Goal: Task Accomplishment & Management: Complete application form

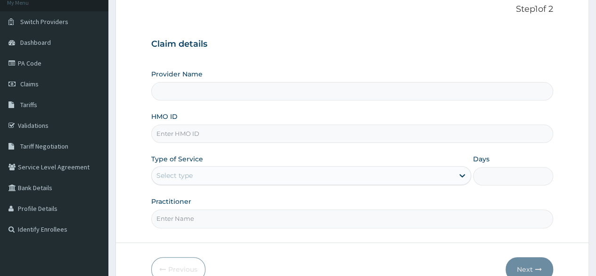
scroll to position [94, 0]
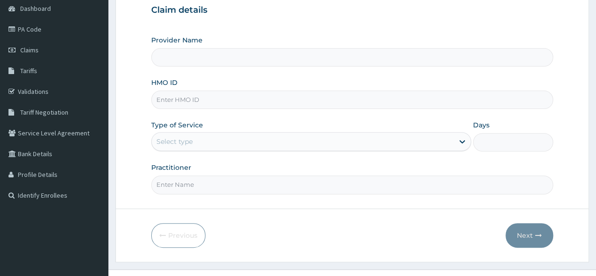
click at [225, 103] on input "HMO ID" at bounding box center [352, 100] width 402 height 18
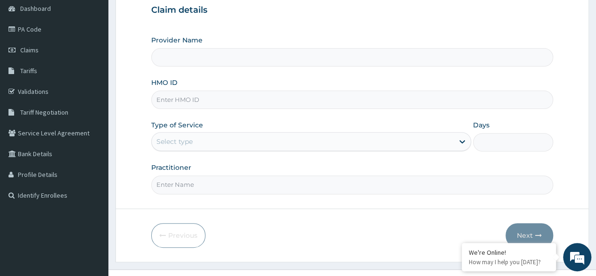
paste input "NBL/10531/A"
type input "NBL/10531/A"
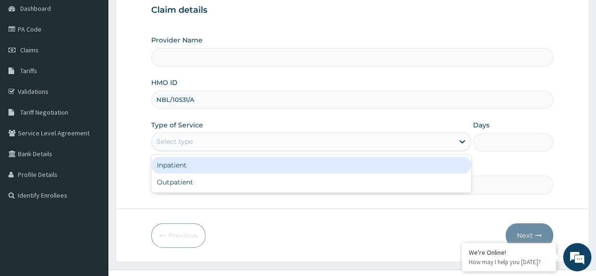
click at [215, 140] on div "Select type" at bounding box center [303, 141] width 302 height 15
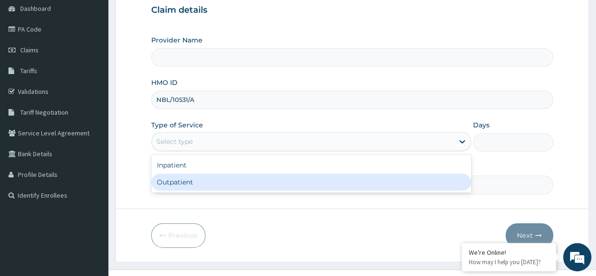
type input "Reliance Family Clinics (RFC)- Ejigbo"
click at [216, 188] on div "Outpatient" at bounding box center [311, 181] width 320 height 17
type input "1"
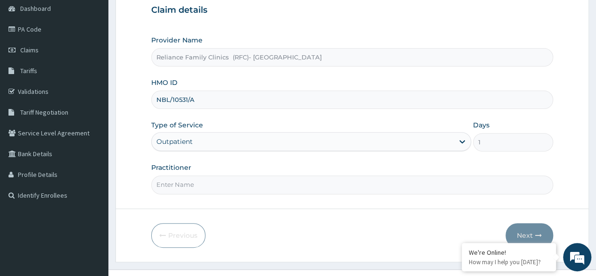
click at [216, 188] on input "Practitioner" at bounding box center [352, 184] width 402 height 18
type input "[PERSON_NAME]"
click at [537, 232] on icon "button" at bounding box center [538, 235] width 7 height 7
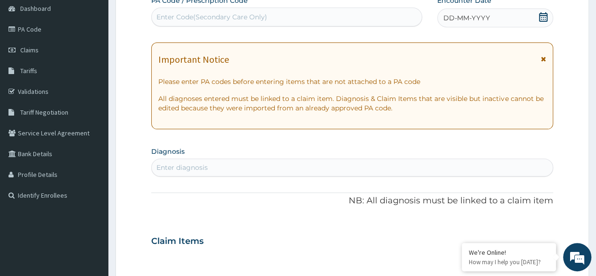
scroll to position [0, 0]
click at [550, 15] on div "DD-MM-YYYY" at bounding box center [495, 17] width 116 height 19
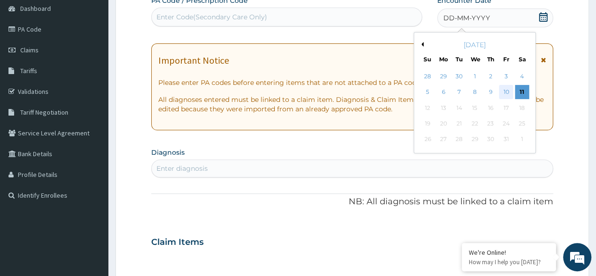
click at [502, 95] on div "10" at bounding box center [506, 92] width 14 height 14
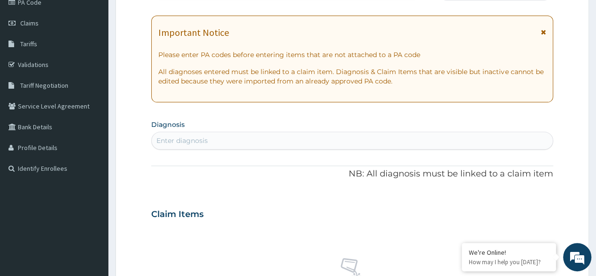
scroll to position [141, 0]
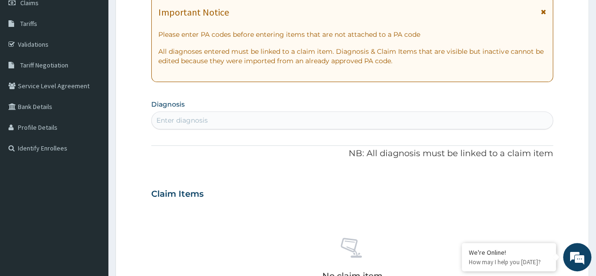
click at [222, 123] on div "Enter diagnosis" at bounding box center [352, 120] width 401 height 15
type input "l"
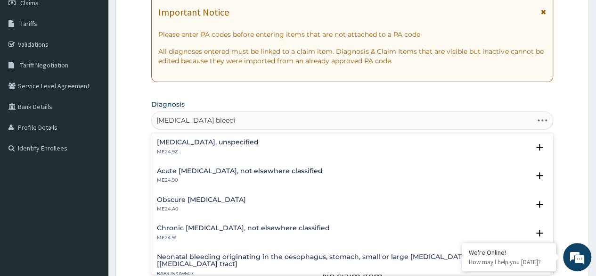
type input "gastrointestinal bleeding"
click at [259, 149] on p "ME24.9Z" at bounding box center [208, 151] width 102 height 7
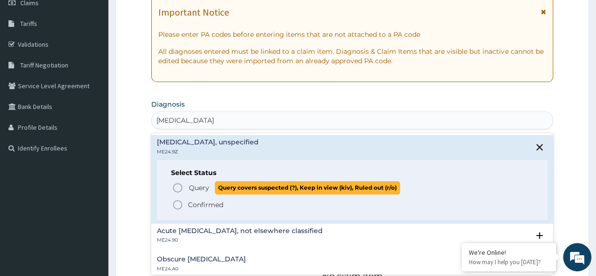
click at [195, 189] on span "Query" at bounding box center [199, 187] width 20 height 9
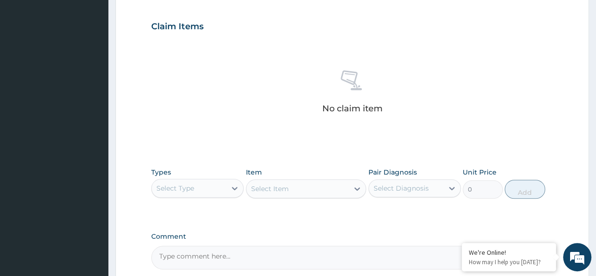
scroll to position [377, 0]
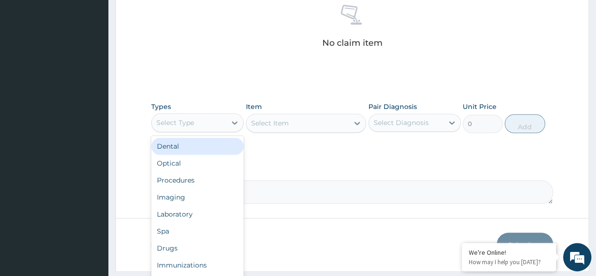
click at [212, 125] on div "Select Type" at bounding box center [189, 122] width 74 height 15
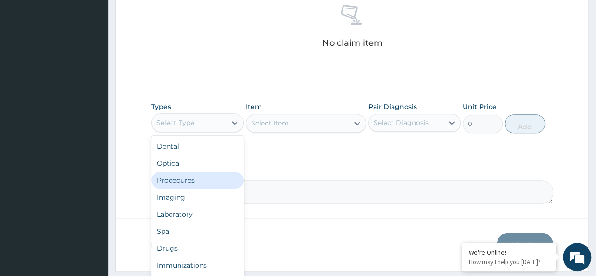
click at [192, 178] on div "Procedures" at bounding box center [197, 180] width 92 height 17
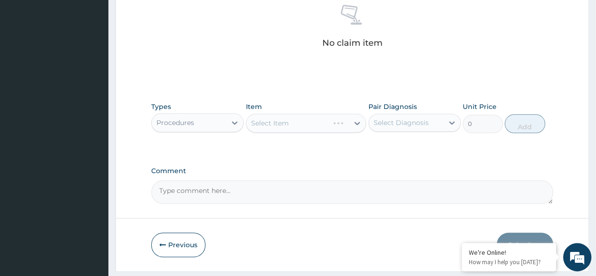
click at [423, 125] on div "Select Diagnosis" at bounding box center [401, 122] width 55 height 9
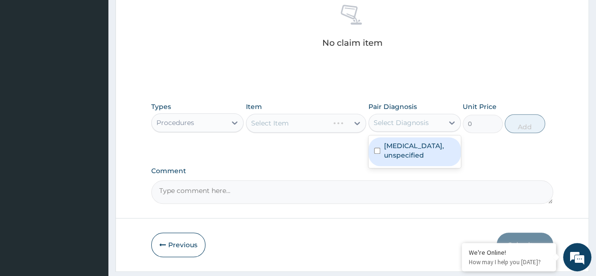
click at [420, 152] on label "Gastrointestinal bleeding, unspecified" at bounding box center [419, 150] width 71 height 19
checkbox input "true"
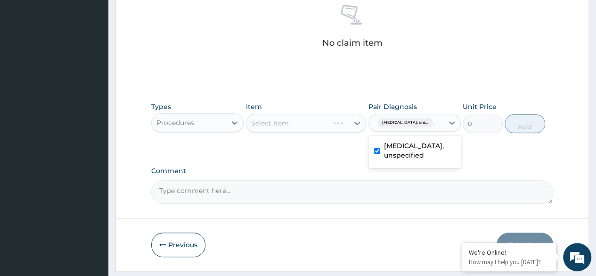
click at [324, 167] on label "Comment" at bounding box center [352, 171] width 402 height 8
click at [324, 180] on textarea "Comment" at bounding box center [352, 192] width 402 height 24
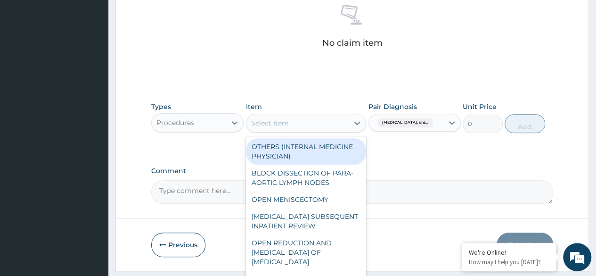
click at [284, 127] on div "Select Item" at bounding box center [298, 122] width 103 height 15
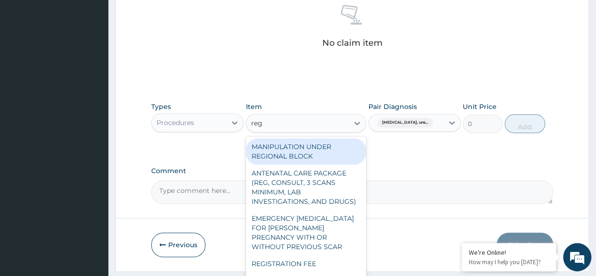
type input "regi"
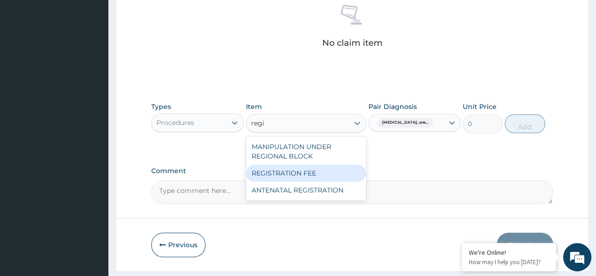
click at [302, 174] on div "REGISTRATION FEE" at bounding box center [306, 173] width 121 height 17
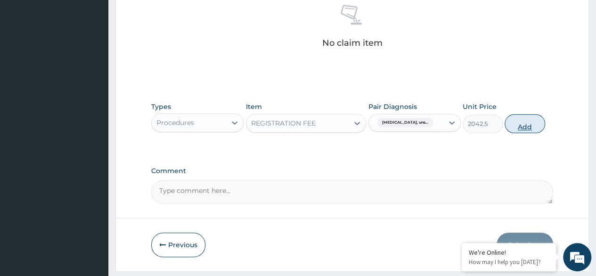
click at [513, 123] on button "Add" at bounding box center [525, 123] width 40 height 19
type input "0"
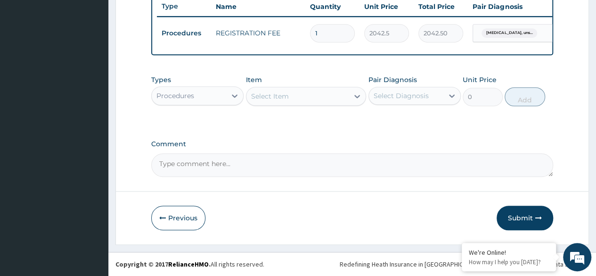
scroll to position [365, 0]
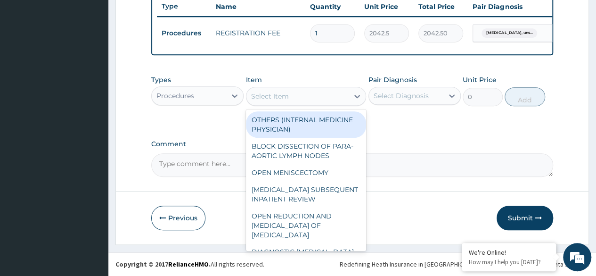
click at [283, 96] on div "Select Item" at bounding box center [270, 95] width 38 height 9
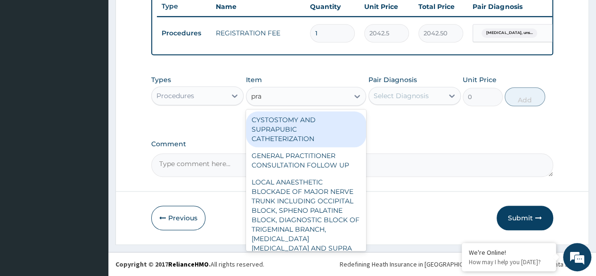
type input "prac"
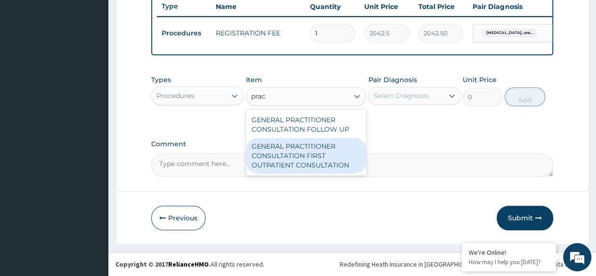
click at [286, 165] on div "GENERAL PRACTITIONER CONSULTATION FIRST OUTPATIENT CONSULTATION" at bounding box center [306, 156] width 121 height 36
type input "3370.125"
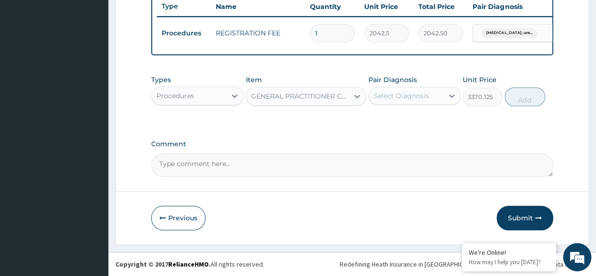
click at [405, 100] on div "Select Diagnosis" at bounding box center [401, 95] width 55 height 9
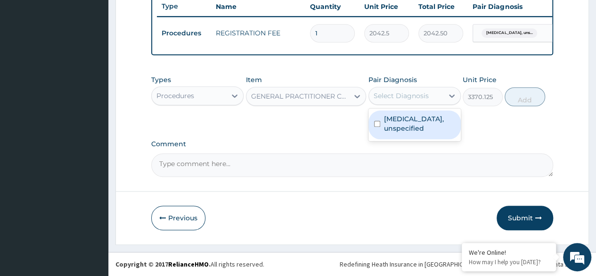
click at [410, 132] on label "Gastrointestinal bleeding, unspecified" at bounding box center [419, 123] width 71 height 19
checkbox input "true"
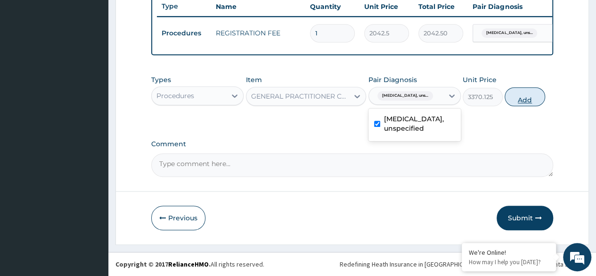
click at [531, 104] on button "Add" at bounding box center [525, 96] width 40 height 19
type input "0"
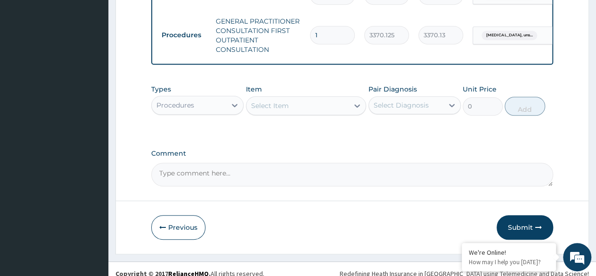
scroll to position [412, 0]
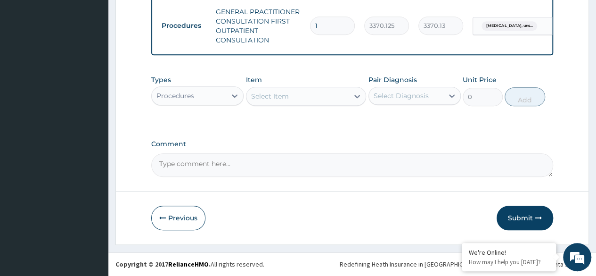
click at [207, 97] on div "Procedures" at bounding box center [189, 95] width 74 height 15
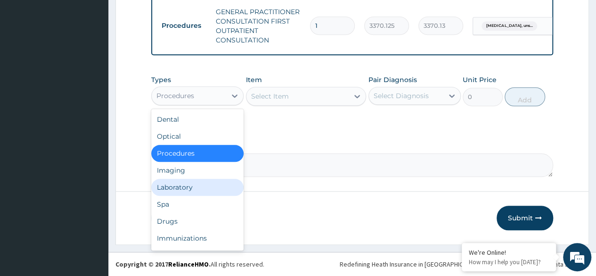
click at [208, 184] on div "Laboratory" at bounding box center [197, 187] width 92 height 17
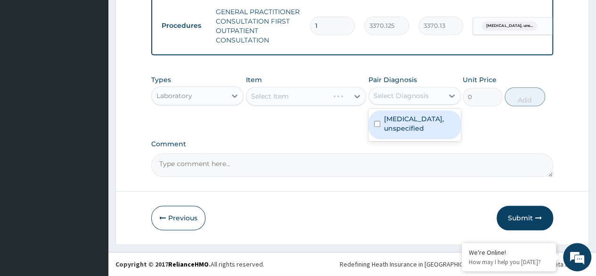
click at [437, 92] on div "Select Diagnosis" at bounding box center [406, 95] width 74 height 15
click at [413, 133] on label "Gastrointestinal bleeding, unspecified" at bounding box center [419, 123] width 71 height 19
checkbox input "true"
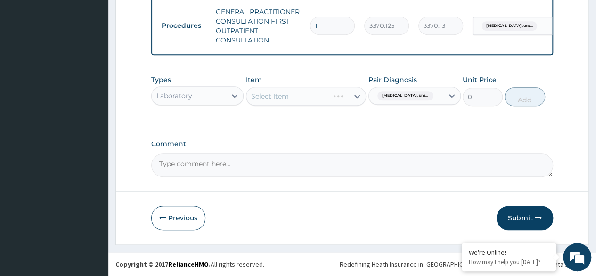
click at [315, 98] on div "Select Item" at bounding box center [298, 96] width 103 height 15
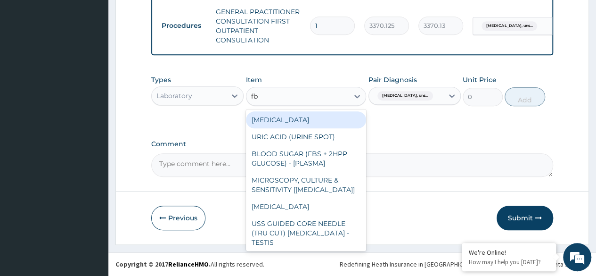
type input "fbc"
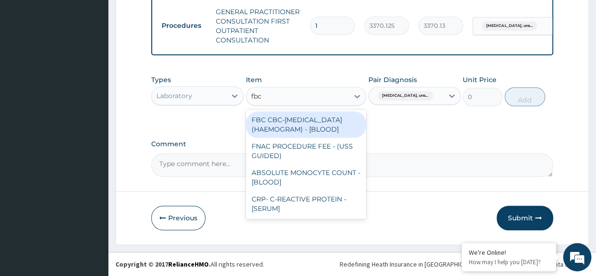
click at [296, 126] on div "FBC CBC-COMPLETE BLOOD COUNT (HAEMOGRAM) - [BLOOD]" at bounding box center [306, 124] width 121 height 26
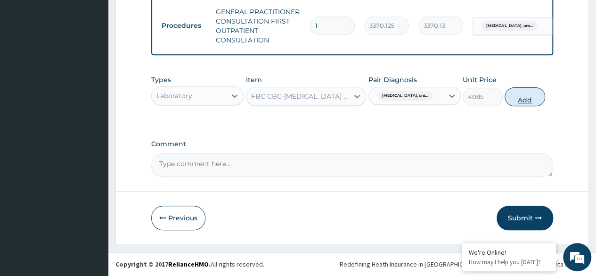
click at [535, 96] on button "Add" at bounding box center [525, 96] width 40 height 19
type input "0"
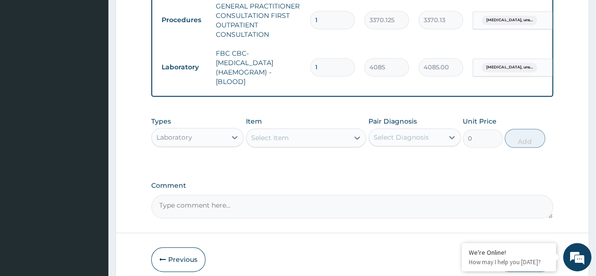
drag, startPoint x: 312, startPoint y: 143, endPoint x: 305, endPoint y: 145, distance: 7.3
click at [311, 143] on div "Select Item" at bounding box center [298, 137] width 103 height 15
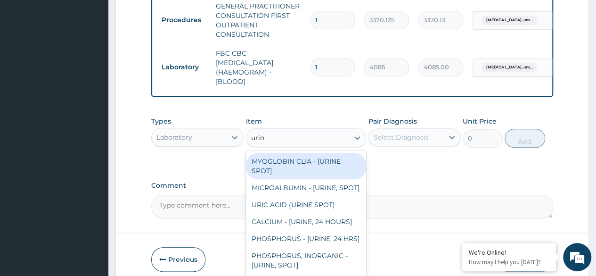
type input "urina"
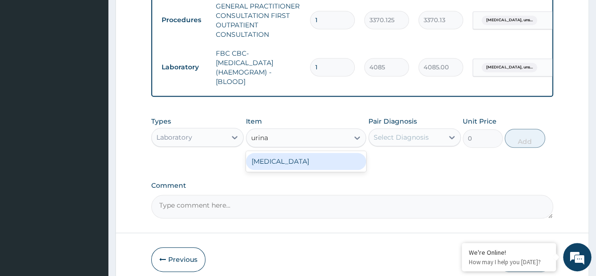
click at [352, 170] on div "URINALYSIS" at bounding box center [306, 161] width 121 height 17
type input "1531.875"
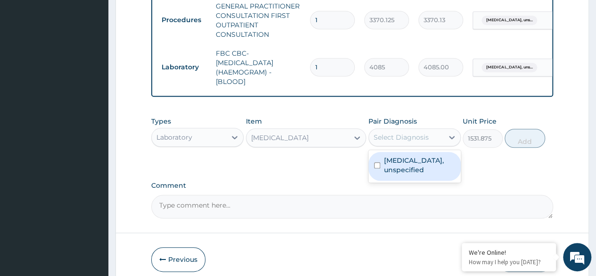
drag, startPoint x: 399, startPoint y: 142, endPoint x: 400, endPoint y: 159, distance: 16.5
click at [400, 145] on div "Select Diagnosis" at bounding box center [406, 137] width 74 height 15
click at [401, 174] on label "Gastrointestinal bleeding, unspecified" at bounding box center [419, 165] width 71 height 19
checkbox input "true"
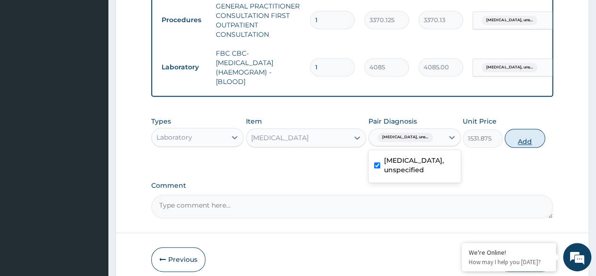
click at [535, 145] on button "Add" at bounding box center [525, 138] width 40 height 19
type input "0"
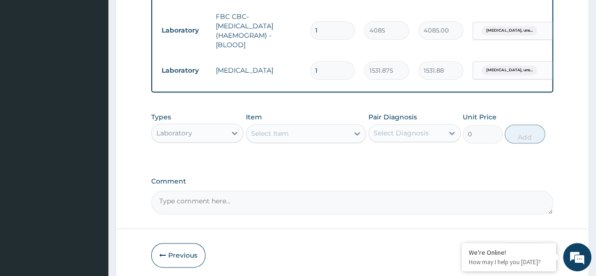
scroll to position [492, 0]
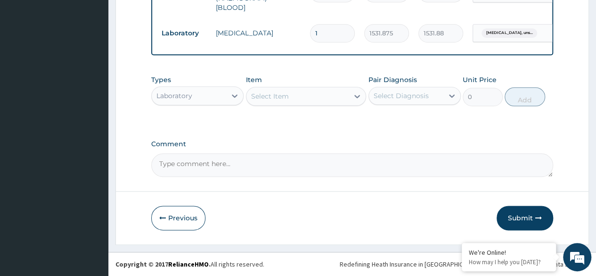
click at [317, 99] on div "Select Item" at bounding box center [298, 96] width 103 height 15
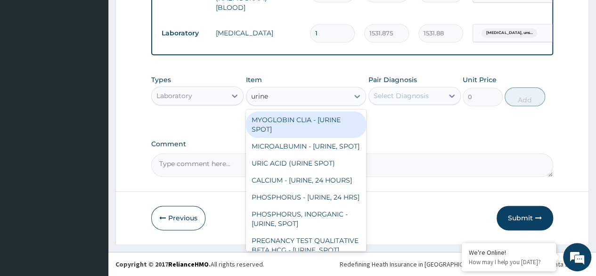
type input "urine b"
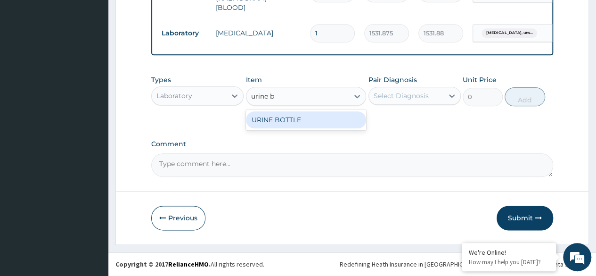
click at [318, 121] on div "URINE BOTTLE" at bounding box center [306, 119] width 121 height 17
type input "360"
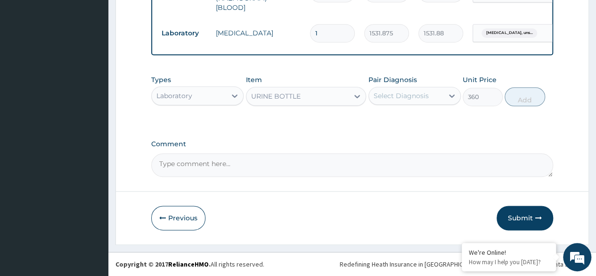
drag, startPoint x: 419, startPoint y: 94, endPoint x: 419, endPoint y: 107, distance: 12.3
click at [420, 94] on div "Select Diagnosis" at bounding box center [401, 95] width 55 height 9
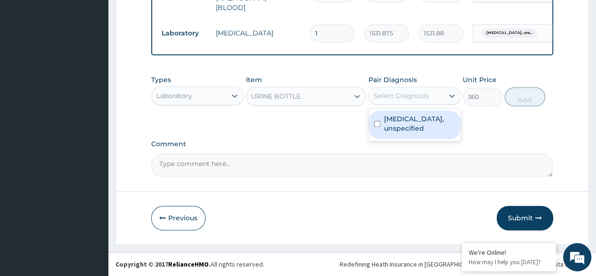
click at [416, 123] on label "Gastrointestinal bleeding, unspecified" at bounding box center [419, 123] width 71 height 19
checkbox input "true"
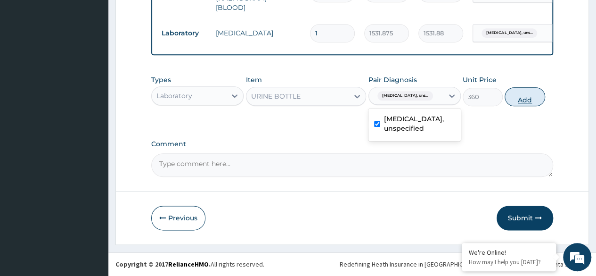
click at [531, 103] on button "Add" at bounding box center [525, 96] width 40 height 19
type input "0"
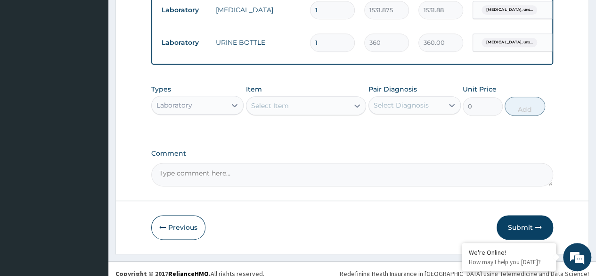
scroll to position [524, 0]
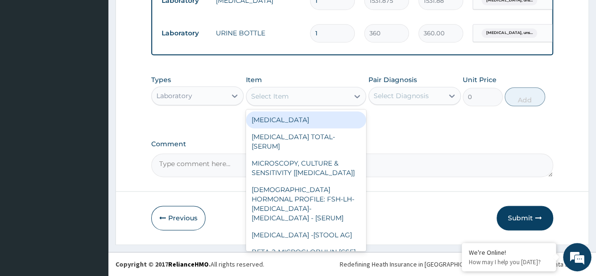
click at [265, 97] on div "Select Item" at bounding box center [270, 95] width 38 height 9
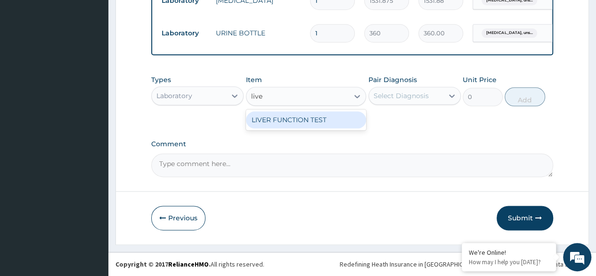
type input "liver"
click at [268, 125] on div "LIVER FUNCTION TEST" at bounding box center [306, 119] width 121 height 17
type input "4595.625"
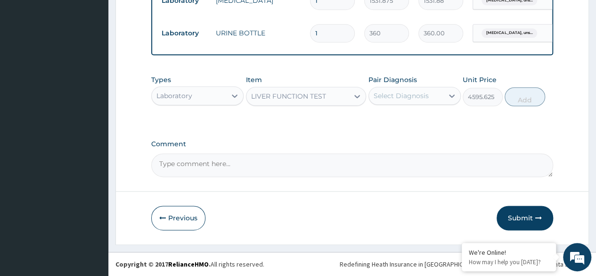
click at [428, 97] on div "Select Diagnosis" at bounding box center [406, 95] width 74 height 15
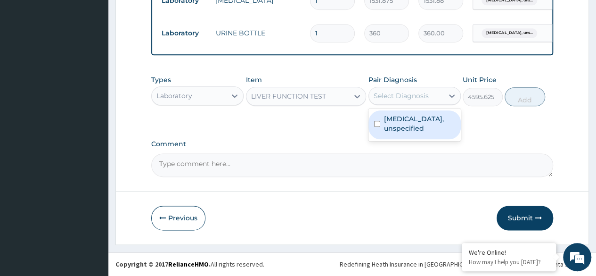
click at [429, 119] on label "Gastrointestinal bleeding, unspecified" at bounding box center [419, 123] width 71 height 19
checkbox input "true"
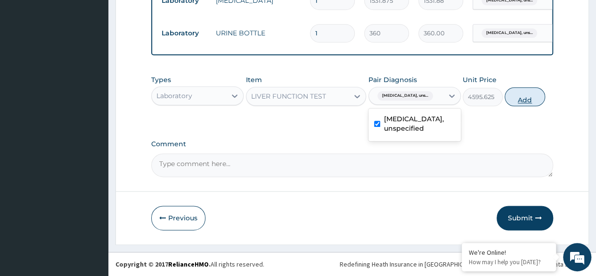
click at [522, 105] on button "Add" at bounding box center [525, 96] width 40 height 19
type input "0"
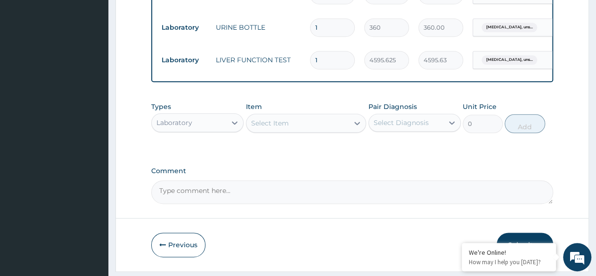
drag, startPoint x: 340, startPoint y: 129, endPoint x: 324, endPoint y: 123, distance: 17.2
click at [340, 129] on div "Select Item" at bounding box center [298, 122] width 103 height 15
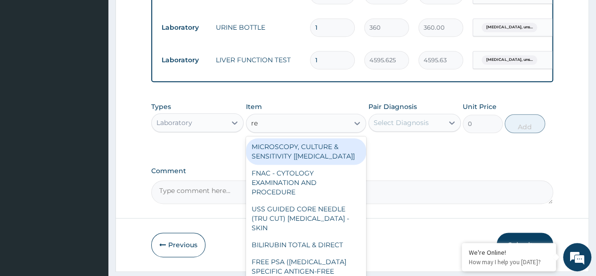
type input "ren"
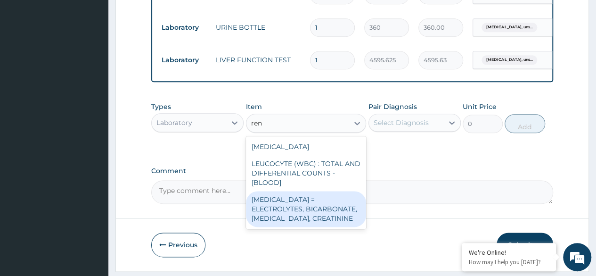
click at [322, 214] on div "RENAL FUNCTION TESTS = ELECTROLYTES, BICARBONATE, UREA, CREATININE" at bounding box center [306, 209] width 121 height 36
type input "4595.625"
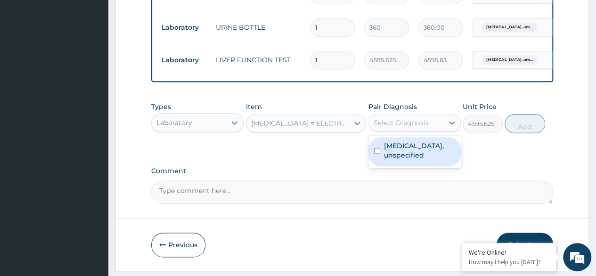
drag, startPoint x: 410, startPoint y: 135, endPoint x: 415, endPoint y: 157, distance: 22.2
click at [411, 132] on div "Select Diagnosis" at bounding box center [415, 123] width 92 height 18
click at [417, 160] on label "Gastrointestinal bleeding, unspecified" at bounding box center [419, 150] width 71 height 19
checkbox input "true"
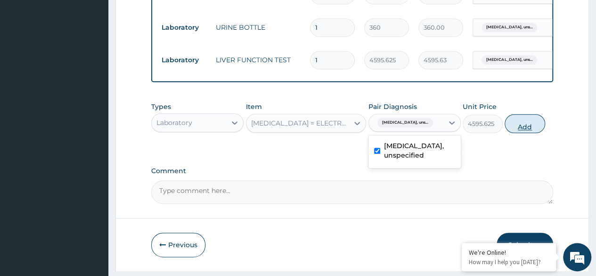
click at [529, 128] on button "Add" at bounding box center [525, 123] width 40 height 19
type input "0"
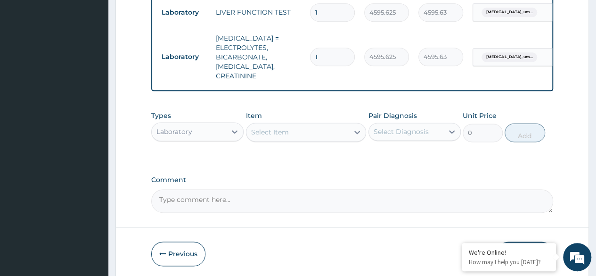
scroll to position [604, 0]
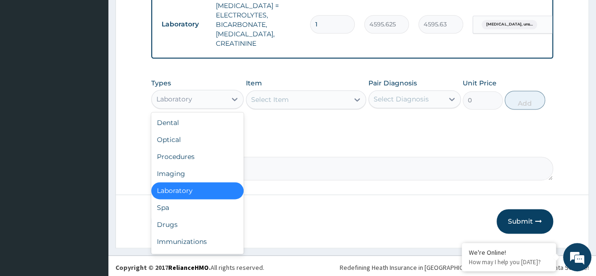
click at [220, 97] on div "Laboratory" at bounding box center [189, 98] width 74 height 15
click at [206, 220] on div "Drugs" at bounding box center [197, 224] width 92 height 17
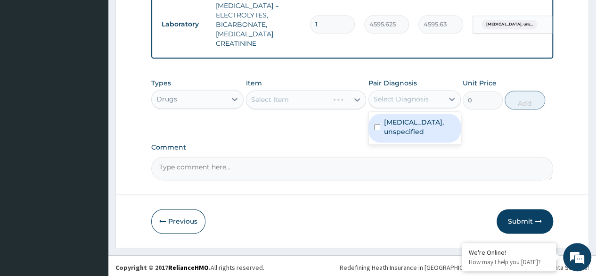
click at [443, 95] on div "Select Diagnosis" at bounding box center [406, 98] width 74 height 15
drag, startPoint x: 436, startPoint y: 142, endPoint x: 377, endPoint y: 124, distance: 61.3
click at [435, 136] on label "Gastrointestinal bleeding, unspecified" at bounding box center [419, 126] width 71 height 19
checkbox input "true"
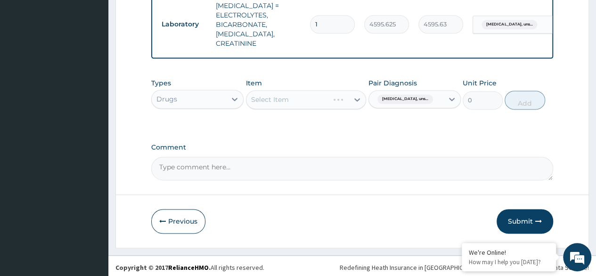
click at [330, 118] on div "Types Drugs Item Select Item Pair Diagnosis Gastrointestinal bleeding, uns... U…" at bounding box center [352, 101] width 402 height 55
click at [301, 90] on div "Select Item" at bounding box center [306, 99] width 121 height 19
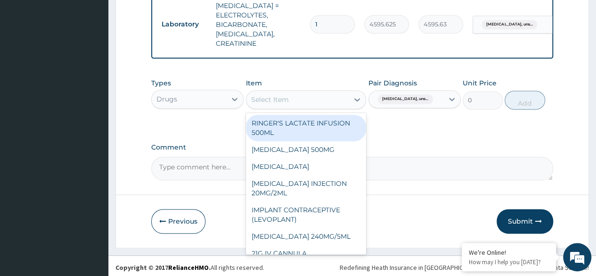
click at [301, 98] on div "Select Item" at bounding box center [298, 99] width 103 height 15
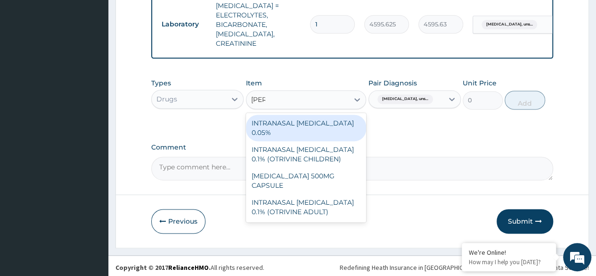
type input "trane"
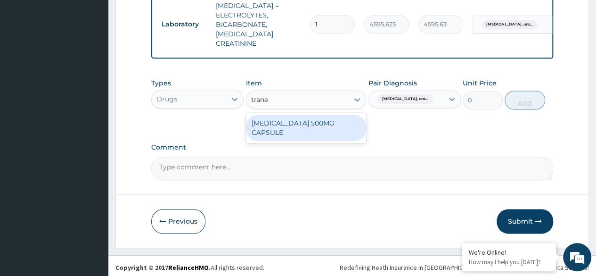
click at [319, 129] on div "TRANEXAMIC ACID 500MG CAPSULE" at bounding box center [306, 128] width 121 height 26
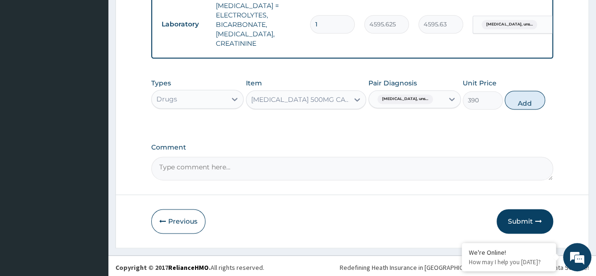
click at [527, 96] on button "Add" at bounding box center [525, 100] width 40 height 19
type input "0"
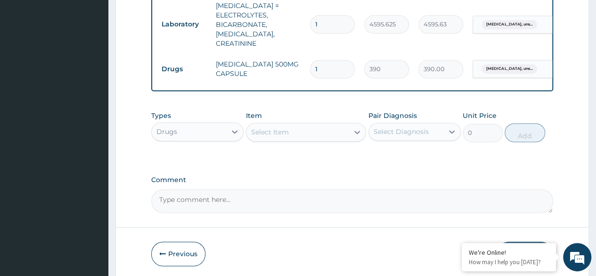
click at [279, 134] on div "Select Item" at bounding box center [298, 131] width 103 height 15
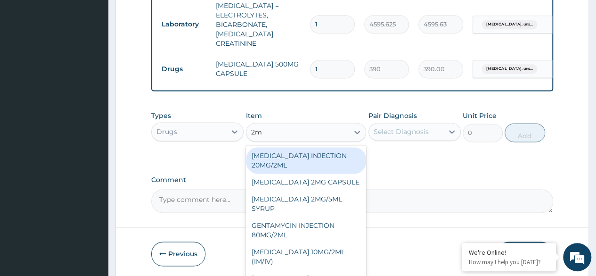
type input "2ml"
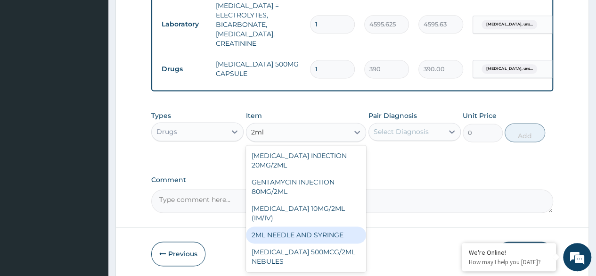
click at [320, 237] on div "2ML NEEDLE AND SYRINGE" at bounding box center [306, 234] width 121 height 17
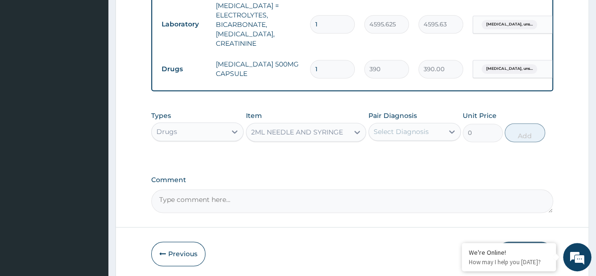
type input "108"
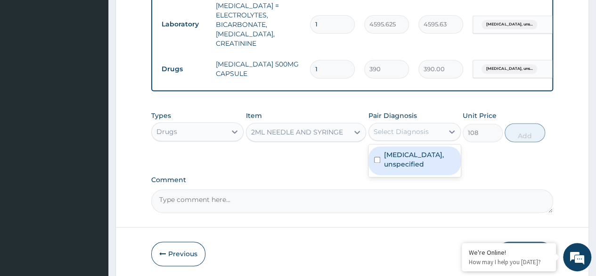
drag, startPoint x: 387, startPoint y: 132, endPoint x: 398, endPoint y: 154, distance: 25.1
click at [387, 132] on div "Select Diagnosis" at bounding box center [401, 131] width 55 height 9
drag, startPoint x: 404, startPoint y: 165, endPoint x: 450, endPoint y: 155, distance: 47.1
click at [405, 165] on label "Gastrointestinal bleeding, unspecified" at bounding box center [419, 159] width 71 height 19
checkbox input "true"
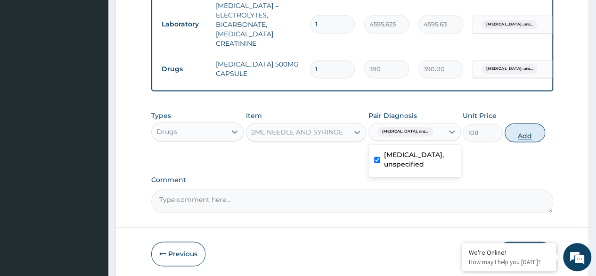
click at [518, 135] on button "Add" at bounding box center [525, 132] width 40 height 19
type input "0"
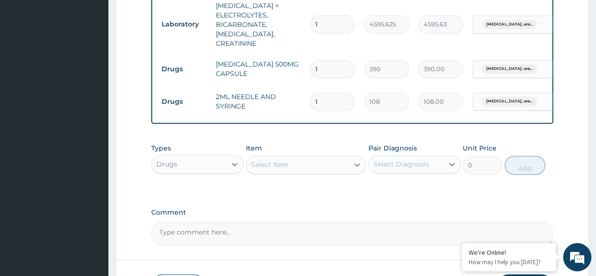
click at [332, 181] on div "Types Drugs Item Select Item Pair Diagnosis Select Diagnosis Unit Price 0 Add" at bounding box center [352, 166] width 402 height 55
drag, startPoint x: 318, startPoint y: 151, endPoint x: 318, endPoint y: 160, distance: 8.5
click at [318, 155] on div "Item Select Item" at bounding box center [306, 158] width 121 height 31
click at [318, 160] on div "Select Item" at bounding box center [298, 164] width 103 height 15
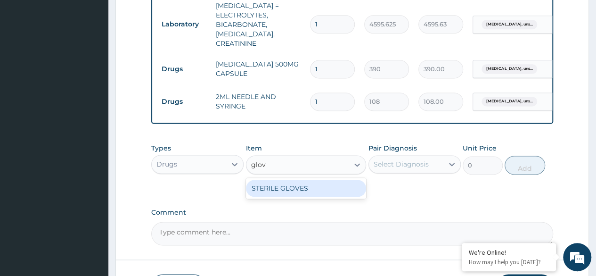
type input "glove"
click at [312, 185] on div "STERILE GLOVES" at bounding box center [306, 188] width 121 height 17
type input "500"
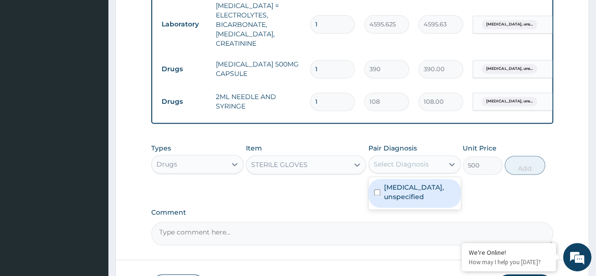
drag, startPoint x: 407, startPoint y: 162, endPoint x: 413, endPoint y: 196, distance: 34.4
click at [407, 162] on div "Select Diagnosis" at bounding box center [401, 163] width 55 height 9
click at [415, 199] on label "Gastrointestinal bleeding, unspecified" at bounding box center [419, 191] width 71 height 19
checkbox input "true"
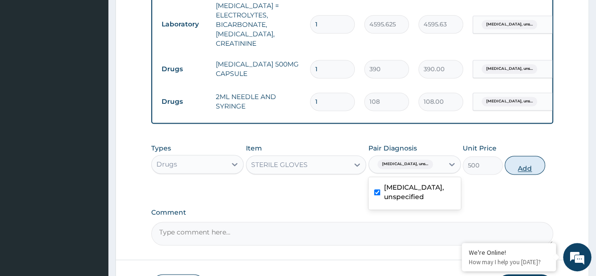
click at [525, 165] on button "Add" at bounding box center [525, 165] width 40 height 19
type input "0"
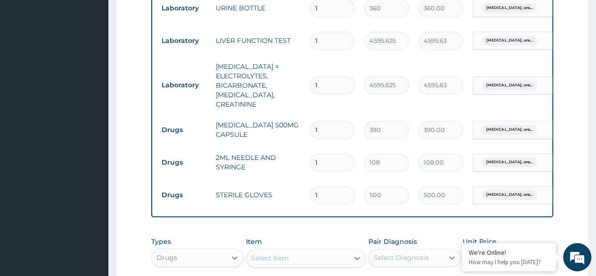
scroll to position [557, 0]
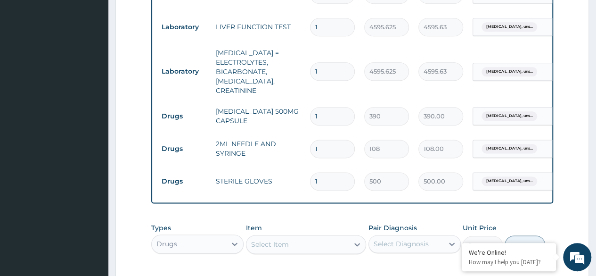
click at [322, 107] on input "1" at bounding box center [332, 116] width 45 height 18
type input "10"
type input "3900.00"
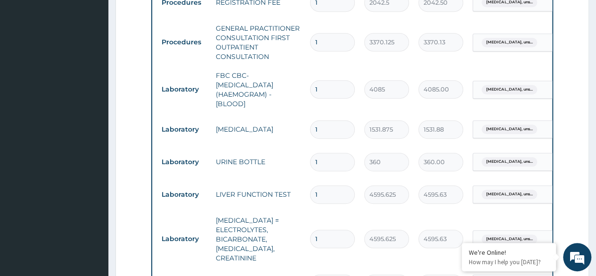
scroll to position [369, 0]
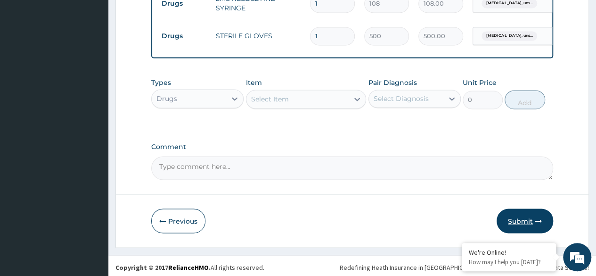
type input "10"
click at [528, 216] on button "Submit" at bounding box center [525, 220] width 57 height 25
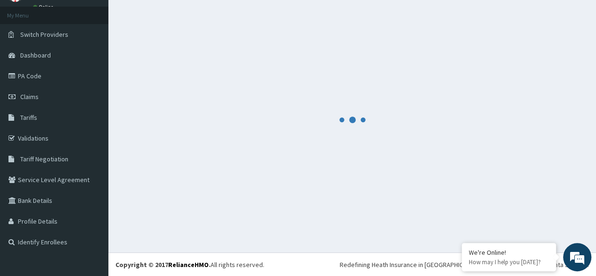
scroll to position [702, 0]
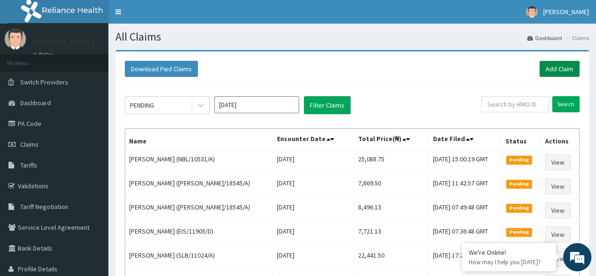
click at [563, 71] on link "Add Claim" at bounding box center [560, 69] width 40 height 16
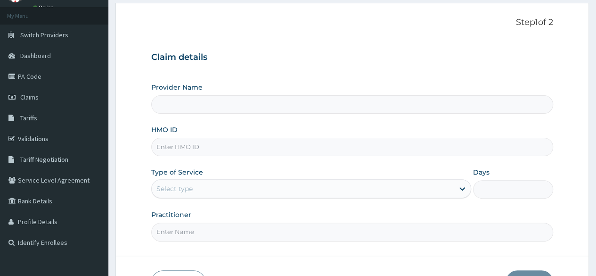
scroll to position [109, 0]
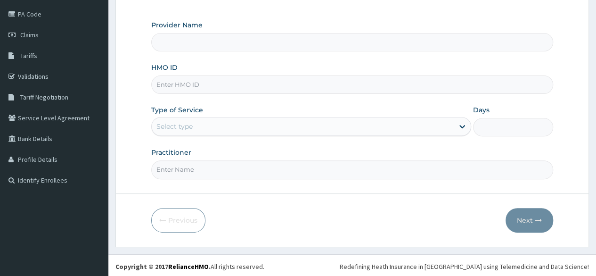
click at [215, 87] on input "HMO ID" at bounding box center [352, 84] width 402 height 18
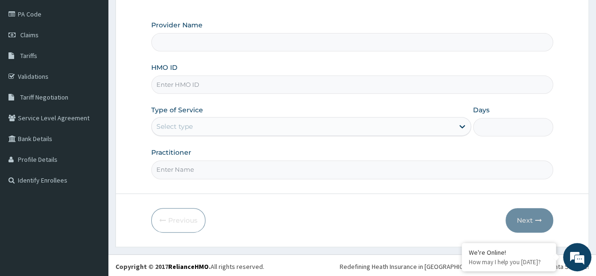
paste input "BMY/10001/A"
type input "BMY/10001/A"
type input "Reliance Family Clinics (RFC)- [GEOGRAPHIC_DATA]"
type input "BMY/10001/A"
click at [223, 133] on div "Select type" at bounding box center [311, 126] width 320 height 19
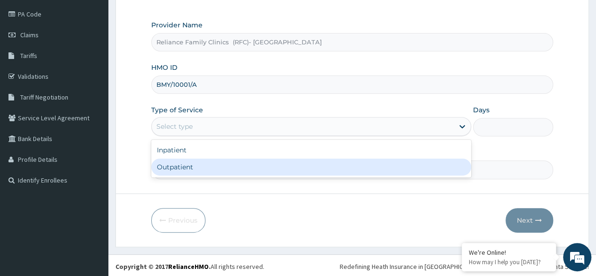
click at [222, 174] on div "Inpatient Outpatient" at bounding box center [311, 159] width 320 height 38
click at [220, 169] on div "Outpatient" at bounding box center [311, 166] width 320 height 17
type input "1"
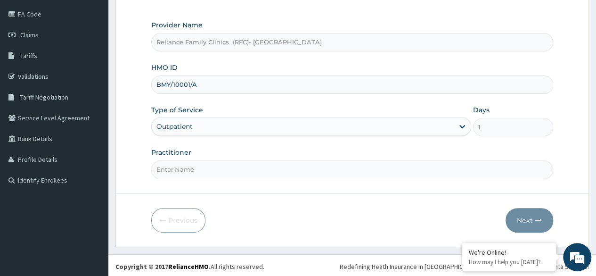
click at [220, 169] on input "Practitioner" at bounding box center [352, 169] width 402 height 18
type input "Dr Chimezie"
click at [520, 220] on button "Next" at bounding box center [530, 220] width 48 height 25
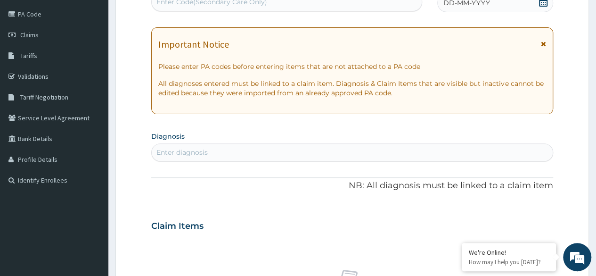
scroll to position [0, 0]
click at [547, 1] on icon at bounding box center [543, 1] width 9 height 9
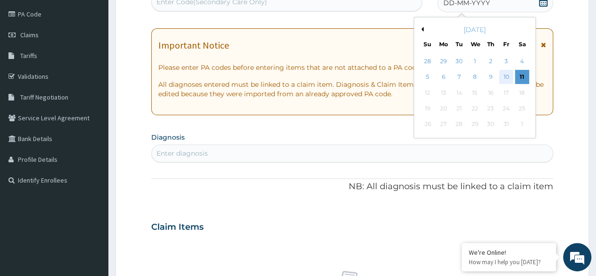
click at [510, 77] on div "10" at bounding box center [506, 77] width 14 height 14
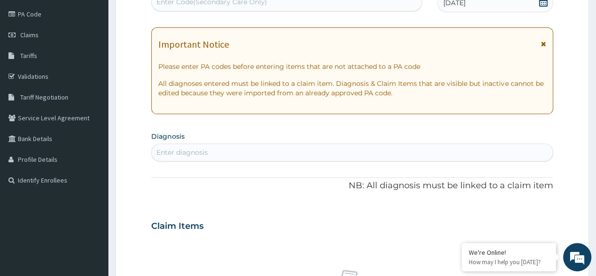
click at [252, 148] on div "Enter diagnosis" at bounding box center [352, 152] width 401 height 15
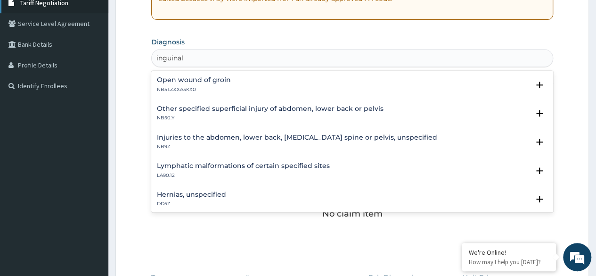
type input "inguinal"
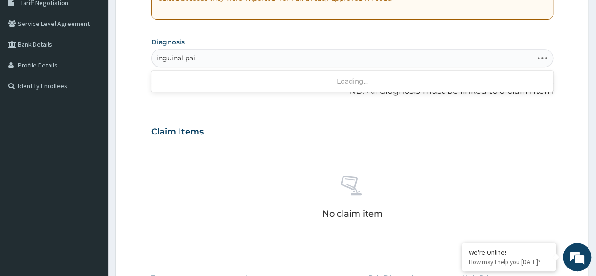
type input "inguinal pain"
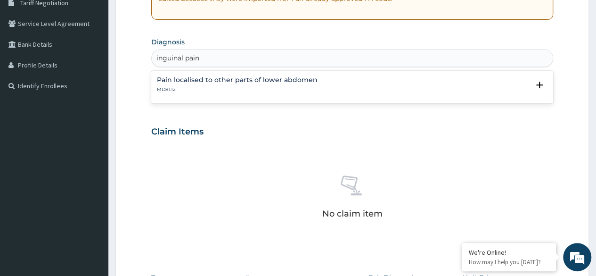
click at [231, 77] on h4 "Pain localised to other parts of lower abdomen" at bounding box center [237, 79] width 161 height 7
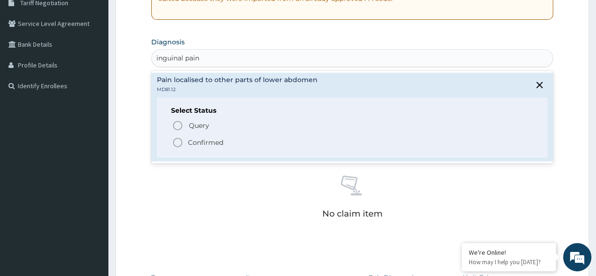
click at [217, 141] on p "Confirmed" at bounding box center [205, 142] width 35 height 9
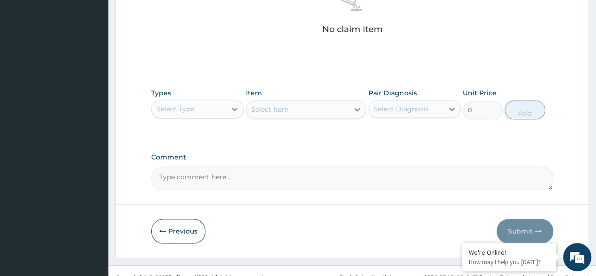
scroll to position [392, 0]
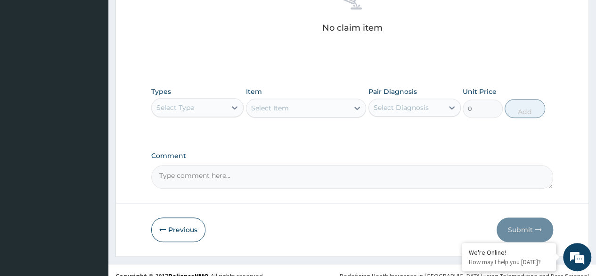
click at [214, 110] on div "Select Type" at bounding box center [189, 107] width 74 height 15
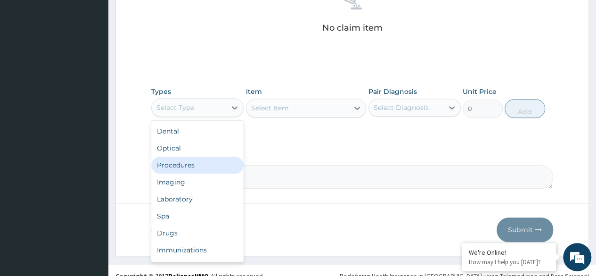
click at [211, 162] on div "Procedures" at bounding box center [197, 164] width 92 height 17
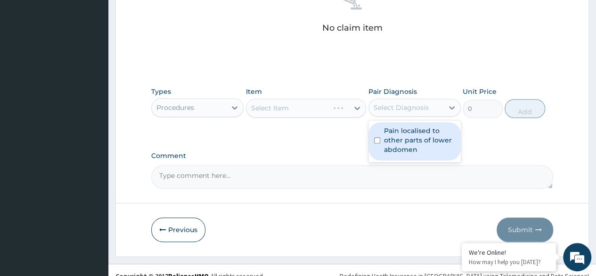
click at [403, 111] on div "Select Diagnosis" at bounding box center [401, 107] width 55 height 9
click at [403, 137] on label "Pain localised to other parts of lower abdomen" at bounding box center [419, 140] width 71 height 28
checkbox input "true"
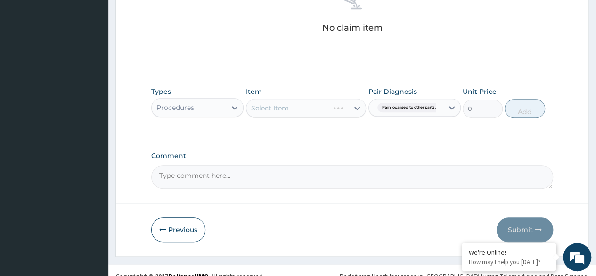
click at [263, 159] on div "Comment" at bounding box center [352, 170] width 402 height 37
click at [304, 106] on div "Select Item" at bounding box center [306, 108] width 121 height 19
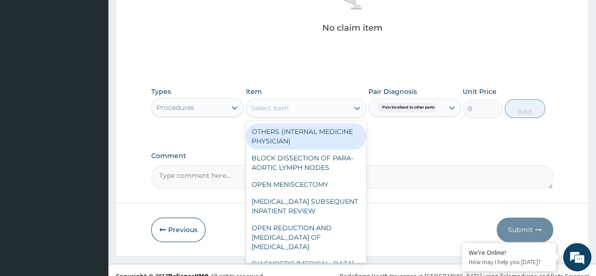
click at [305, 110] on div "Select Item" at bounding box center [298, 107] width 103 height 15
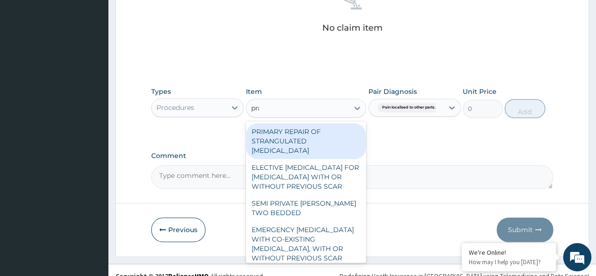
type input "prac"
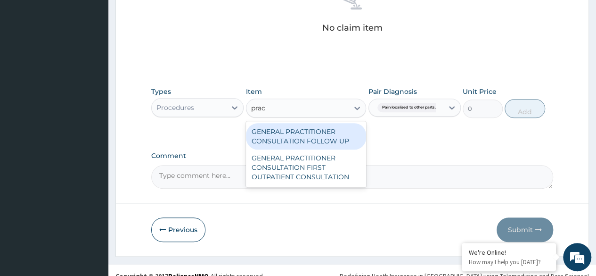
click at [320, 144] on div "GENERAL PRACTITIONER CONSULTATION FOLLOW UP" at bounding box center [306, 136] width 121 height 26
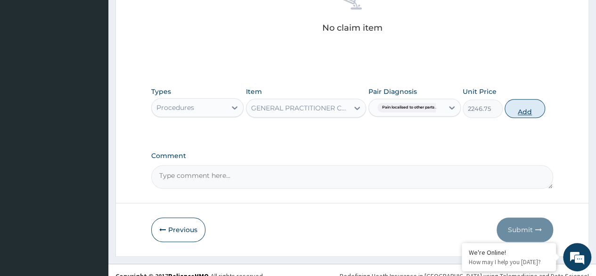
click at [531, 113] on button "Add" at bounding box center [525, 108] width 40 height 19
type input "0"
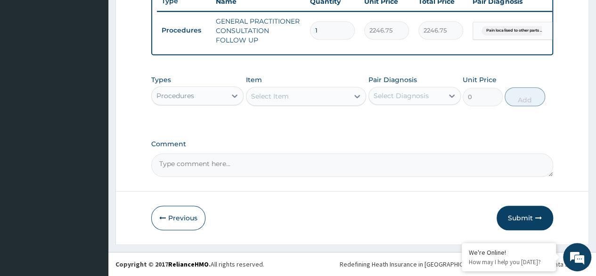
scroll to position [370, 0]
click at [214, 99] on div "Procedures" at bounding box center [189, 95] width 74 height 15
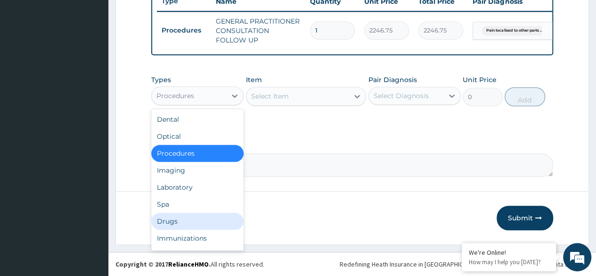
click at [213, 219] on div "Drugs" at bounding box center [197, 221] width 92 height 17
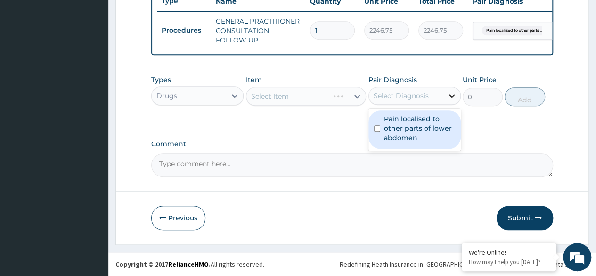
click at [451, 98] on icon at bounding box center [451, 95] width 9 height 9
click at [442, 127] on label "Pain localised to other parts of lower abdomen" at bounding box center [419, 128] width 71 height 28
checkbox input "true"
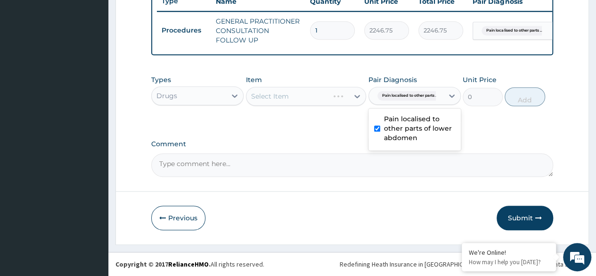
click at [302, 93] on div "Select Item" at bounding box center [306, 96] width 121 height 19
click at [299, 94] on div "Select Item" at bounding box center [298, 96] width 103 height 15
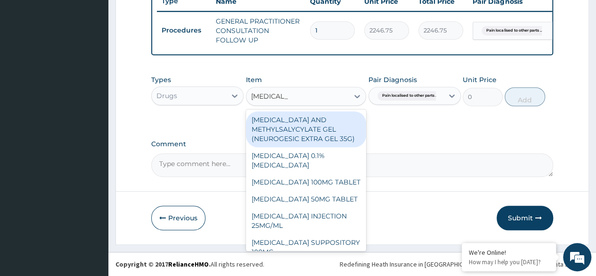
type input "diclofenac 5"
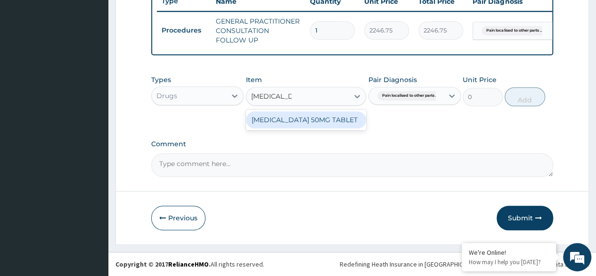
click at [303, 117] on div "[MEDICAL_DATA] 50MG TABLET" at bounding box center [306, 119] width 121 height 17
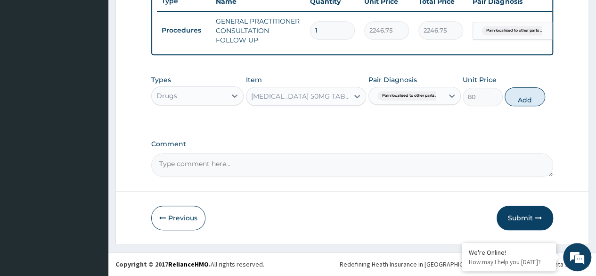
click at [522, 105] on button "Add" at bounding box center [525, 96] width 40 height 19
type input "0"
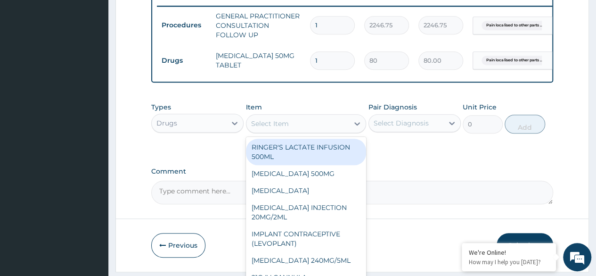
click at [296, 131] on div "Select Item" at bounding box center [298, 123] width 103 height 15
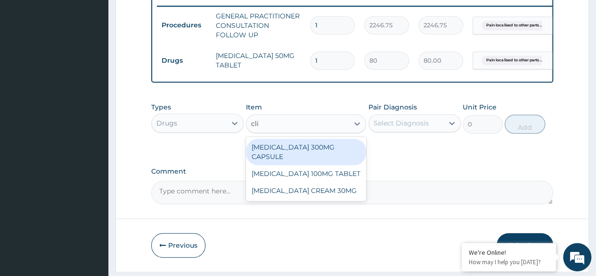
type input "clin"
click at [296, 155] on div "[MEDICAL_DATA] 300MG CAPSULE" at bounding box center [306, 152] width 121 height 26
type input "300"
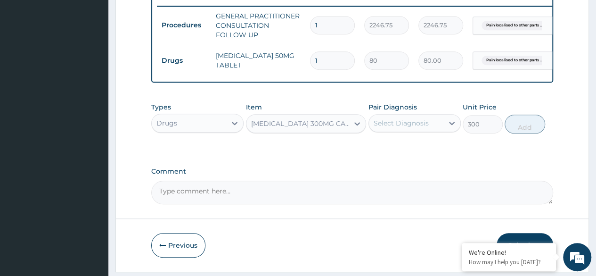
click at [416, 128] on div "Select Diagnosis" at bounding box center [401, 122] width 55 height 9
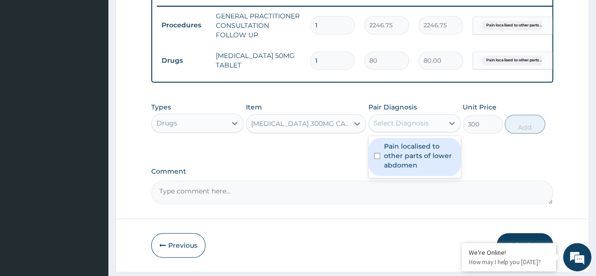
click at [411, 162] on label "Pain localised to other parts of lower abdomen" at bounding box center [419, 155] width 71 height 28
checkbox input "true"
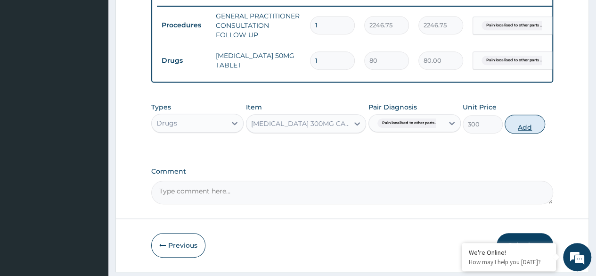
click at [527, 132] on button "Add" at bounding box center [525, 124] width 40 height 19
type input "0"
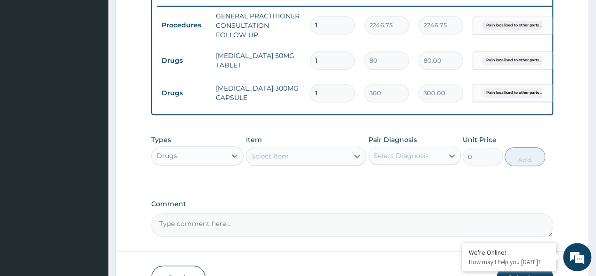
click at [320, 55] on input "1" at bounding box center [332, 60] width 45 height 18
type input "0.00"
type input "4"
type input "320.00"
type input "4"
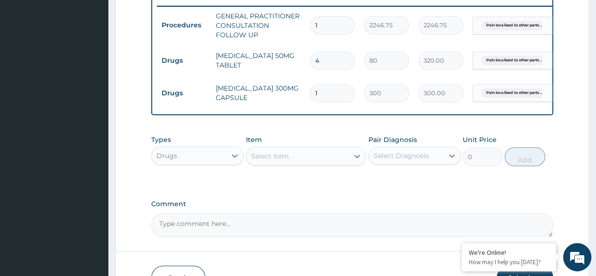
click at [328, 95] on input "1" at bounding box center [332, 93] width 45 height 18
type input "10"
type input "3000.00"
type input "10"
click at [336, 151] on div "Item Select Item" at bounding box center [306, 150] width 121 height 31
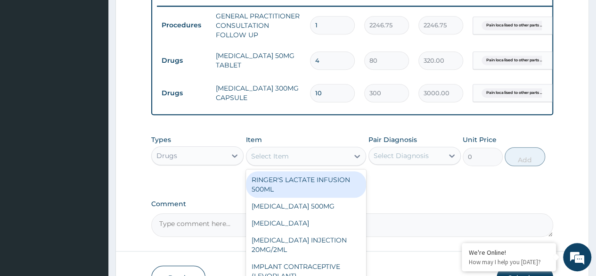
click at [338, 162] on div "Select Item" at bounding box center [298, 155] width 103 height 15
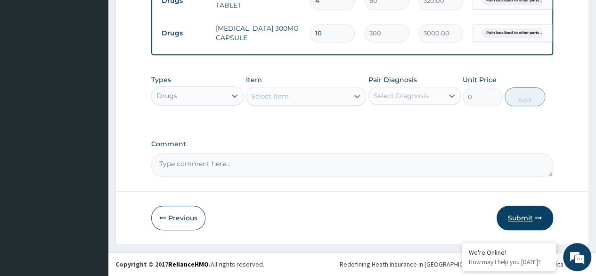
click at [528, 221] on button "Submit" at bounding box center [525, 218] width 57 height 25
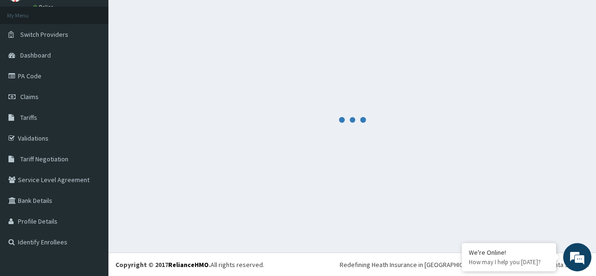
scroll to position [435, 0]
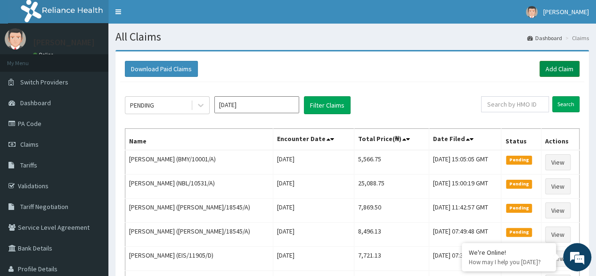
click at [560, 66] on link "Add Claim" at bounding box center [560, 69] width 40 height 16
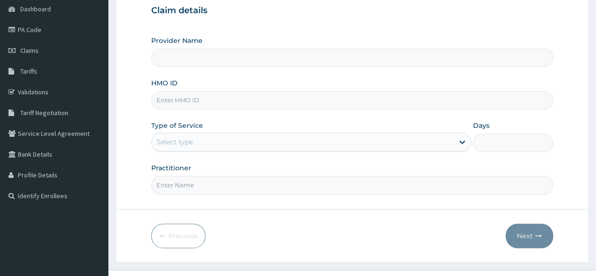
scroll to position [94, 0]
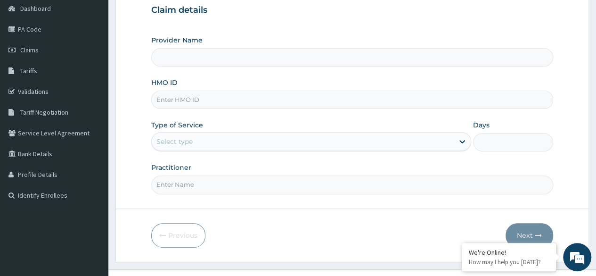
click at [218, 102] on input "HMO ID" at bounding box center [352, 100] width 402 height 18
type input "Reliance Family Clinics (RFC)- [GEOGRAPHIC_DATA]"
paste input "XMG/10361/A"
type input "XMG/10361/A"
drag, startPoint x: 216, startPoint y: 131, endPoint x: 218, endPoint y: 139, distance: 8.7
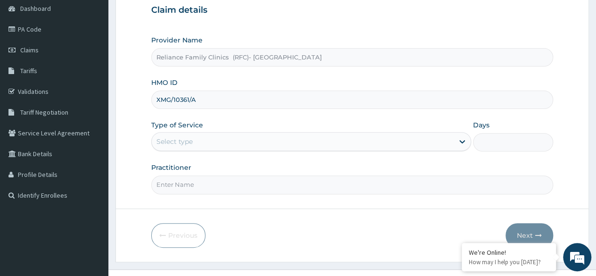
click at [216, 130] on div "Type of Service Select type" at bounding box center [311, 135] width 320 height 31
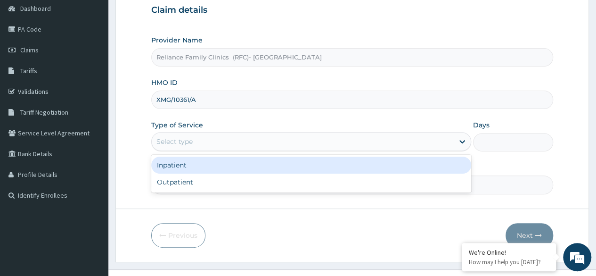
click at [220, 142] on div "Select type" at bounding box center [303, 141] width 302 height 15
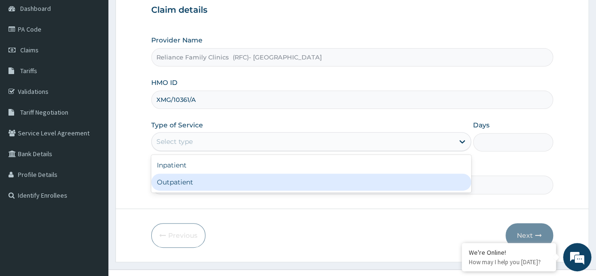
click at [222, 179] on div "Outpatient" at bounding box center [311, 181] width 320 height 17
type input "1"
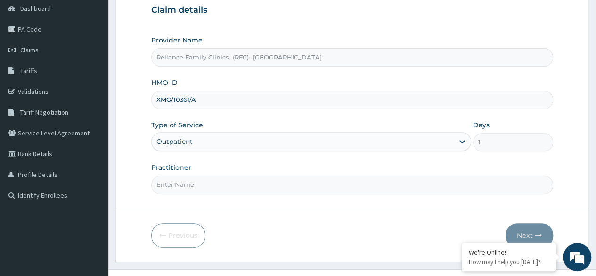
click at [222, 179] on input "Practitioner" at bounding box center [352, 184] width 402 height 18
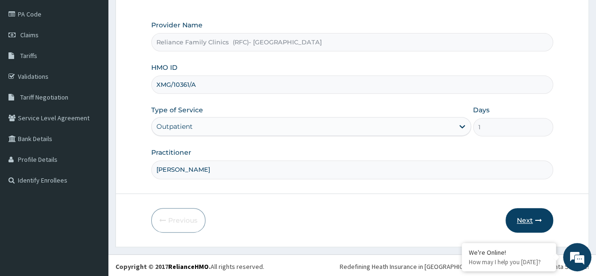
type input "Dr Chimezie"
click at [525, 219] on button "Next" at bounding box center [530, 220] width 48 height 25
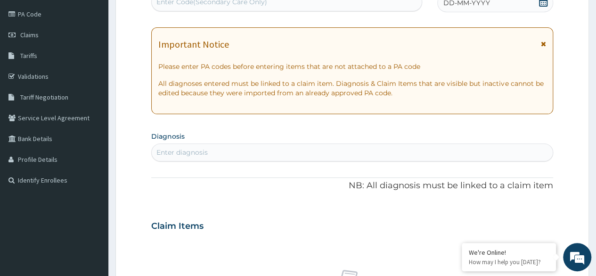
click at [543, 6] on span at bounding box center [543, 3] width 9 height 12
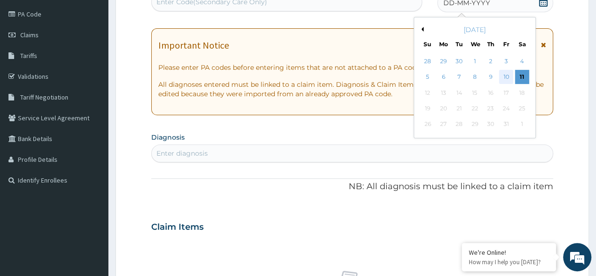
click at [505, 79] on div "10" at bounding box center [506, 77] width 14 height 14
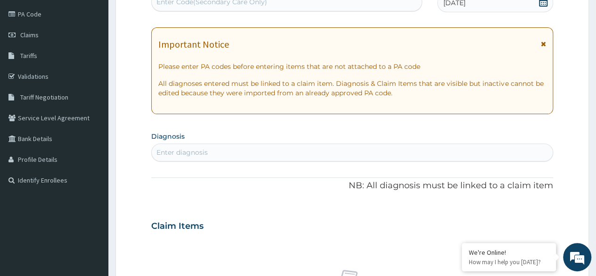
click at [251, 161] on div "PA Code / Prescription Code Enter Code(Secondary Care Only) Encounter Date 10-1…" at bounding box center [352, 225] width 402 height 488
click at [250, 156] on div "Enter diagnosis" at bounding box center [352, 152] width 401 height 15
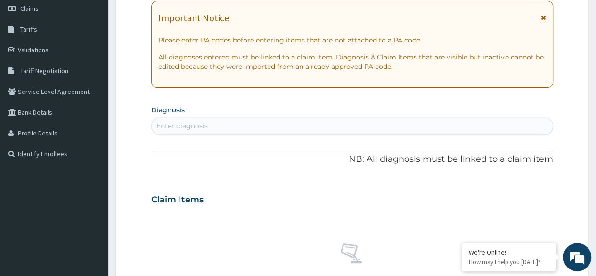
scroll to position [156, 0]
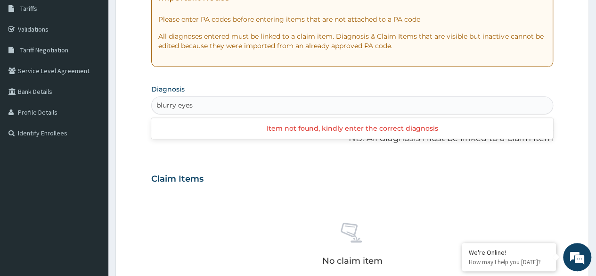
click at [192, 105] on input "blurry eyes" at bounding box center [174, 104] width 37 height 9
type input "b"
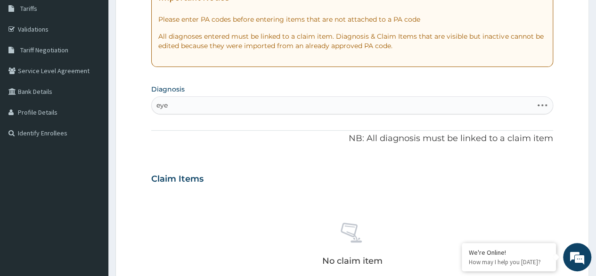
type input "eyes"
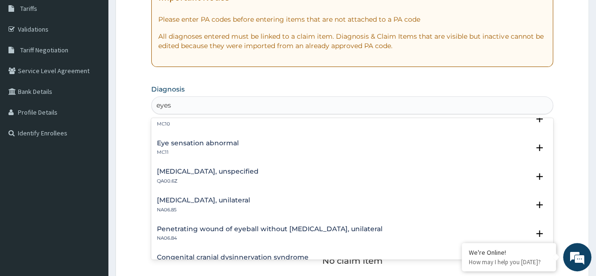
scroll to position [640, 0]
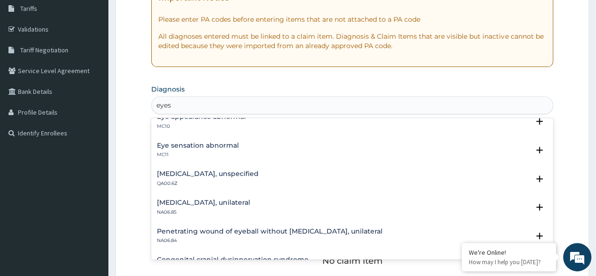
click at [246, 176] on h4 "Examination of eyes or vision, unspecified" at bounding box center [208, 173] width 102 height 7
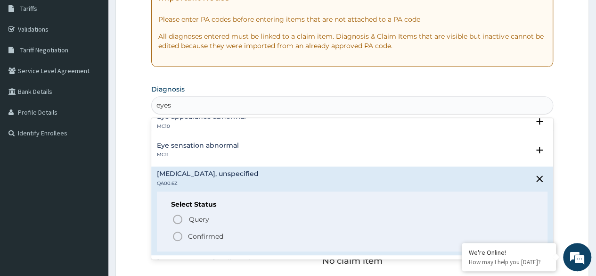
click at [206, 233] on p "Confirmed" at bounding box center [205, 235] width 35 height 9
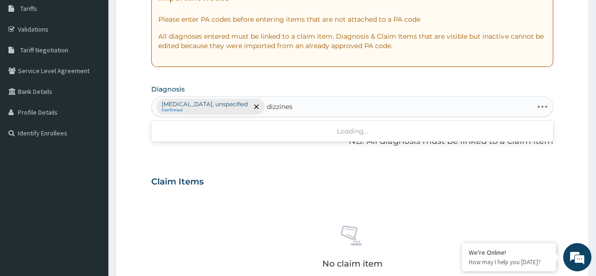
type input "dizziness"
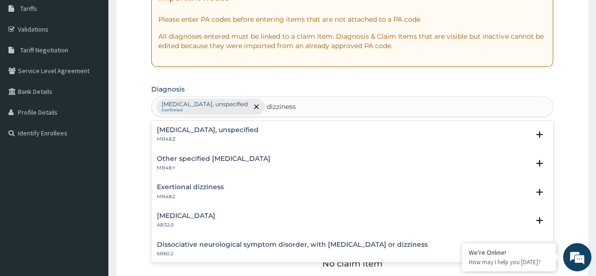
click at [259, 137] on p "MB48.Z" at bounding box center [208, 139] width 102 height 7
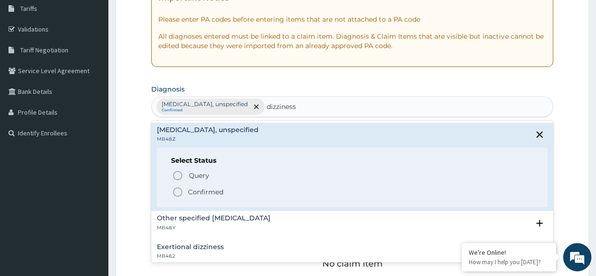
click at [192, 189] on p "Confirmed" at bounding box center [205, 191] width 35 height 9
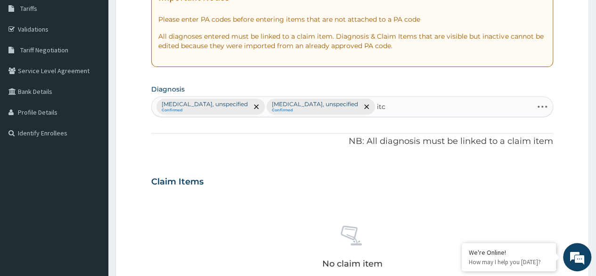
type input "itch"
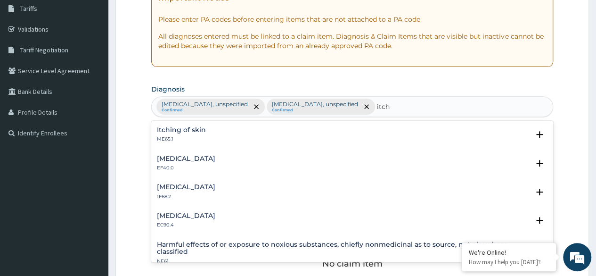
click at [219, 133] on div "Itching of skin ME65.1" at bounding box center [352, 134] width 391 height 16
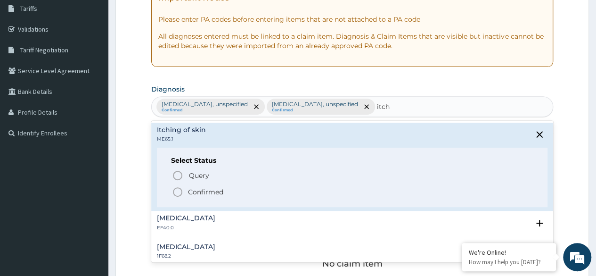
click at [205, 188] on p "Confirmed" at bounding box center [205, 191] width 35 height 9
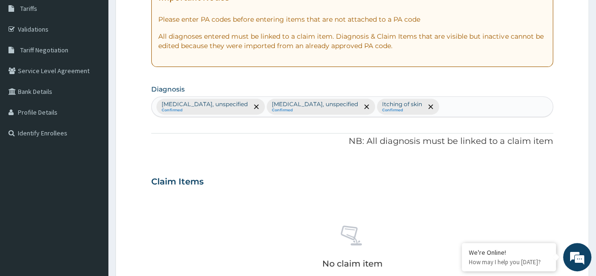
click at [494, 101] on div "Examination of eyes or vision, unspecified Confirmed Dizziness or giddiness, un…" at bounding box center [352, 107] width 401 height 20
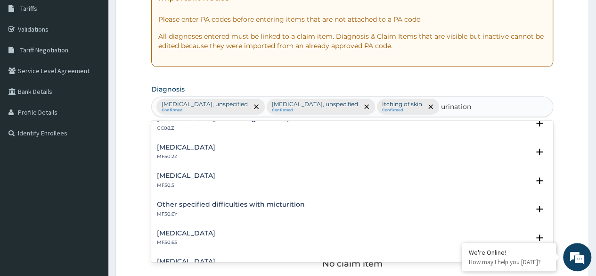
scroll to position [0, 0]
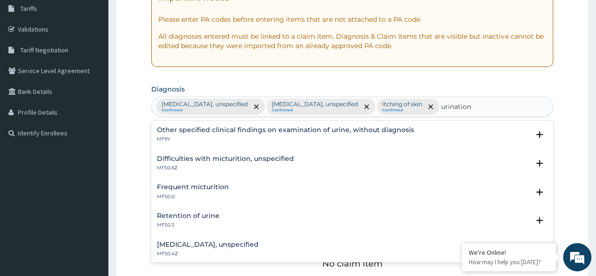
click at [472, 110] on input "urination" at bounding box center [456, 106] width 31 height 9
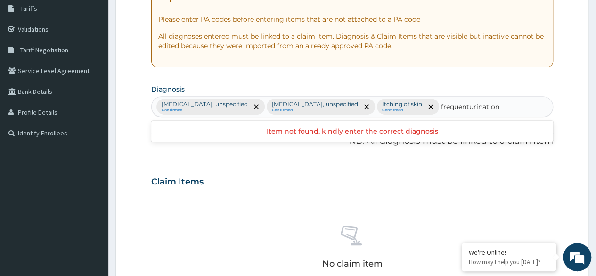
type input "frequent urination"
click at [547, 105] on div "Examination of eyes or vision, unspecified Confirmed Dizziness or giddiness, un…" at bounding box center [352, 107] width 401 height 20
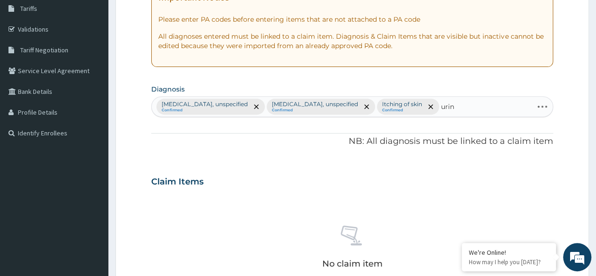
type input "urine"
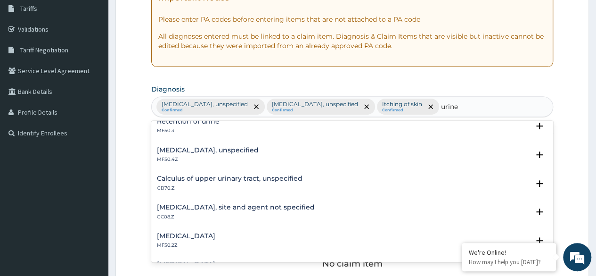
scroll to position [141, 0]
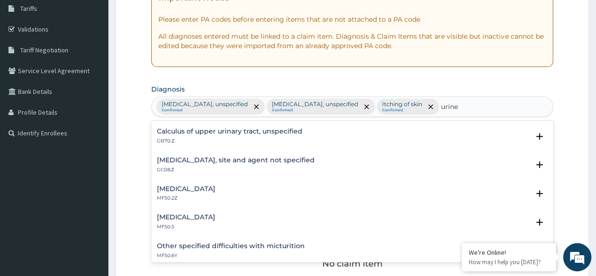
click at [256, 161] on h4 "Urinary tract infection, site and agent not specified" at bounding box center [236, 159] width 158 height 7
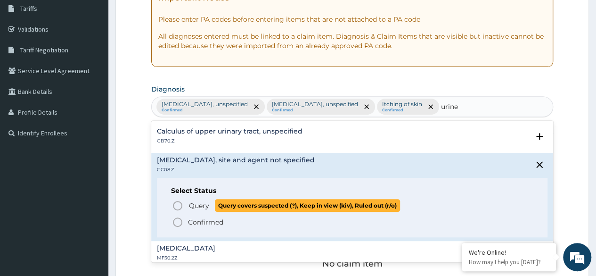
click at [207, 205] on span "Query" at bounding box center [199, 205] width 20 height 9
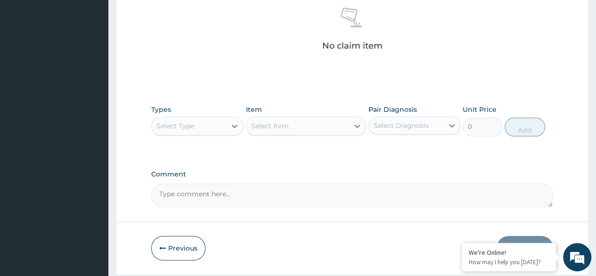
scroll to position [392, 0]
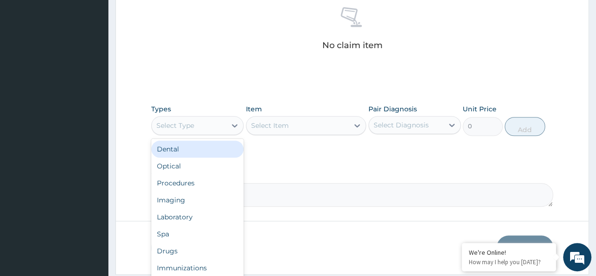
click at [215, 127] on div "Select Type" at bounding box center [189, 125] width 74 height 15
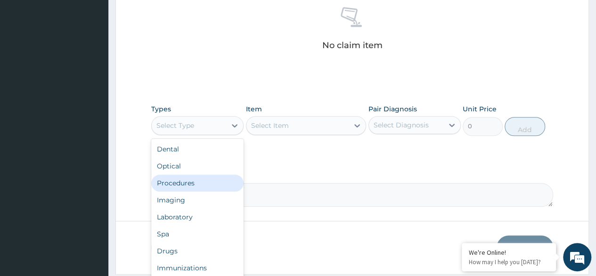
click at [205, 181] on div "Procedures" at bounding box center [197, 182] width 92 height 17
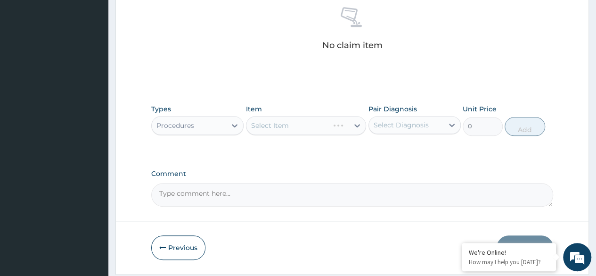
drag, startPoint x: 388, startPoint y: 125, endPoint x: 390, endPoint y: 132, distance: 7.8
click at [388, 125] on div "Select Diagnosis" at bounding box center [401, 124] width 55 height 9
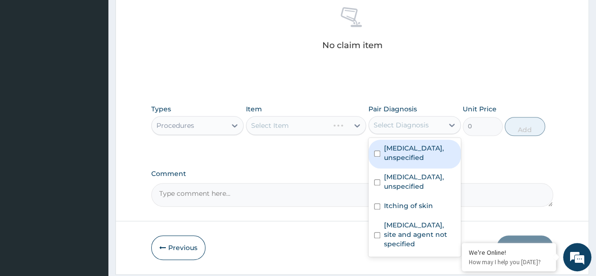
click at [399, 154] on label "Examination of eyes or vision, unspecified" at bounding box center [419, 152] width 71 height 19
checkbox input "true"
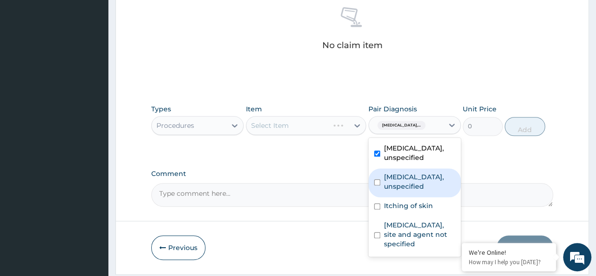
drag, startPoint x: 401, startPoint y: 173, endPoint x: 408, endPoint y: 231, distance: 58.4
click at [402, 187] on label "Dizziness or giddiness, unspecified" at bounding box center [419, 181] width 71 height 19
checkbox input "true"
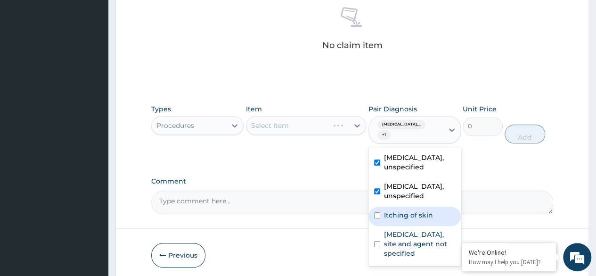
click at [408, 226] on div "Itching of skin" at bounding box center [415, 215] width 92 height 19
checkbox input "true"
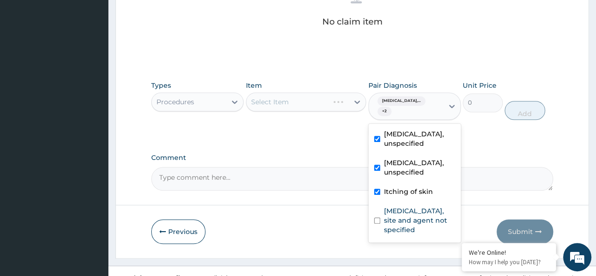
scroll to position [428, 0]
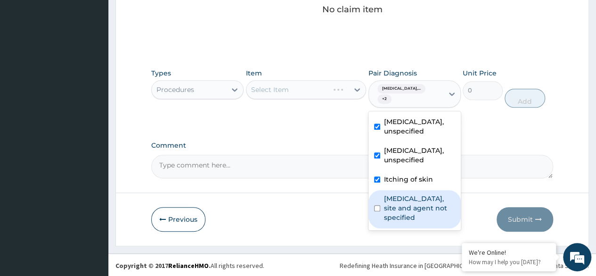
click at [388, 222] on label "Urinary tract infection, site and agent not specified" at bounding box center [419, 208] width 71 height 28
checkbox input "true"
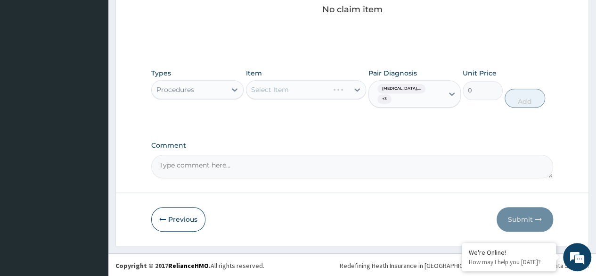
click at [291, 94] on div "Select Item" at bounding box center [306, 89] width 121 height 19
click at [318, 93] on div "Select Item" at bounding box center [306, 89] width 121 height 19
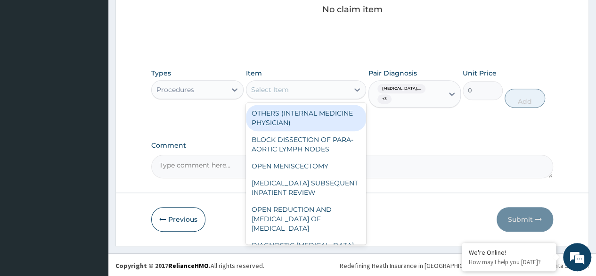
click at [318, 94] on div "Select Item" at bounding box center [298, 89] width 103 height 15
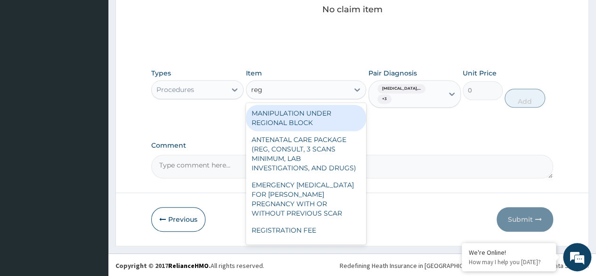
type input "regi"
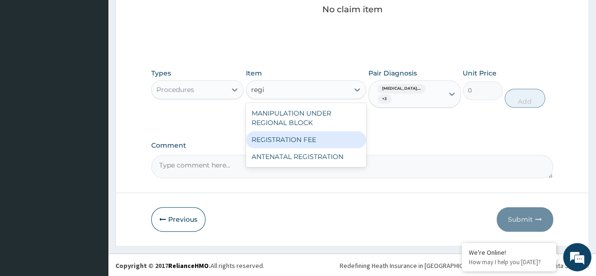
click at [332, 139] on div "REGISTRATION FEE" at bounding box center [306, 139] width 121 height 17
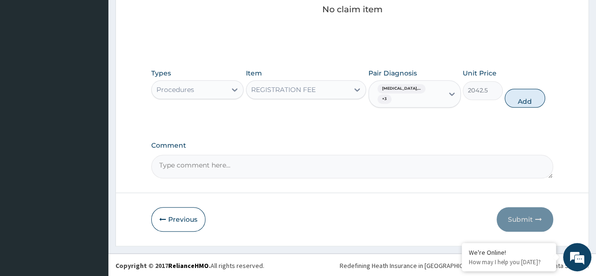
drag, startPoint x: 521, startPoint y: 97, endPoint x: 453, endPoint y: 109, distance: 69.9
click at [517, 98] on button "Add" at bounding box center [525, 98] width 40 height 19
type input "0"
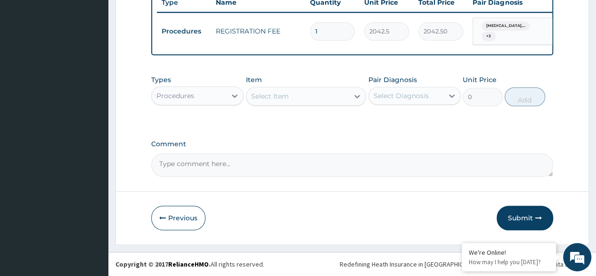
click at [297, 101] on div "Select Item" at bounding box center [298, 96] width 103 height 15
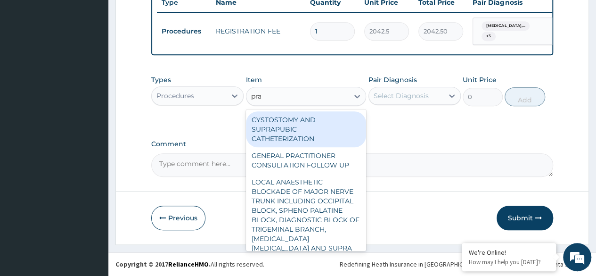
type input "prac"
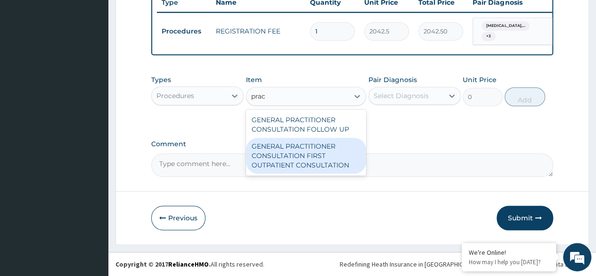
click at [305, 174] on div "GENERAL PRACTITIONER CONSULTATION FOLLOW UP GENERAL PRACTITIONER CONSULTATION F…" at bounding box center [306, 142] width 121 height 66
click at [305, 159] on div "GENERAL PRACTITIONER CONSULTATION FIRST OUTPATIENT CONSULTATION" at bounding box center [306, 156] width 121 height 36
type input "3370.125"
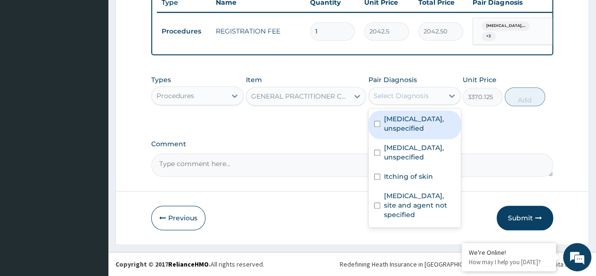
click at [391, 96] on div "Select Diagnosis" at bounding box center [401, 95] width 55 height 9
click at [392, 119] on label "Examination of eyes or vision, unspecified" at bounding box center [419, 123] width 71 height 19
checkbox input "true"
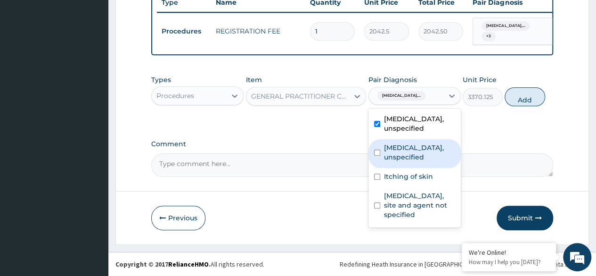
drag, startPoint x: 393, startPoint y: 153, endPoint x: 394, endPoint y: 180, distance: 26.4
click at [394, 154] on label "Dizziness or giddiness, unspecified" at bounding box center [419, 152] width 71 height 19
checkbox input "true"
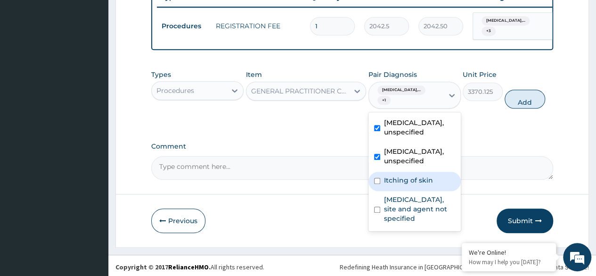
drag, startPoint x: 395, startPoint y: 196, endPoint x: 395, endPoint y: 230, distance: 34.4
click at [395, 185] on label "Itching of skin" at bounding box center [408, 179] width 49 height 9
checkbox input "true"
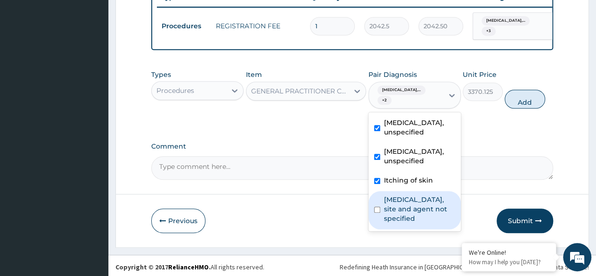
click at [395, 223] on label "Urinary tract infection, site and agent not specified" at bounding box center [419, 209] width 71 height 28
checkbox input "true"
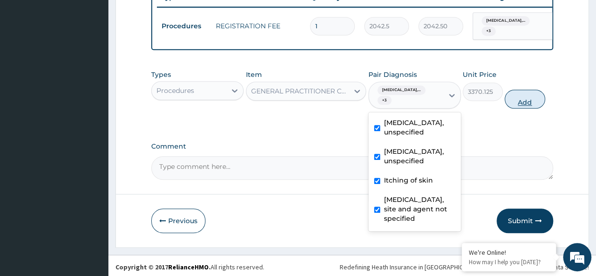
click at [510, 107] on button "Add" at bounding box center [525, 99] width 40 height 19
type input "0"
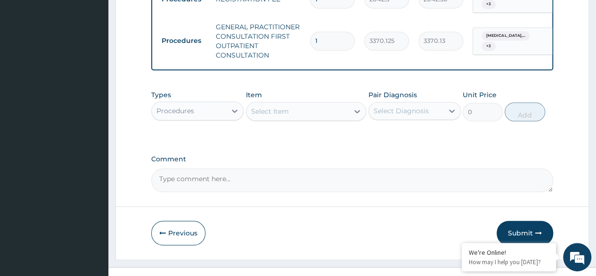
scroll to position [433, 0]
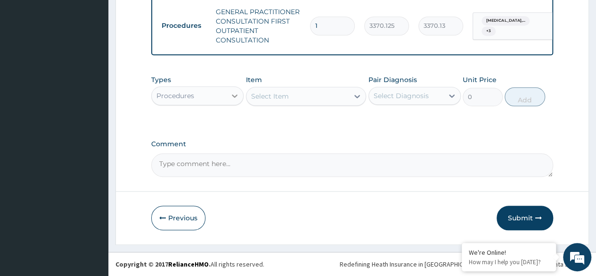
click at [229, 99] on div at bounding box center [234, 95] width 17 height 17
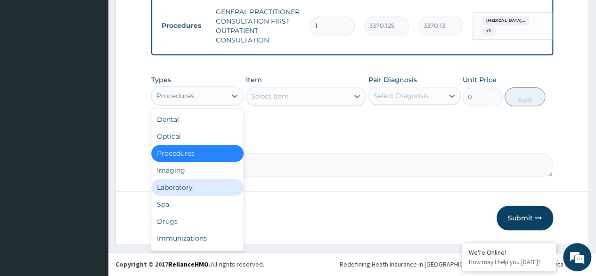
drag, startPoint x: 207, startPoint y: 195, endPoint x: 416, endPoint y: 124, distance: 220.2
click at [207, 194] on div "Laboratory" at bounding box center [197, 187] width 92 height 17
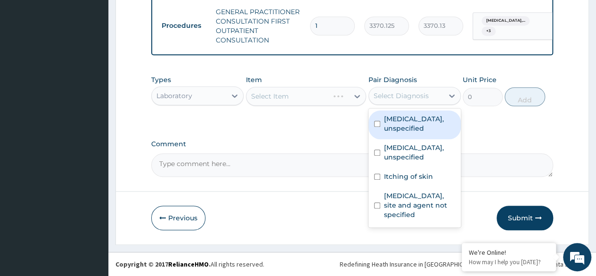
drag, startPoint x: 413, startPoint y: 97, endPoint x: 414, endPoint y: 131, distance: 33.5
click at [413, 99] on div "Select Diagnosis" at bounding box center [401, 95] width 55 height 9
drag, startPoint x: 414, startPoint y: 131, endPoint x: 411, endPoint y: 157, distance: 26.6
click at [414, 132] on label "Examination of eyes or vision, unspecified" at bounding box center [419, 123] width 71 height 19
checkbox input "true"
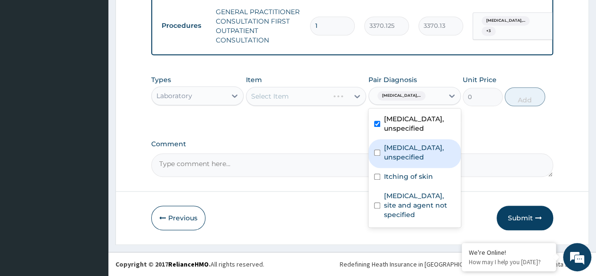
click at [411, 158] on label "Dizziness or giddiness, unspecified" at bounding box center [419, 152] width 71 height 19
checkbox input "true"
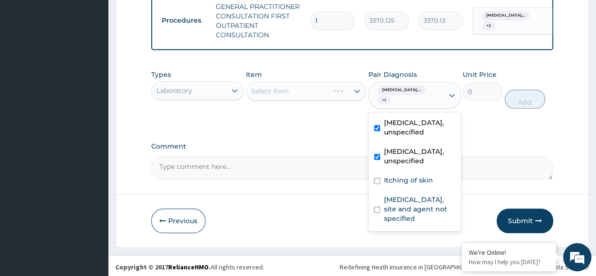
click at [411, 191] on div "Itching of skin" at bounding box center [415, 181] width 92 height 19
checkbox input "true"
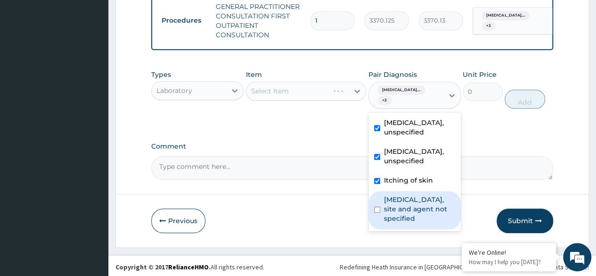
click at [407, 223] on label "Urinary tract infection, site and agent not specified" at bounding box center [419, 209] width 71 height 28
checkbox input "true"
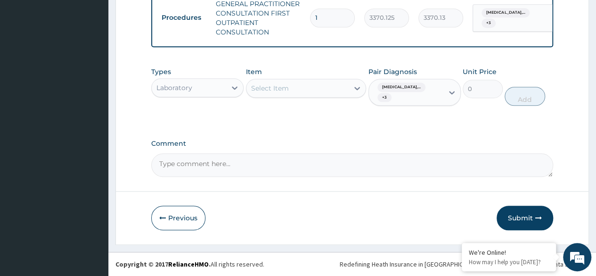
click at [330, 97] on div "Select Item" at bounding box center [306, 88] width 121 height 19
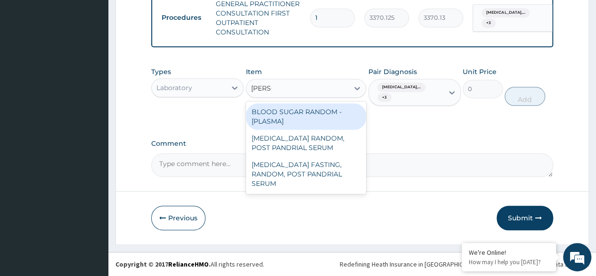
type input "random"
click at [323, 118] on div "BLOOD SUGAR RANDOM - [PLASMA]" at bounding box center [306, 116] width 121 height 26
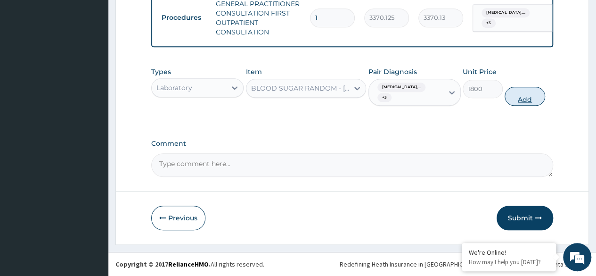
click at [526, 104] on button "Add" at bounding box center [525, 96] width 40 height 19
type input "0"
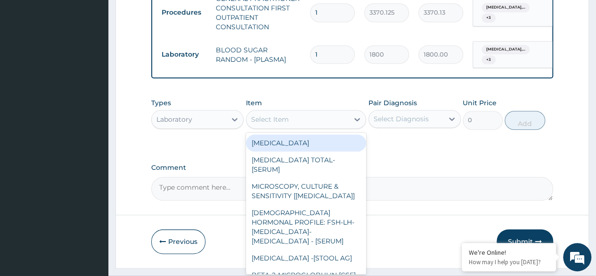
click at [272, 127] on div "Select Item" at bounding box center [298, 119] width 103 height 15
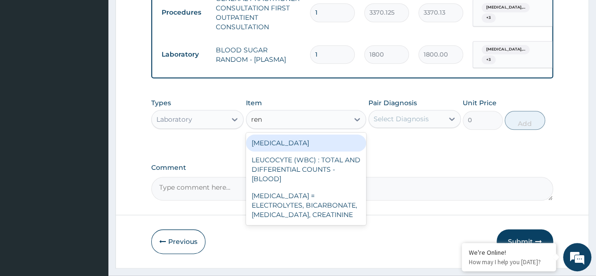
type input "rena"
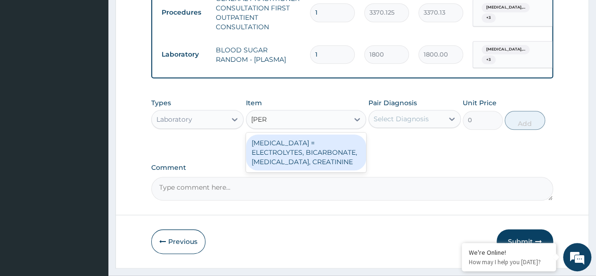
click at [288, 170] on div "[MEDICAL_DATA] = ELECTROLYTES, BICARBONATE, [MEDICAL_DATA], CREATININE" at bounding box center [306, 152] width 121 height 36
type input "4595.625"
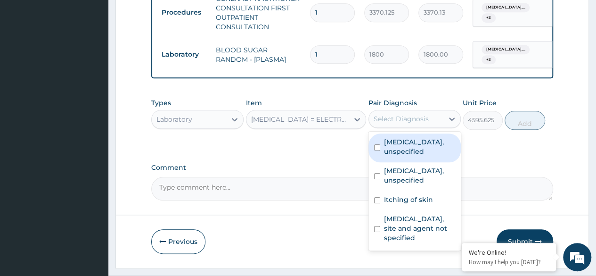
click at [401, 124] on div "Select Diagnosis" at bounding box center [401, 118] width 55 height 9
drag, startPoint x: 408, startPoint y: 164, endPoint x: 408, endPoint y: 173, distance: 9.4
click at [408, 162] on div "Examination of eyes or vision, unspecified" at bounding box center [415, 147] width 92 height 29
checkbox input "true"
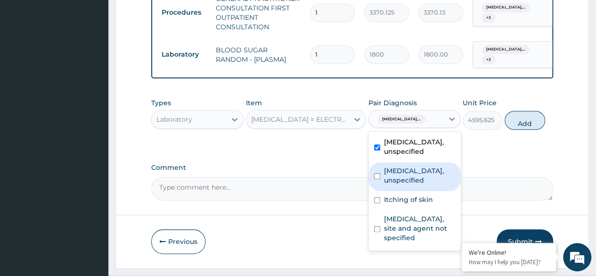
drag, startPoint x: 408, startPoint y: 194, endPoint x: 408, endPoint y: 230, distance: 35.8
click at [408, 185] on label "Dizziness or giddiness, unspecified" at bounding box center [419, 175] width 71 height 19
checkbox input "true"
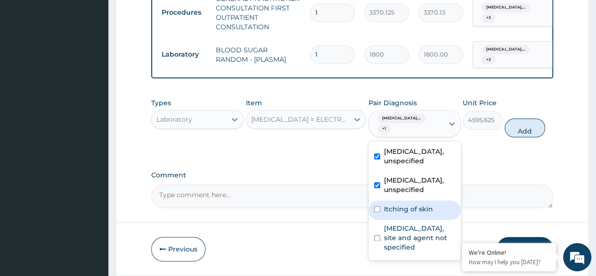
click at [408, 220] on div "Itching of skin" at bounding box center [415, 209] width 92 height 19
checkbox input "true"
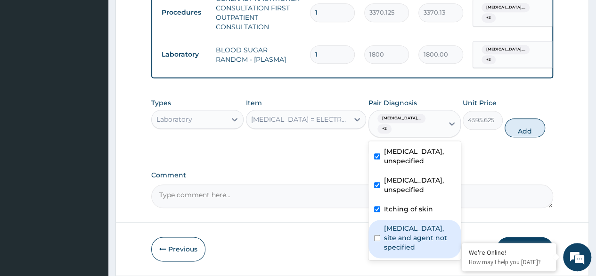
drag, startPoint x: 408, startPoint y: 264, endPoint x: 445, endPoint y: 206, distance: 68.3
click at [408, 252] on label "Urinary tract infection, site and agent not specified" at bounding box center [419, 237] width 71 height 28
checkbox input "true"
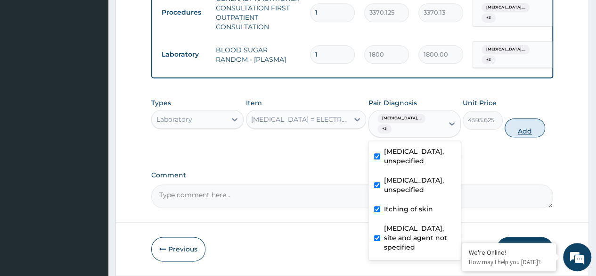
click at [520, 137] on button "Add" at bounding box center [525, 127] width 40 height 19
type input "0"
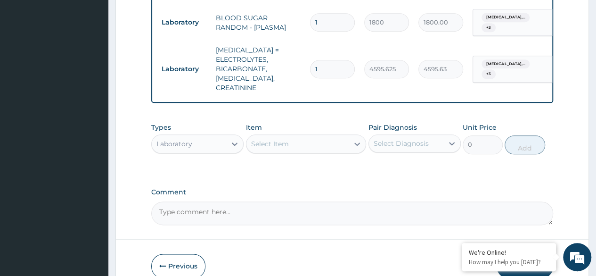
scroll to position [488, 0]
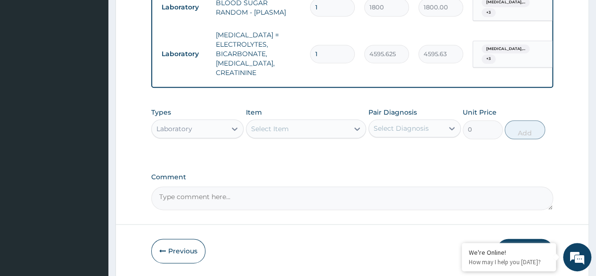
click at [287, 128] on div "Select Item" at bounding box center [270, 128] width 38 height 9
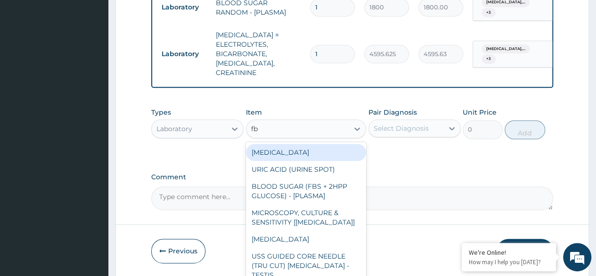
type input "fbc"
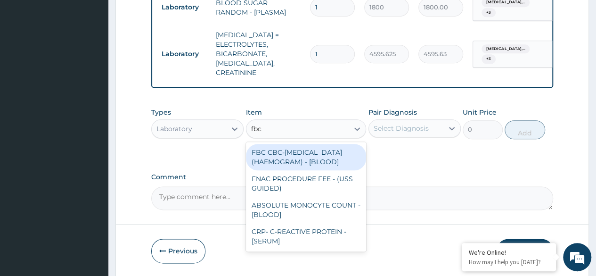
click at [303, 149] on div "FBC CBC-[MEDICAL_DATA] (HAEMOGRAM) - [BLOOD]" at bounding box center [306, 157] width 121 height 26
type input "4085"
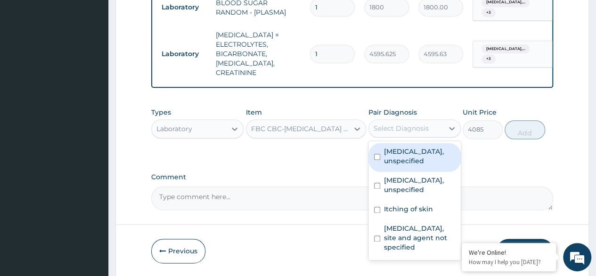
click at [442, 124] on div "Select Diagnosis" at bounding box center [406, 128] width 74 height 15
drag, startPoint x: 437, startPoint y: 152, endPoint x: 422, endPoint y: 187, distance: 38.4
click at [437, 154] on label "Examination of eyes or vision, unspecified" at bounding box center [419, 156] width 71 height 19
checkbox input "true"
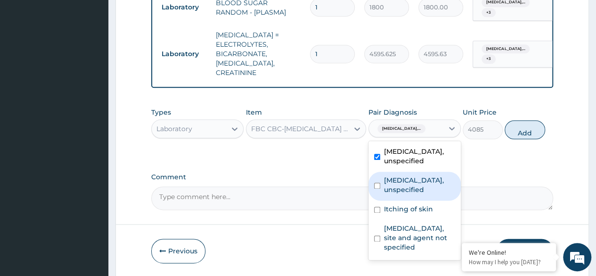
drag, startPoint x: 420, startPoint y: 189, endPoint x: 415, endPoint y: 224, distance: 35.2
click at [419, 194] on label "Dizziness or giddiness, unspecified" at bounding box center [419, 184] width 71 height 19
checkbox input "true"
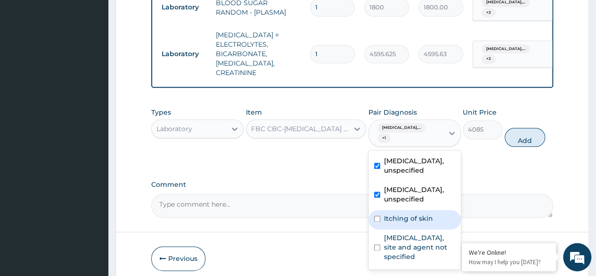
click at [415, 223] on label "Itching of skin" at bounding box center [408, 218] width 49 height 9
checkbox input "true"
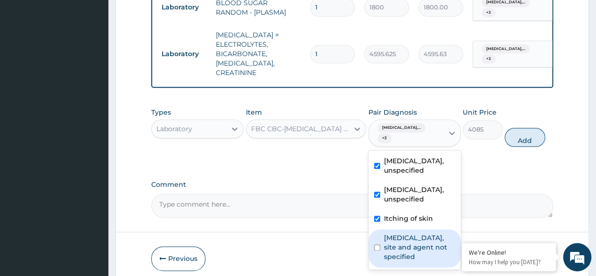
click at [415, 259] on label "Urinary tract infection, site and agent not specified" at bounding box center [419, 247] width 71 height 28
checkbox input "true"
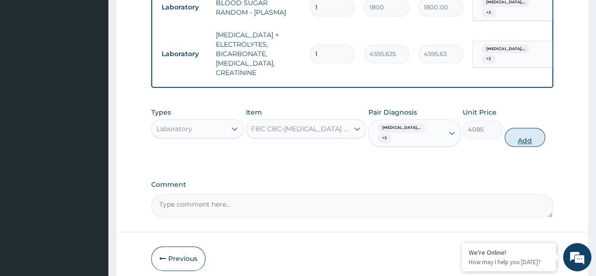
drag, startPoint x: 527, startPoint y: 133, endPoint x: 440, endPoint y: 140, distance: 86.5
click at [526, 133] on button "Add" at bounding box center [525, 137] width 40 height 19
type input "0"
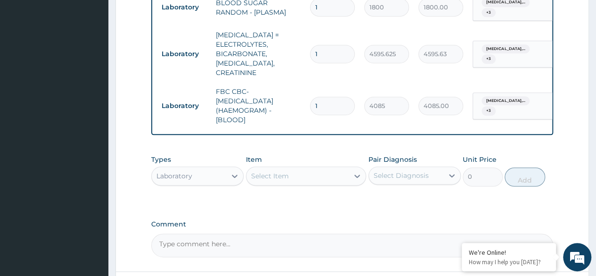
scroll to position [564, 0]
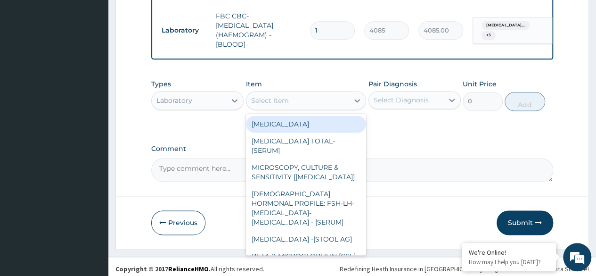
click at [270, 102] on div "Select Item" at bounding box center [298, 100] width 103 height 15
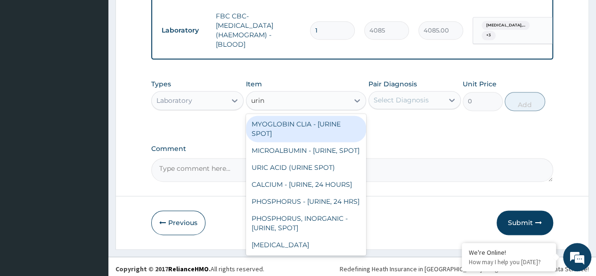
type input "urina"
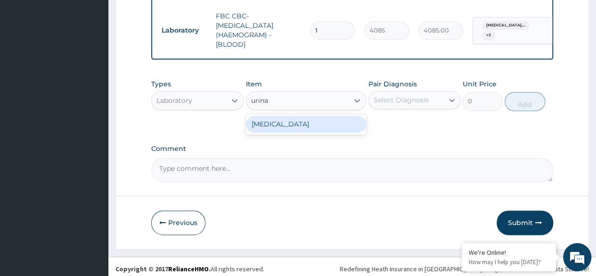
click at [285, 123] on div "[MEDICAL_DATA]" at bounding box center [306, 123] width 121 height 17
type input "1531.875"
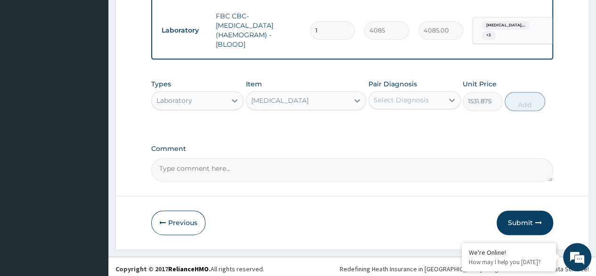
click at [404, 92] on div "Select Diagnosis" at bounding box center [406, 99] width 74 height 15
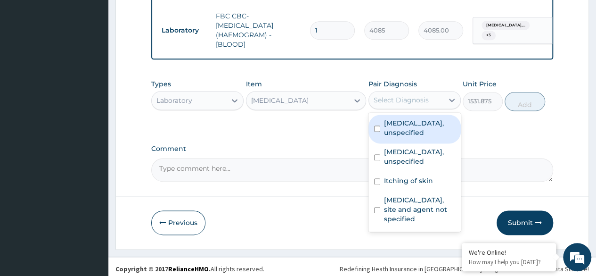
click at [418, 127] on label "Examination of eyes or vision, unspecified" at bounding box center [419, 127] width 71 height 19
checkbox input "true"
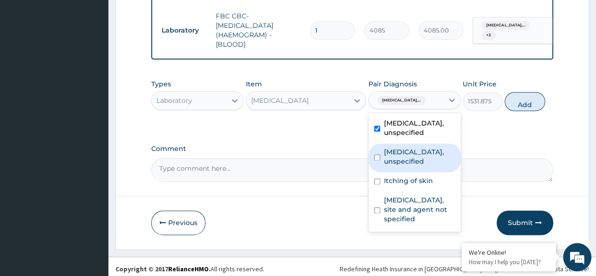
drag, startPoint x: 422, startPoint y: 154, endPoint x: 422, endPoint y: 179, distance: 24.5
click at [422, 160] on label "Dizziness or giddiness, unspecified" at bounding box center [419, 156] width 71 height 19
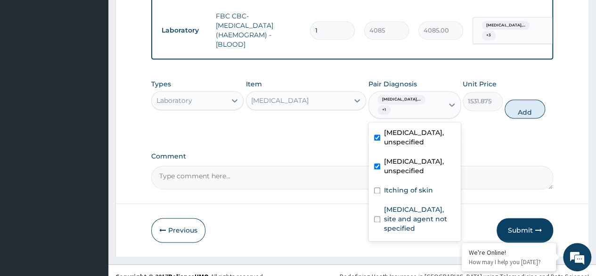
drag, startPoint x: 422, startPoint y: 183, endPoint x: 424, endPoint y: 204, distance: 20.8
click at [422, 181] on div "Dizziness or giddiness, unspecified" at bounding box center [415, 167] width 92 height 29
checkbox input "false"
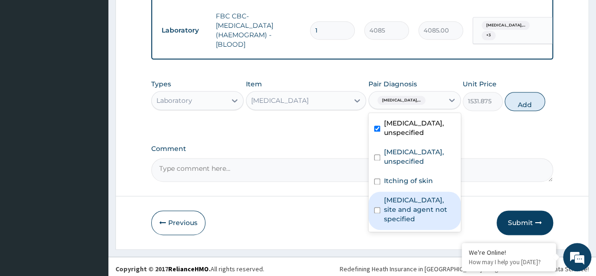
click at [424, 215] on label "Urinary tract infection, site and agent not specified" at bounding box center [419, 209] width 71 height 28
checkbox input "true"
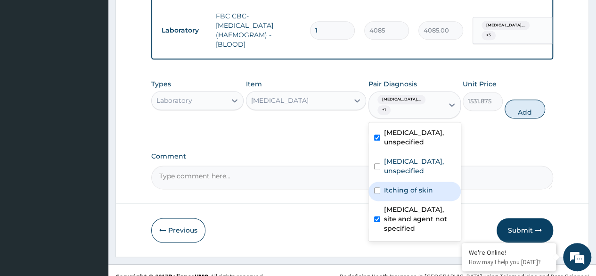
click at [416, 191] on label "Itching of skin" at bounding box center [408, 189] width 49 height 9
checkbox input "true"
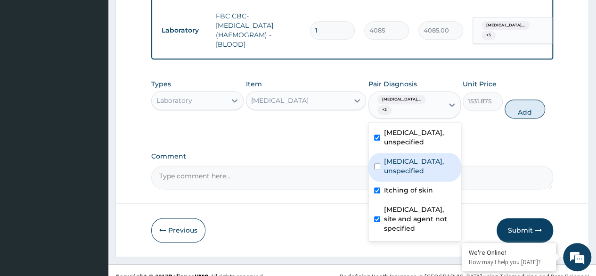
click at [412, 181] on div "Dizziness or giddiness, unspecified" at bounding box center [415, 167] width 92 height 29
checkbox input "true"
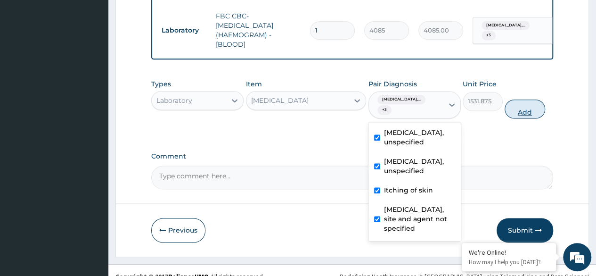
click at [525, 104] on button "Add" at bounding box center [525, 108] width 40 height 19
type input "0"
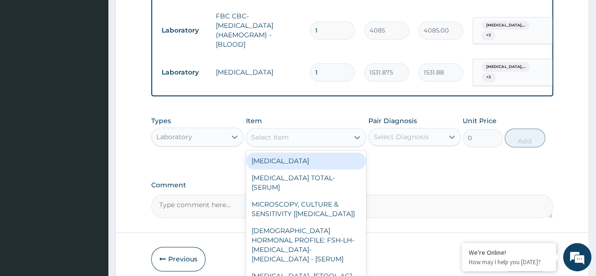
click at [320, 131] on div "Select Item" at bounding box center [298, 137] width 103 height 15
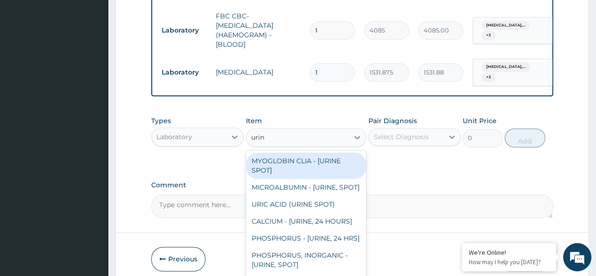
type input "urine"
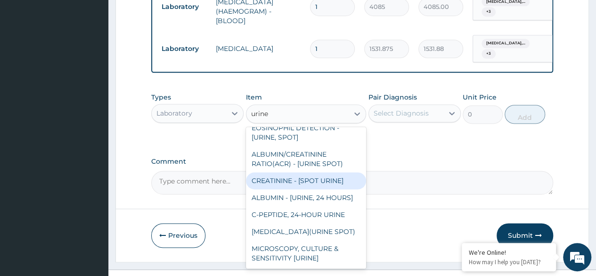
scroll to position [600, 0]
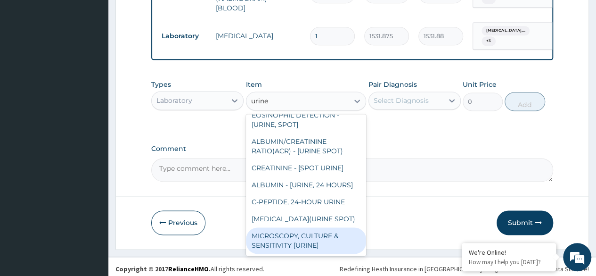
click at [312, 238] on div "MICROSCOPY, CULTURE & SENSITIVITY [URINE]" at bounding box center [306, 240] width 121 height 26
type input "4595.625"
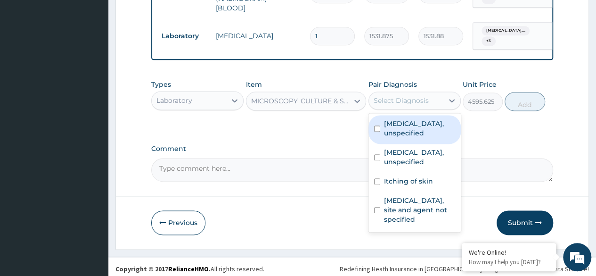
drag, startPoint x: 411, startPoint y: 92, endPoint x: 409, endPoint y: 118, distance: 26.0
click at [410, 96] on div "Select Diagnosis" at bounding box center [401, 100] width 55 height 9
drag, startPoint x: 409, startPoint y: 127, endPoint x: 413, endPoint y: 154, distance: 27.7
click at [411, 135] on div "Examination of eyes or vision, unspecified" at bounding box center [415, 129] width 92 height 29
checkbox input "true"
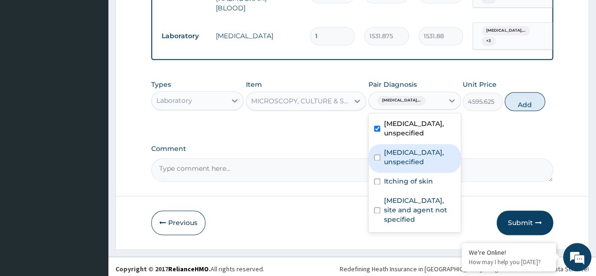
drag, startPoint x: 413, startPoint y: 165, endPoint x: 418, endPoint y: 197, distance: 31.9
click at [414, 173] on div "Dizziness or giddiness, unspecified" at bounding box center [415, 158] width 92 height 29
checkbox input "true"
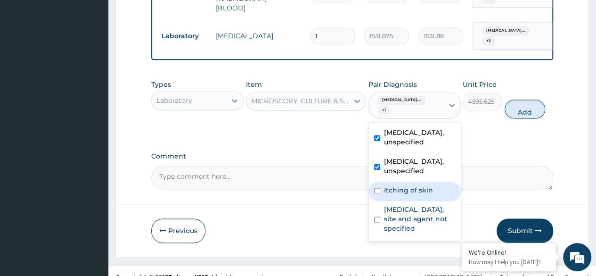
drag, startPoint x: 418, startPoint y: 198, endPoint x: 420, endPoint y: 217, distance: 19.9
click at [419, 200] on div "Itching of skin" at bounding box center [415, 190] width 92 height 19
checkbox input "true"
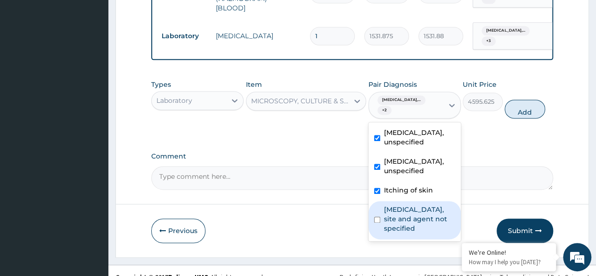
click at [421, 223] on label "Urinary tract infection, site and agent not specified" at bounding box center [419, 219] width 71 height 28
checkbox input "true"
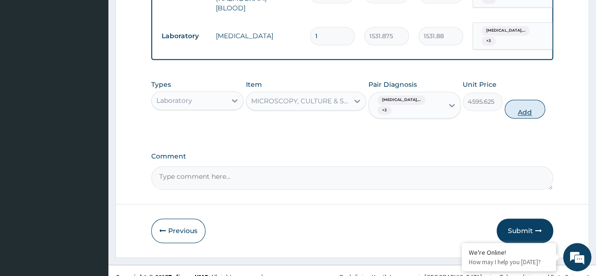
click at [535, 106] on button "Add" at bounding box center [525, 108] width 40 height 19
type input "0"
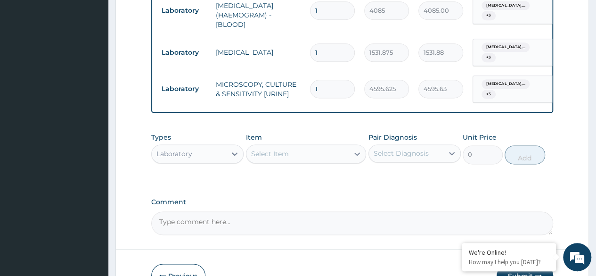
scroll to position [636, 0]
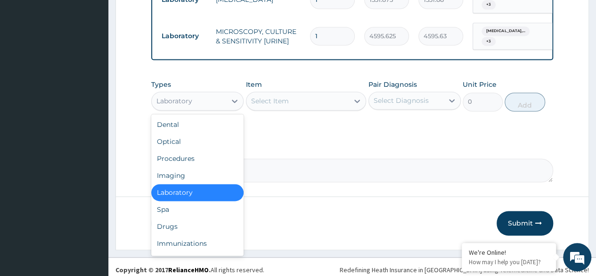
click at [220, 99] on div "Laboratory" at bounding box center [189, 100] width 74 height 15
click at [197, 151] on div "Procedures" at bounding box center [197, 158] width 92 height 17
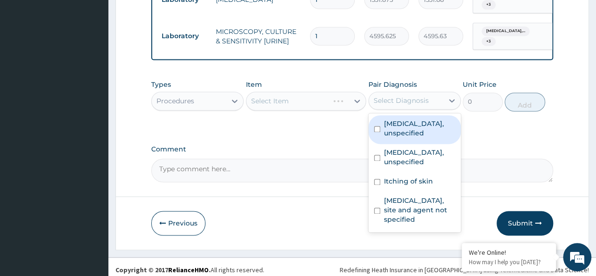
drag, startPoint x: 387, startPoint y: 95, endPoint x: 387, endPoint y: 124, distance: 29.2
click at [387, 109] on div "option Urinary tract infection, site and agent not specified, selected. option …" at bounding box center [415, 100] width 92 height 18
drag, startPoint x: 387, startPoint y: 125, endPoint x: 395, endPoint y: 151, distance: 27.4
click at [387, 131] on label "Examination of eyes or vision, unspecified" at bounding box center [419, 128] width 71 height 19
checkbox input "true"
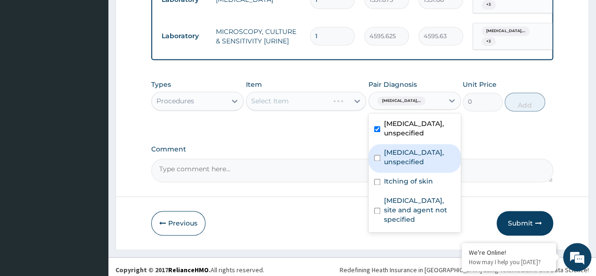
drag, startPoint x: 397, startPoint y: 156, endPoint x: 397, endPoint y: 180, distance: 24.0
click at [397, 160] on label "Dizziness or giddiness, unspecified" at bounding box center [419, 157] width 71 height 19
checkbox input "true"
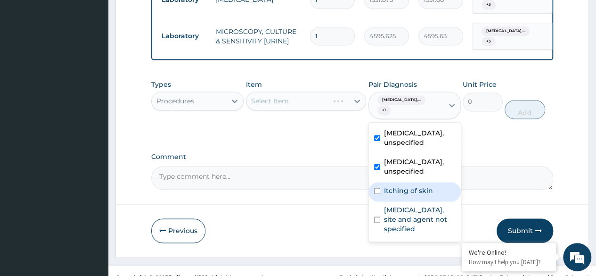
click at [401, 192] on label "Itching of skin" at bounding box center [408, 190] width 49 height 9
checkbox input "true"
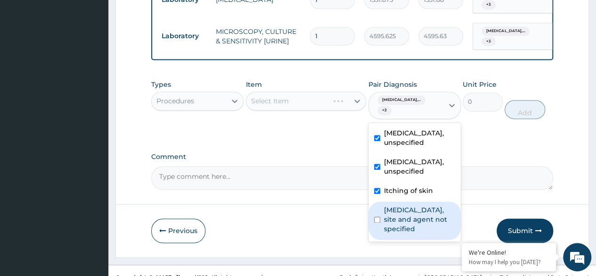
click at [404, 219] on label "Urinary tract infection, site and agent not specified" at bounding box center [419, 219] width 71 height 28
checkbox input "true"
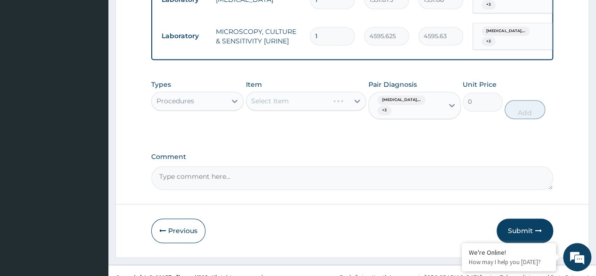
click at [302, 131] on div "Types Procedures Item Select Item Pair Diagnosis Examination of eyes or vision,…" at bounding box center [352, 106] width 402 height 63
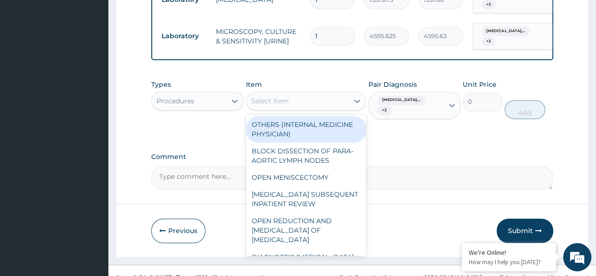
click at [295, 100] on div "Select Item" at bounding box center [298, 100] width 103 height 15
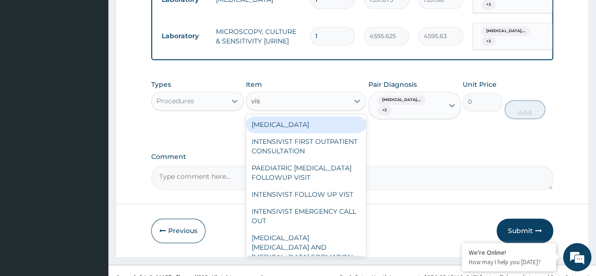
type input "visu"
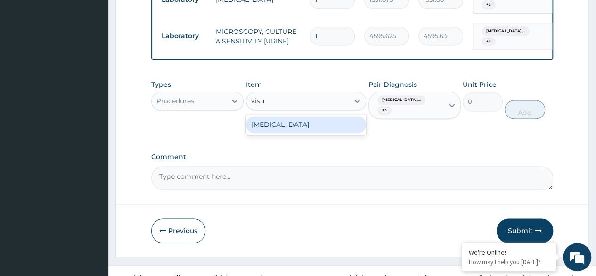
click at [293, 116] on div "[MEDICAL_DATA]" at bounding box center [306, 124] width 121 height 17
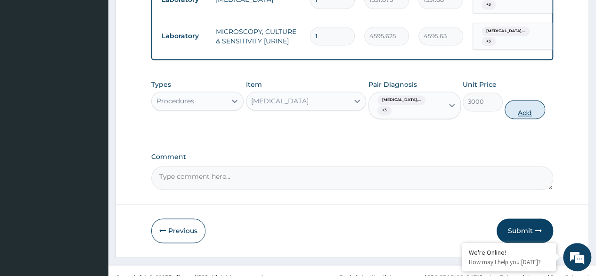
click at [520, 102] on button "Add" at bounding box center [525, 109] width 40 height 19
type input "0"
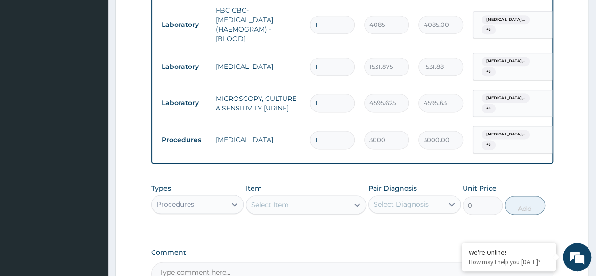
scroll to position [589, 0]
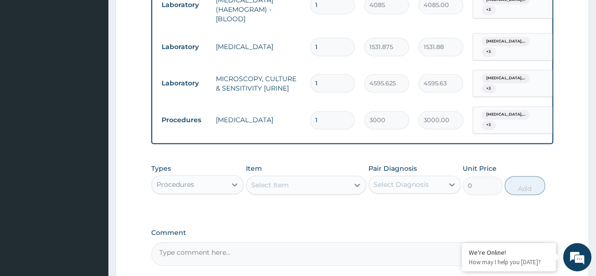
drag, startPoint x: 215, startPoint y: 177, endPoint x: 214, endPoint y: 187, distance: 10.4
click at [215, 178] on div "Procedures" at bounding box center [189, 184] width 74 height 15
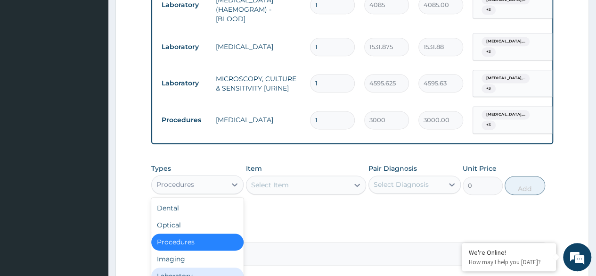
click at [189, 267] on div "Laboratory" at bounding box center [197, 275] width 92 height 17
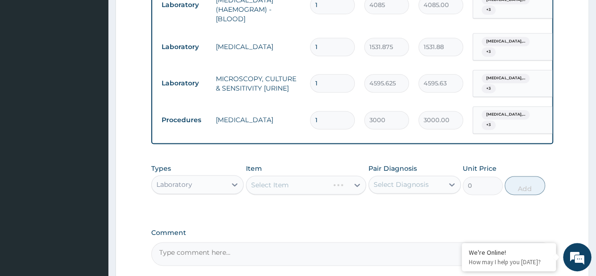
scroll to position [672, 0]
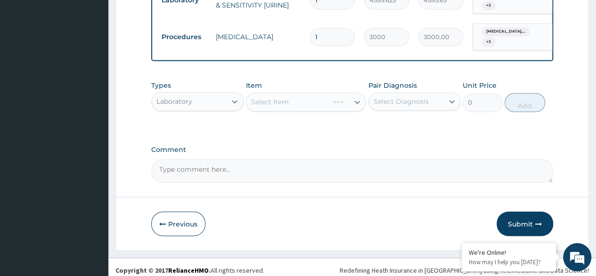
click at [387, 89] on div "Pair Diagnosis Select Diagnosis" at bounding box center [415, 96] width 92 height 31
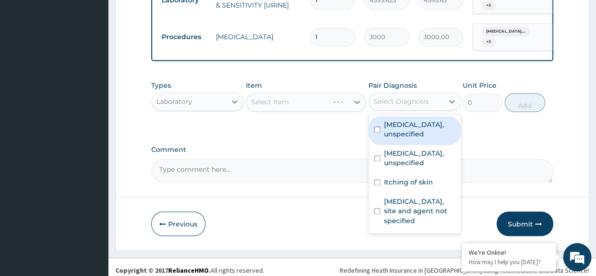
click at [392, 99] on div "Select Diagnosis" at bounding box center [401, 101] width 55 height 9
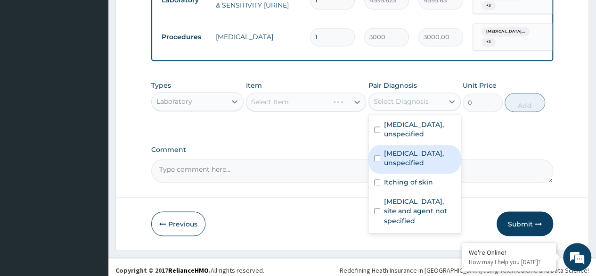
click at [405, 148] on label "Dizziness or giddiness, unspecified" at bounding box center [419, 157] width 71 height 19
checkbox input "true"
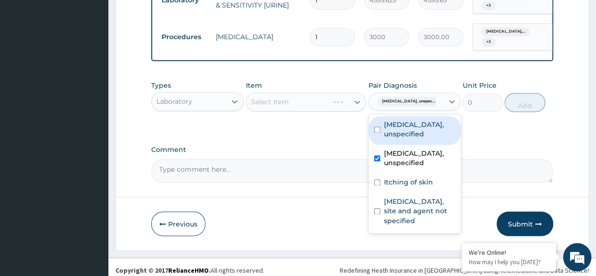
drag, startPoint x: 404, startPoint y: 133, endPoint x: 409, endPoint y: 166, distance: 32.9
click at [404, 136] on div "Examination of eyes or vision, unspecified" at bounding box center [415, 130] width 92 height 29
checkbox input "true"
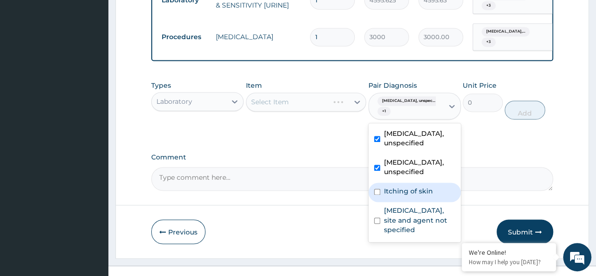
click at [410, 191] on label "Itching of skin" at bounding box center [408, 190] width 49 height 9
checkbox input "true"
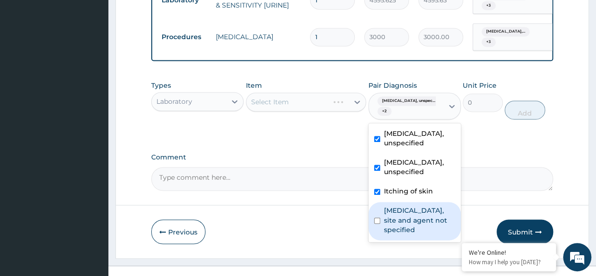
drag, startPoint x: 410, startPoint y: 218, endPoint x: 400, endPoint y: 216, distance: 9.6
click at [405, 218] on label "Urinary tract infection, site and agent not specified" at bounding box center [419, 220] width 71 height 28
checkbox input "true"
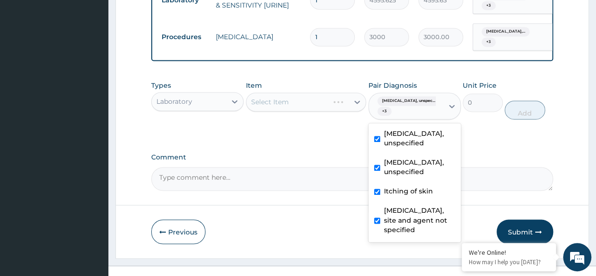
click at [305, 153] on label "Comment" at bounding box center [352, 157] width 402 height 8
click at [305, 167] on textarea "Comment" at bounding box center [352, 179] width 402 height 24
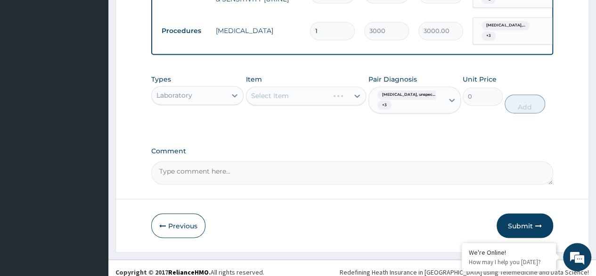
scroll to position [680, 0]
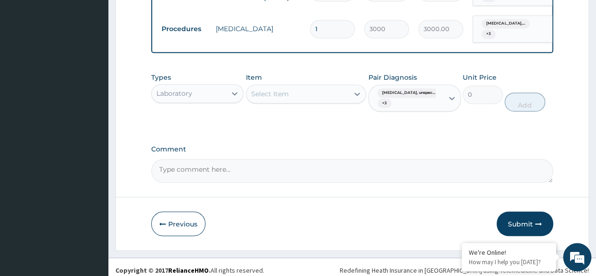
click at [324, 88] on div "Select Item" at bounding box center [298, 93] width 103 height 15
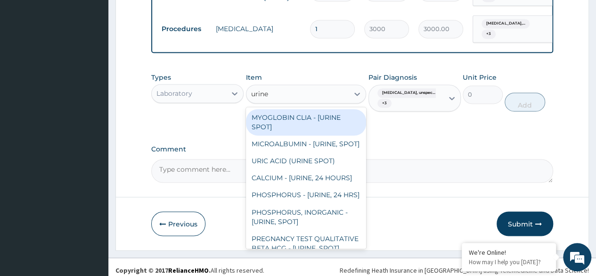
type input "urine b"
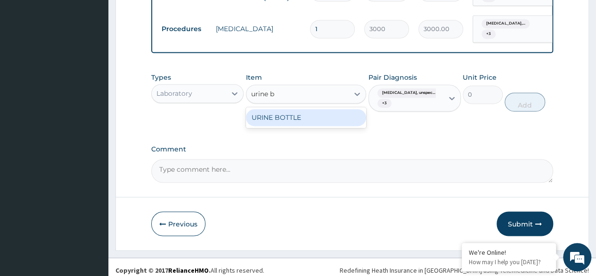
click at [333, 112] on div "URINE BOTTLE" at bounding box center [306, 117] width 121 height 17
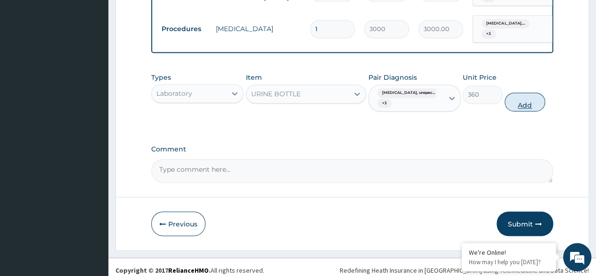
click at [523, 103] on button "Add" at bounding box center [525, 101] width 40 height 19
type input "0"
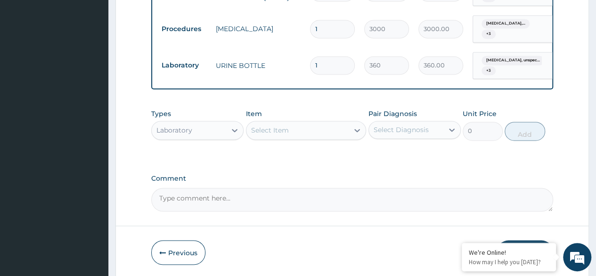
click at [284, 125] on div "Select Item" at bounding box center [270, 129] width 38 height 9
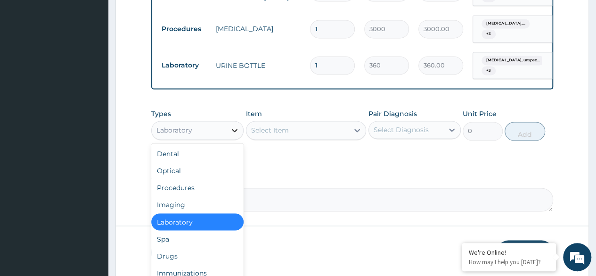
click at [227, 122] on div at bounding box center [234, 130] width 17 height 17
click at [206, 247] on div "Drugs" at bounding box center [197, 255] width 92 height 17
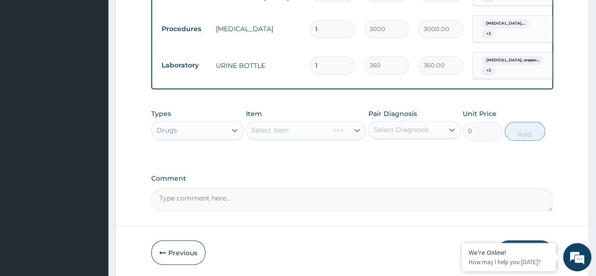
click at [387, 125] on div "Select Diagnosis" at bounding box center [401, 129] width 55 height 9
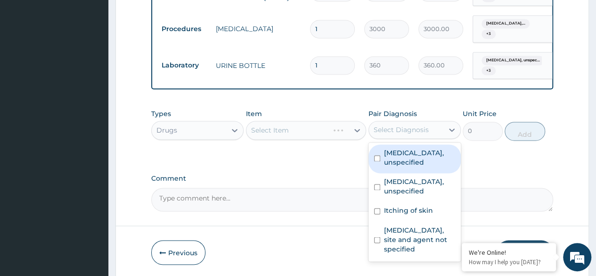
click at [388, 148] on label "Examination of eyes or vision, unspecified" at bounding box center [419, 157] width 71 height 19
checkbox input "true"
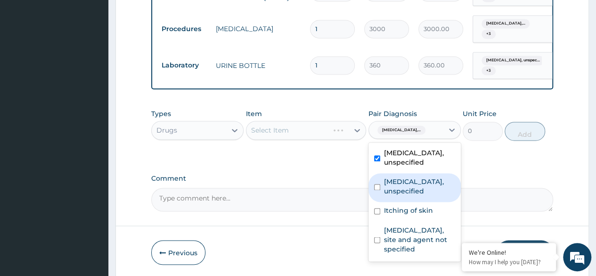
drag, startPoint x: 390, startPoint y: 178, endPoint x: 391, endPoint y: 183, distance: 5.8
click at [390, 180] on label "Dizziness or giddiness, unspecified" at bounding box center [419, 186] width 71 height 19
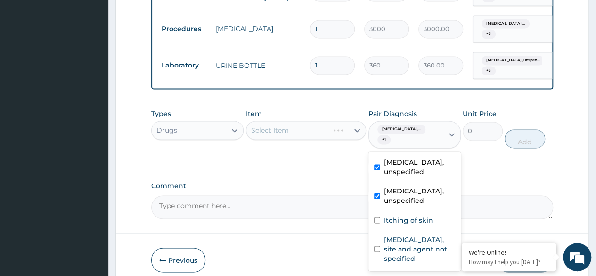
click at [393, 211] on div "Dizziness or giddiness, unspecified" at bounding box center [415, 196] width 92 height 29
checkbox input "false"
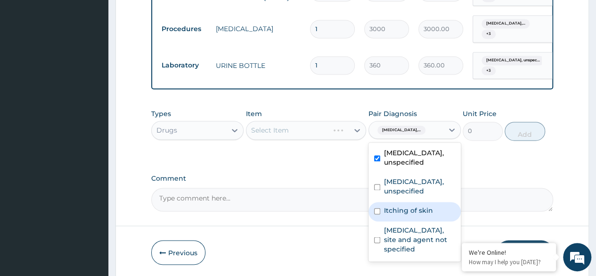
click at [394, 215] on label "Itching of skin" at bounding box center [408, 210] width 49 height 9
checkbox input "true"
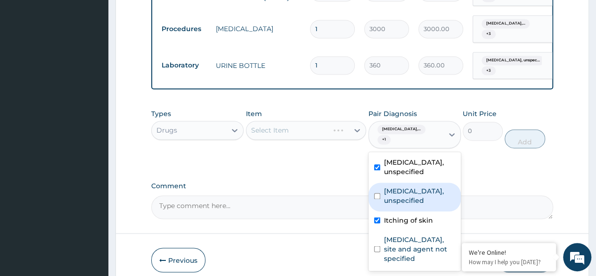
drag, startPoint x: 393, startPoint y: 201, endPoint x: 395, endPoint y: 238, distance: 36.8
click at [394, 201] on label "Dizziness or giddiness, unspecified" at bounding box center [419, 195] width 71 height 19
checkbox input "true"
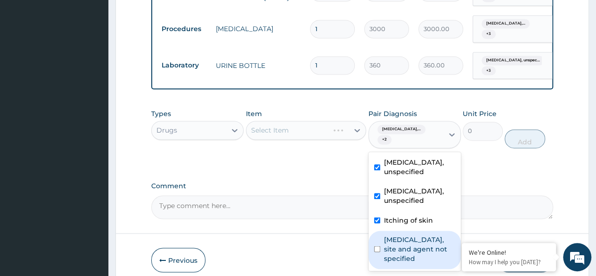
click at [395, 253] on label "Urinary tract infection, site and agent not specified" at bounding box center [419, 248] width 71 height 28
checkbox input "true"
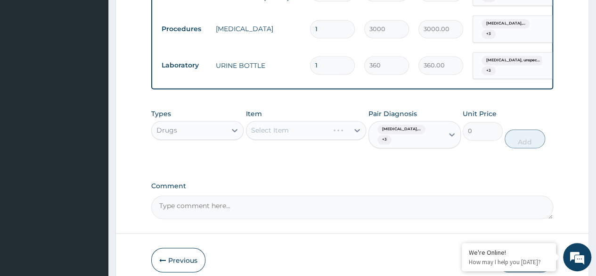
click at [264, 159] on div "Types Drugs Item Select Item Pair Diagnosis Examination of eyes or vision,... +…" at bounding box center [352, 135] width 402 height 63
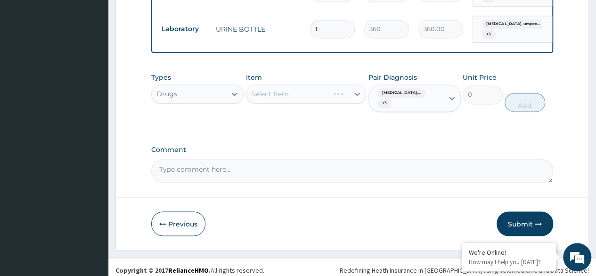
click at [316, 88] on div "Select Item" at bounding box center [306, 93] width 121 height 19
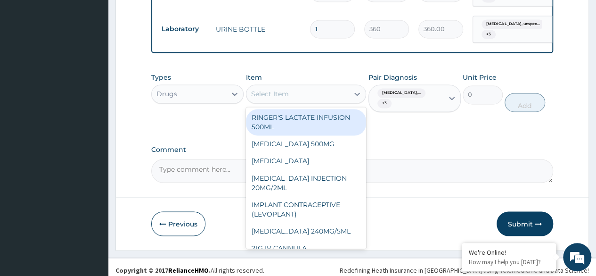
click at [314, 97] on div "Select Item" at bounding box center [298, 93] width 103 height 15
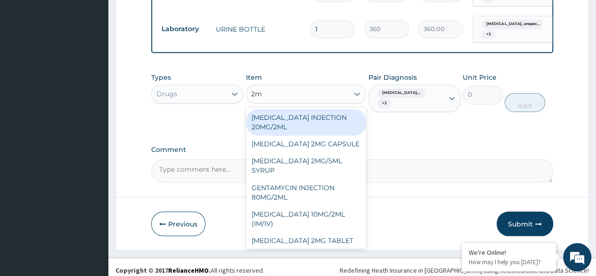
type input "2ml"
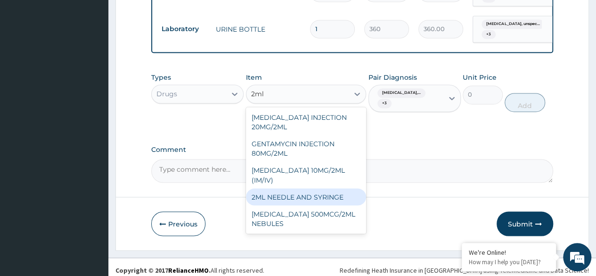
click at [330, 193] on div "2ML NEEDLE AND SYRINGE" at bounding box center [306, 196] width 121 height 17
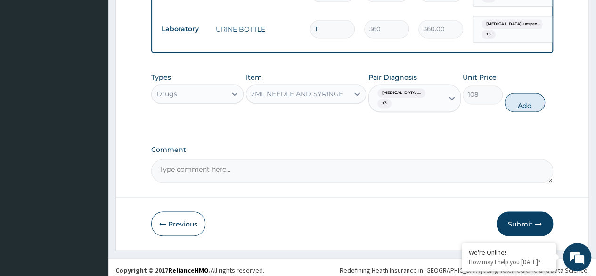
click at [531, 100] on button "Add" at bounding box center [525, 102] width 40 height 19
type input "0"
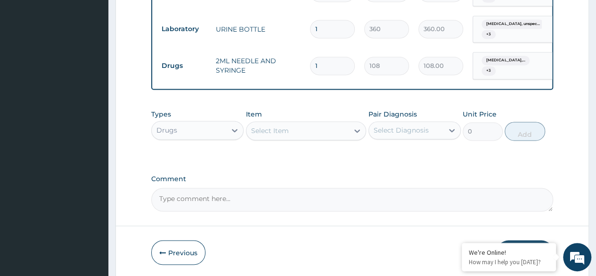
click at [317, 123] on div "Select Item" at bounding box center [298, 130] width 103 height 15
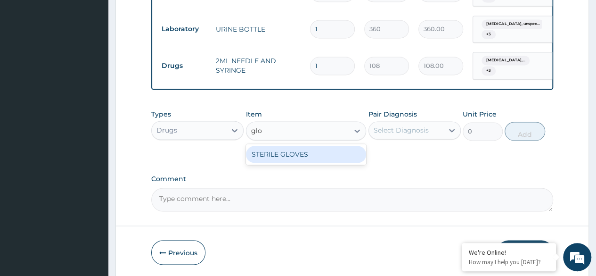
type input "glov"
click at [321, 150] on div "STERILE GLOVES" at bounding box center [306, 154] width 121 height 17
type input "500"
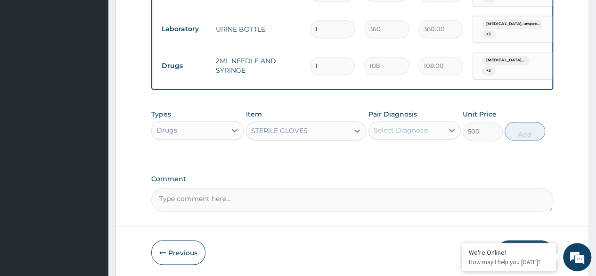
drag, startPoint x: 430, startPoint y: 117, endPoint x: 428, endPoint y: 136, distance: 18.5
click at [430, 123] on div "Select Diagnosis" at bounding box center [406, 130] width 74 height 15
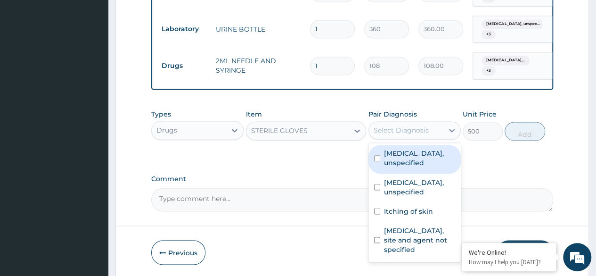
drag, startPoint x: 424, startPoint y: 153, endPoint x: 424, endPoint y: 166, distance: 13.2
click at [424, 157] on label "Examination of eyes or vision, unspecified" at bounding box center [419, 157] width 71 height 19
checkbox input "true"
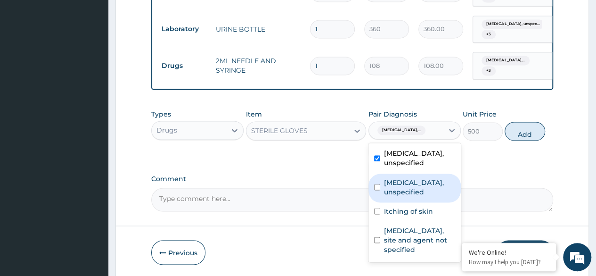
drag, startPoint x: 415, startPoint y: 193, endPoint x: 413, endPoint y: 214, distance: 20.9
click at [415, 195] on label "Dizziness or giddiness, unspecified" at bounding box center [419, 186] width 71 height 19
checkbox input "true"
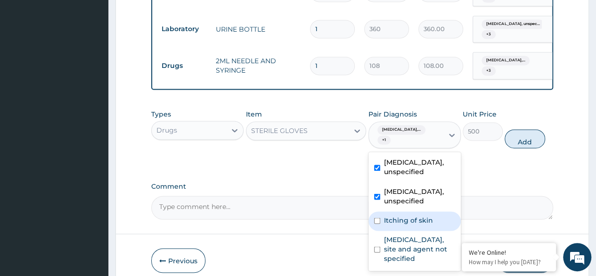
click at [412, 215] on div "Itching of skin" at bounding box center [415, 220] width 92 height 19
checkbox input "true"
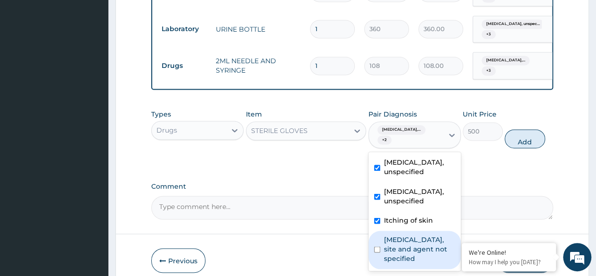
click at [412, 261] on label "Urinary tract infection, site and agent not specified" at bounding box center [419, 248] width 71 height 28
checkbox input "true"
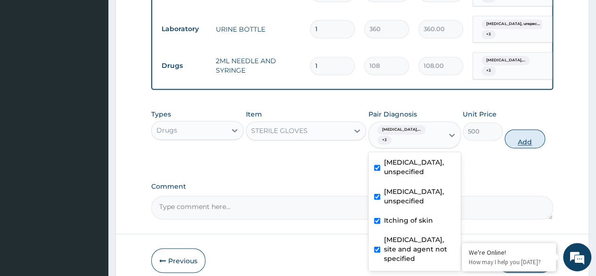
click at [527, 142] on button "Add" at bounding box center [525, 138] width 40 height 19
type input "0"
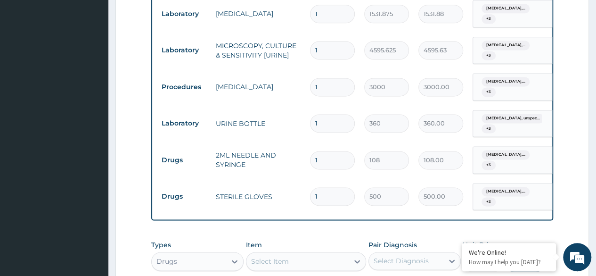
scroll to position [622, 0]
click at [302, 256] on div "Select Item" at bounding box center [298, 261] width 103 height 15
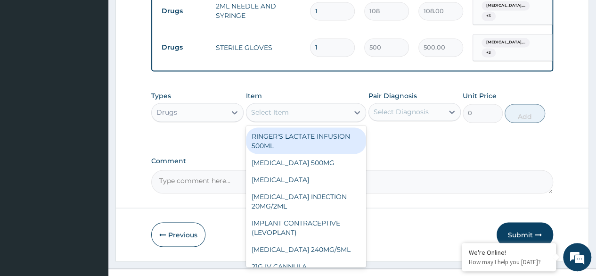
scroll to position [781, 0]
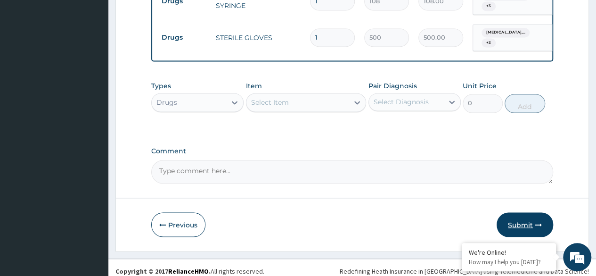
click at [532, 215] on button "Submit" at bounding box center [525, 224] width 57 height 25
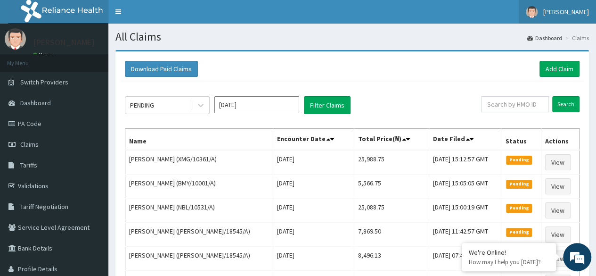
click at [560, 17] on link "[PERSON_NAME]" at bounding box center [557, 12] width 77 height 24
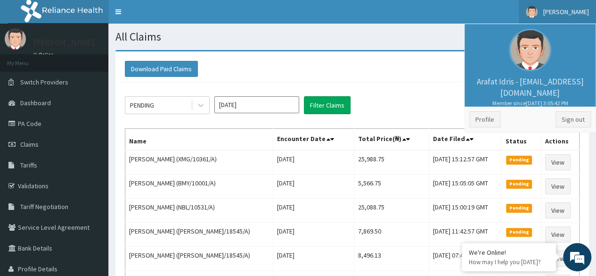
click at [446, 99] on div "PENDING [DATE] Filter Claims" at bounding box center [303, 105] width 356 height 18
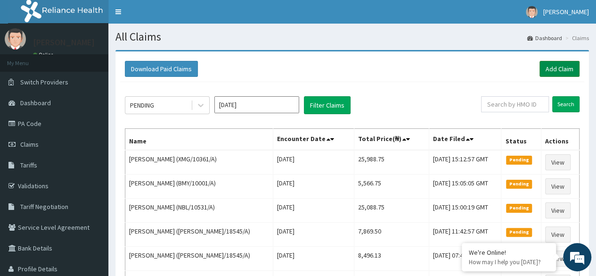
click at [566, 73] on link "Add Claim" at bounding box center [560, 69] width 40 height 16
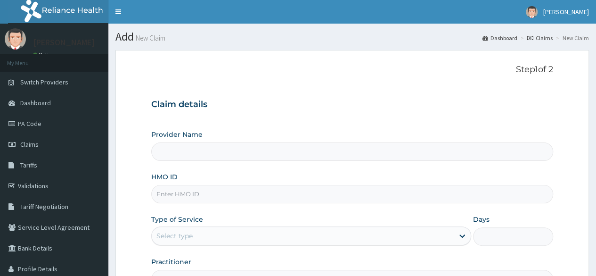
click at [315, 196] on input "HMO ID" at bounding box center [352, 194] width 402 height 18
paste input "RFC/10118/A"
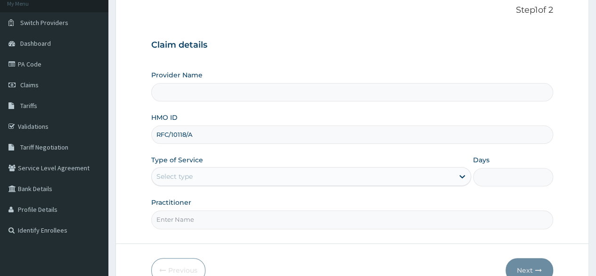
scroll to position [94, 0]
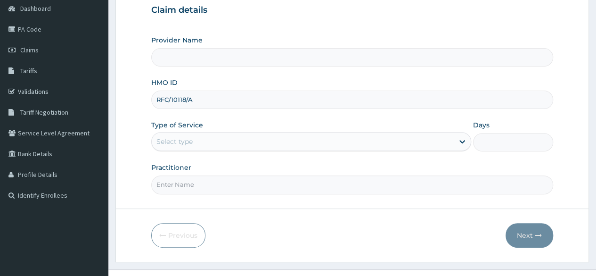
type input "RFC/10118/A"
click at [229, 122] on div "Type of Service Select type" at bounding box center [311, 135] width 320 height 31
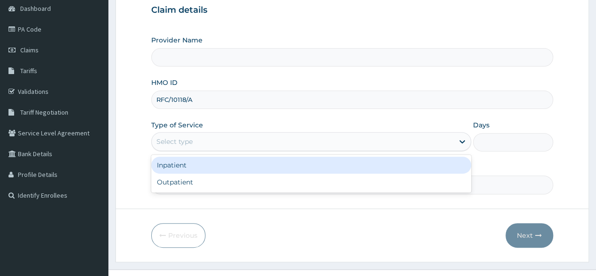
click at [235, 149] on div "Select type" at bounding box center [311, 141] width 320 height 19
type input "Reliance Family Clinics (RFC)- [GEOGRAPHIC_DATA]"
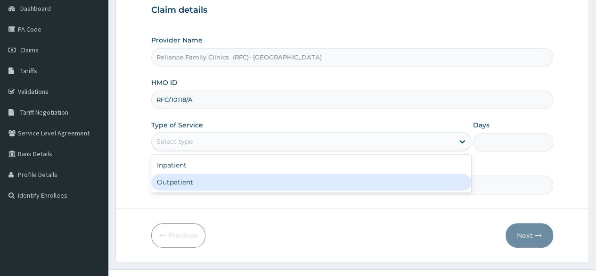
click at [232, 176] on div "Outpatient" at bounding box center [311, 181] width 320 height 17
type input "1"
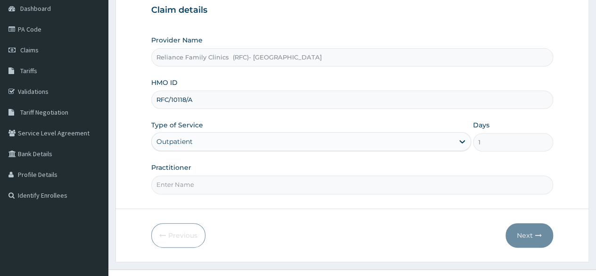
click at [232, 176] on input "Practitioner" at bounding box center [352, 184] width 402 height 18
type input "[PERSON_NAME]"
click at [539, 236] on icon "button" at bounding box center [538, 235] width 7 height 7
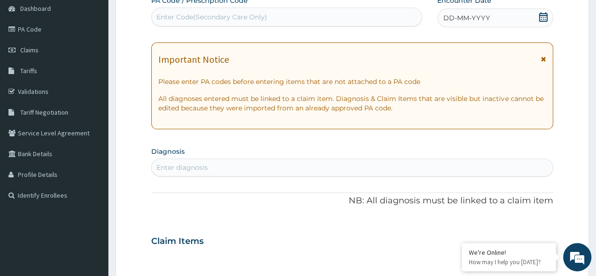
click at [539, 16] on icon at bounding box center [543, 16] width 9 height 9
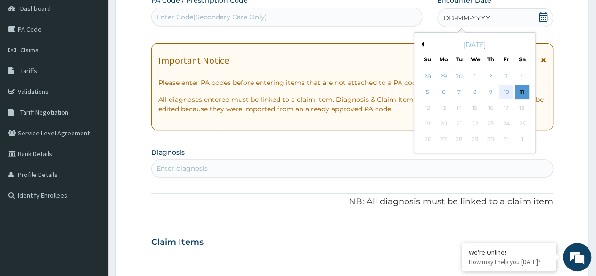
click at [508, 90] on div "10" at bounding box center [506, 92] width 14 height 14
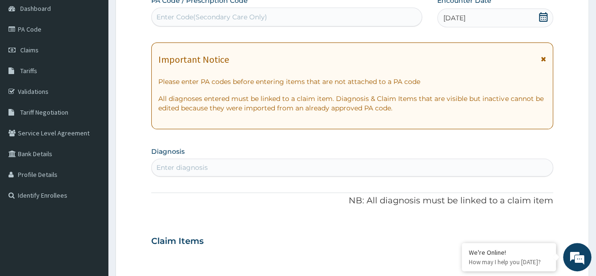
click at [261, 172] on div "Enter diagnosis" at bounding box center [352, 167] width 401 height 15
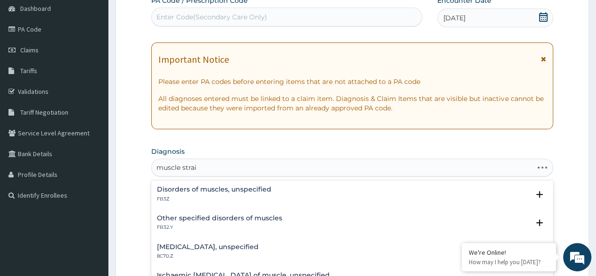
type input "muscle strain"
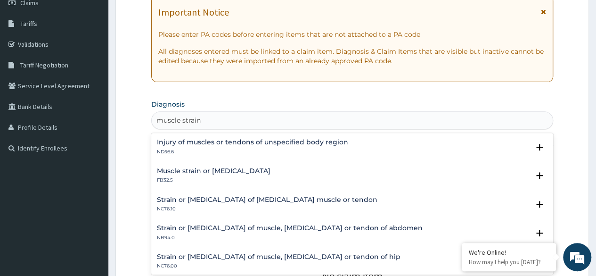
scroll to position [0, 0]
click at [247, 174] on div "Muscle strain or [MEDICAL_DATA] FB32.5" at bounding box center [352, 175] width 391 height 16
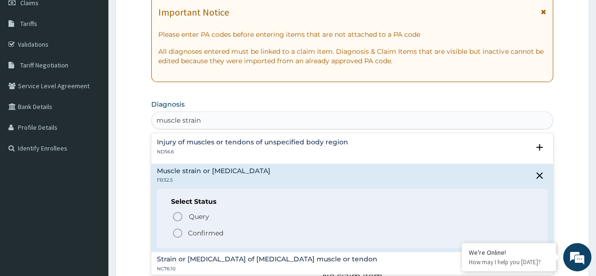
click at [205, 228] on p "Confirmed" at bounding box center [205, 232] width 35 height 9
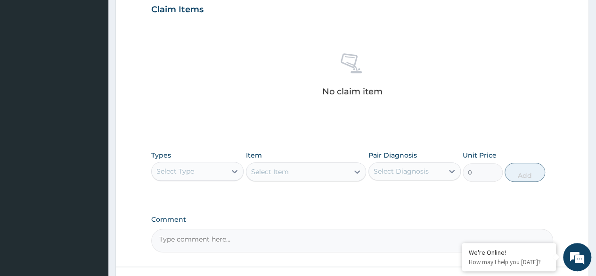
scroll to position [330, 0]
click at [213, 158] on div "Types Select Type" at bounding box center [197, 164] width 92 height 31
click at [206, 179] on div "Select Type" at bounding box center [197, 169] width 92 height 19
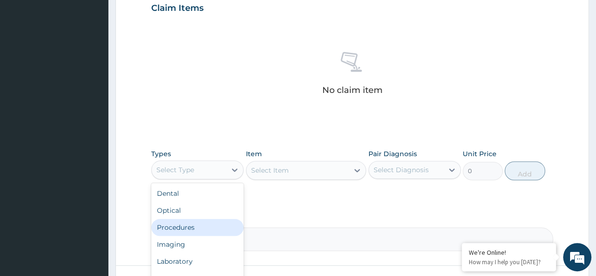
drag, startPoint x: 209, startPoint y: 222, endPoint x: 395, endPoint y: 148, distance: 199.5
click at [210, 222] on div "Procedures" at bounding box center [197, 227] width 92 height 17
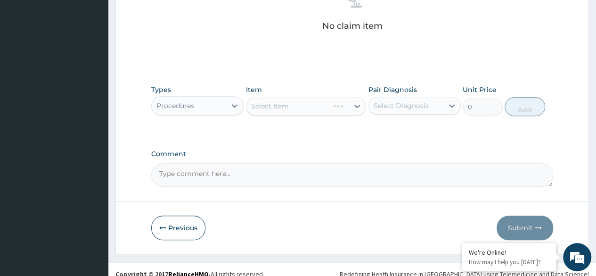
scroll to position [402, 0]
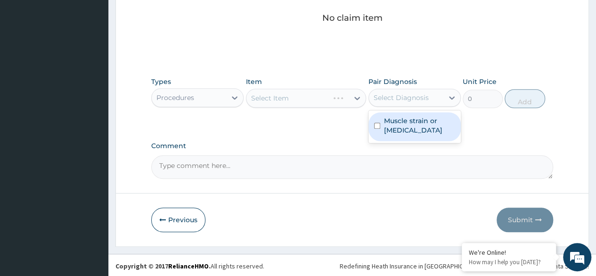
click at [414, 102] on div "Select Diagnosis" at bounding box center [406, 97] width 74 height 15
click at [411, 127] on label "Muscle strain or [MEDICAL_DATA]" at bounding box center [419, 125] width 71 height 19
checkbox input "true"
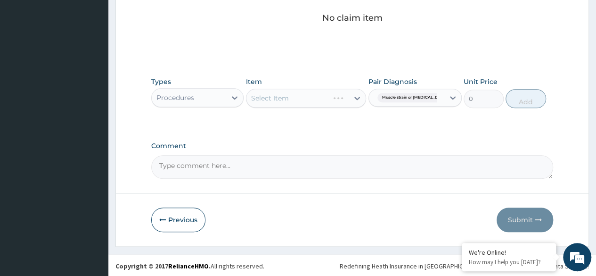
click at [332, 143] on label "Comment" at bounding box center [352, 146] width 402 height 8
click at [332, 155] on textarea "Comment" at bounding box center [352, 167] width 402 height 24
click at [301, 99] on div "Select Item" at bounding box center [306, 98] width 121 height 19
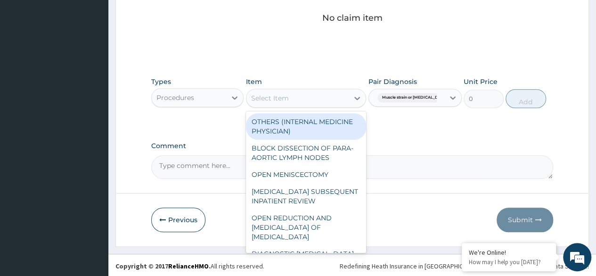
click at [301, 99] on div "Select Item" at bounding box center [298, 98] width 103 height 15
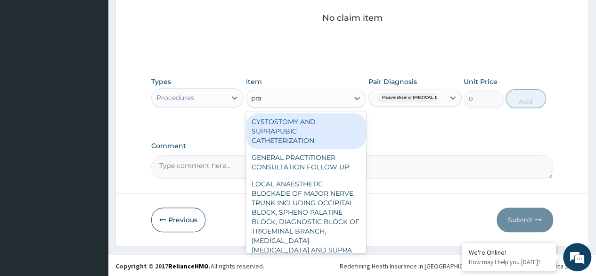
type input "prac"
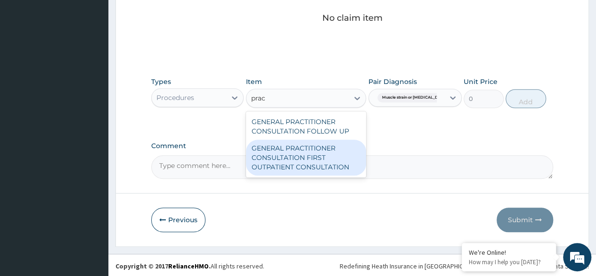
click at [314, 168] on div "GENERAL PRACTITIONER CONSULTATION FIRST OUTPATIENT CONSULTATION" at bounding box center [306, 158] width 121 height 36
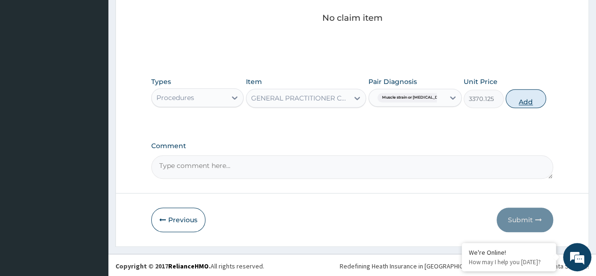
click at [538, 90] on button "Add" at bounding box center [526, 98] width 40 height 19
type input "0"
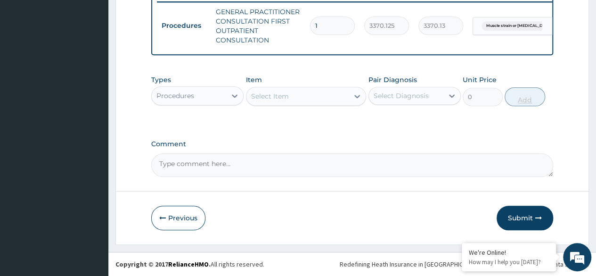
scroll to position [379, 0]
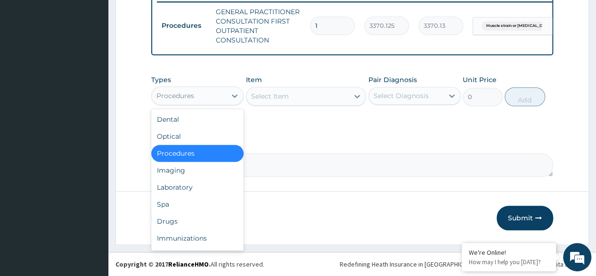
click at [220, 100] on div "Procedures" at bounding box center [189, 95] width 74 height 15
click at [209, 221] on div "Drugs" at bounding box center [197, 221] width 92 height 17
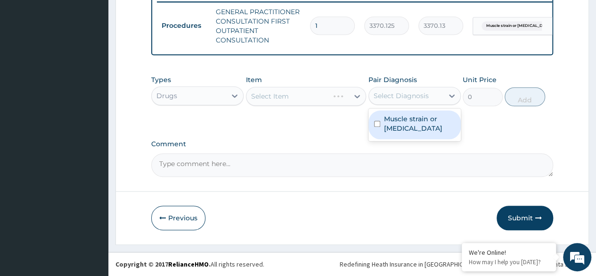
click at [423, 99] on div "Select Diagnosis" at bounding box center [401, 95] width 55 height 9
click at [420, 139] on div "Muscle strain or [MEDICAL_DATA]" at bounding box center [415, 124] width 92 height 29
checkbox input "true"
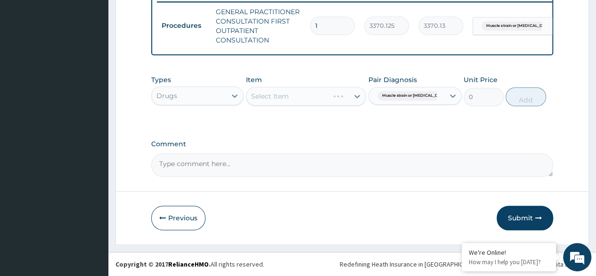
click at [300, 143] on label "Comment" at bounding box center [352, 144] width 402 height 8
click at [300, 153] on textarea "Comment" at bounding box center [352, 165] width 402 height 24
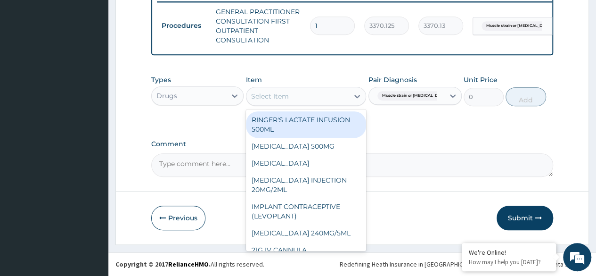
click at [310, 103] on div "Select Item" at bounding box center [298, 96] width 103 height 15
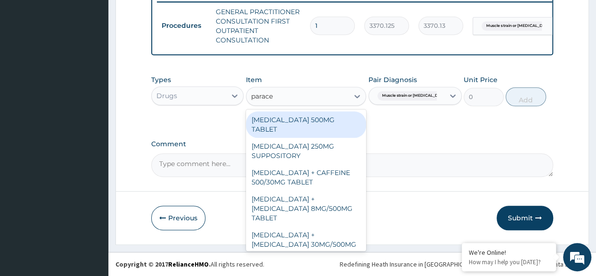
type input "paracet"
click at [314, 123] on div "[MEDICAL_DATA] 500MG TABLET" at bounding box center [306, 124] width 121 height 26
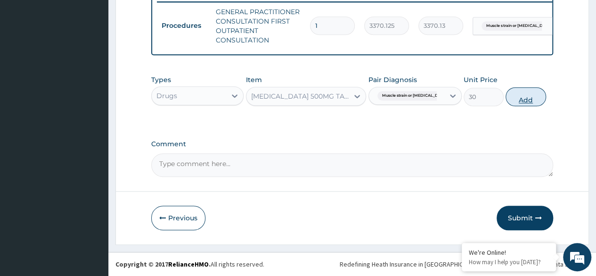
click at [522, 102] on button "Add" at bounding box center [526, 96] width 40 height 19
type input "0"
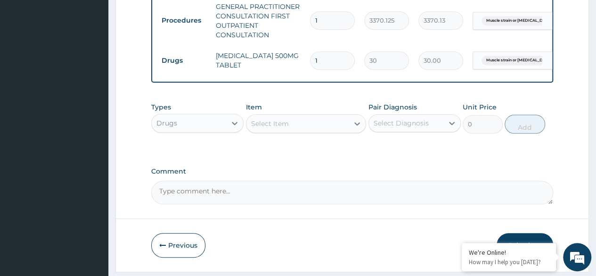
type input "18"
type input "540.00"
type input "18"
click at [322, 131] on div "Select Item" at bounding box center [298, 123] width 103 height 15
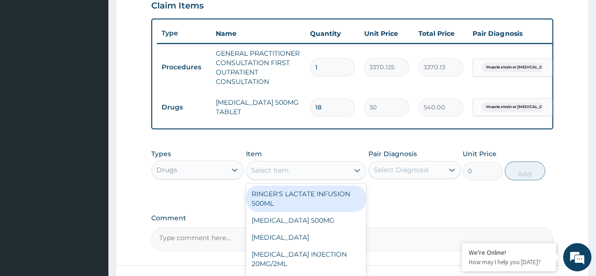
scroll to position [285, 0]
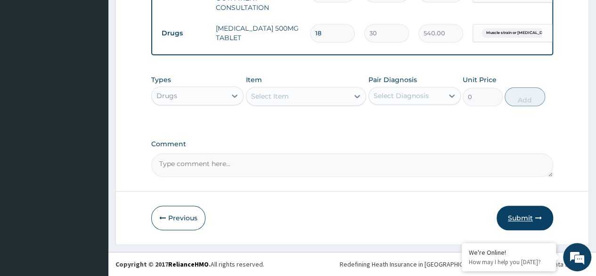
click at [509, 222] on button "Submit" at bounding box center [525, 218] width 57 height 25
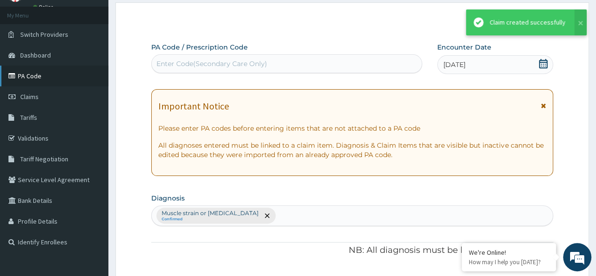
scroll to position [412, 0]
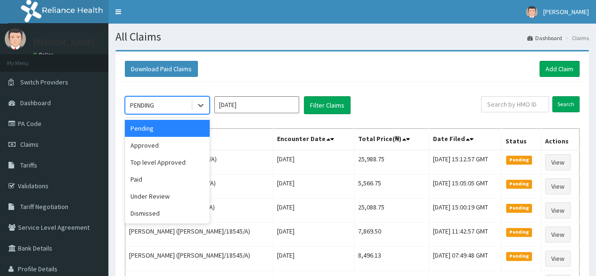
click at [154, 112] on div "PENDING" at bounding box center [158, 105] width 66 height 15
drag, startPoint x: 170, startPoint y: 140, endPoint x: 173, endPoint y: 145, distance: 5.9
click at [173, 145] on div "Approved" at bounding box center [167, 145] width 85 height 17
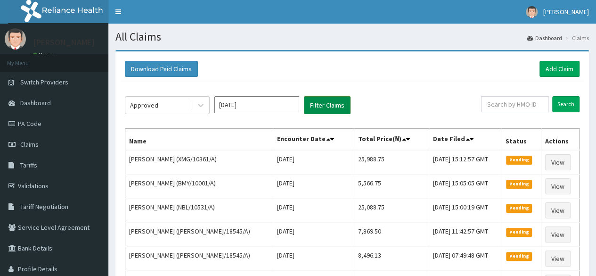
click at [337, 112] on button "Filter Claims" at bounding box center [327, 105] width 47 height 18
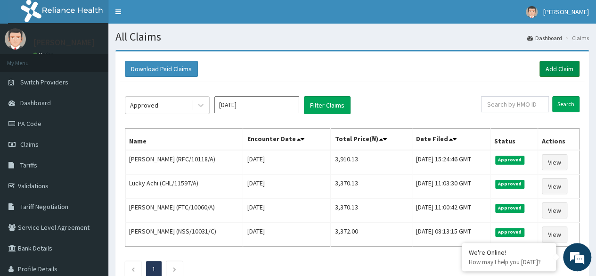
click at [568, 68] on link "Add Claim" at bounding box center [560, 69] width 40 height 16
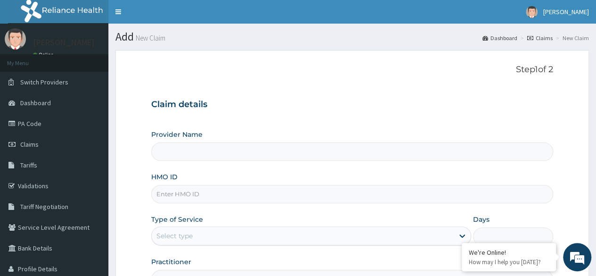
click at [390, 186] on input "HMO ID" at bounding box center [352, 194] width 402 height 18
click at [391, 192] on input "HMO ID" at bounding box center [352, 194] width 402 height 18
paste input "EXT/10006/A"
type input "EXT/10006/A"
type input "Reliance Family Clinics (RFC)- [GEOGRAPHIC_DATA]"
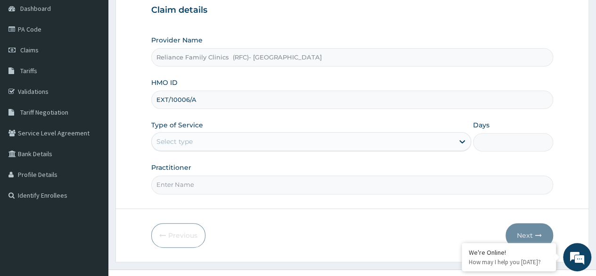
scroll to position [109, 0]
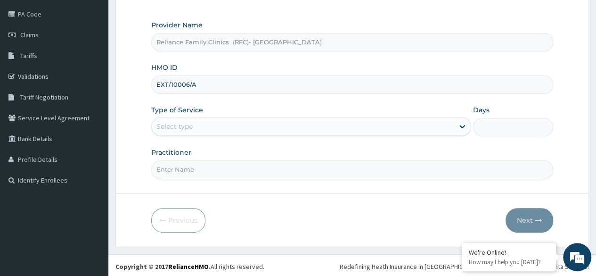
type input "EXT/10006/A"
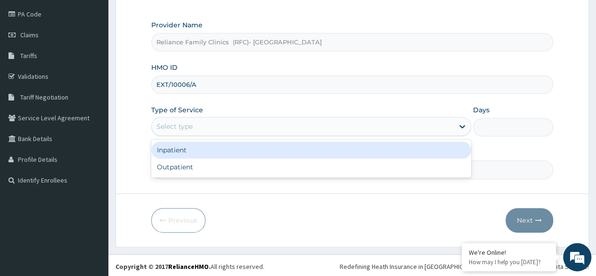
click at [267, 131] on div "Select type" at bounding box center [303, 126] width 302 height 15
click at [266, 152] on div "Inpatient" at bounding box center [311, 149] width 320 height 17
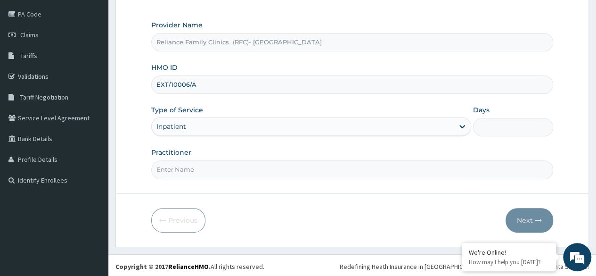
click at [270, 163] on input "Practitioner" at bounding box center [352, 169] width 402 height 18
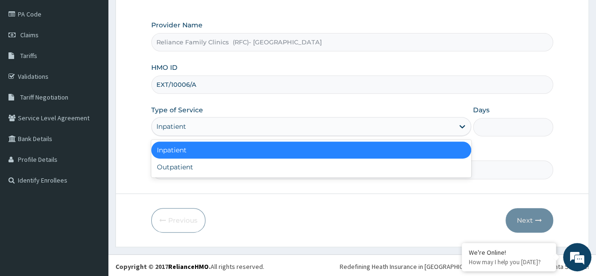
click at [257, 132] on div "Inpatient" at bounding box center [303, 126] width 302 height 15
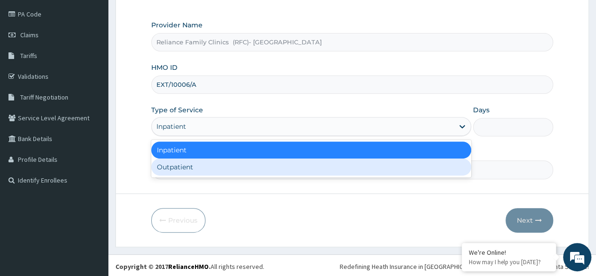
click at [259, 164] on div "Outpatient" at bounding box center [311, 166] width 320 height 17
type input "1"
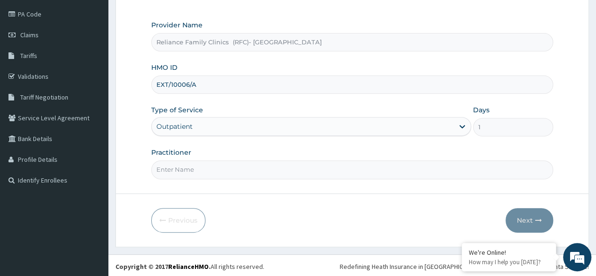
click at [259, 164] on input "Practitioner" at bounding box center [352, 169] width 402 height 18
type input "[PERSON_NAME]"
click at [543, 212] on button "Next" at bounding box center [530, 220] width 48 height 25
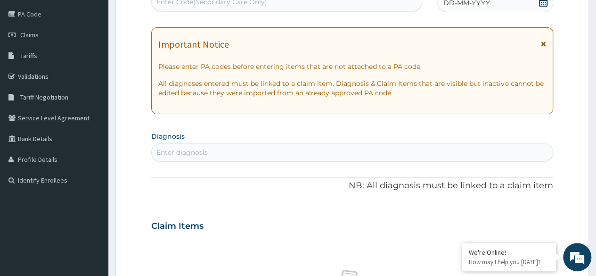
scroll to position [62, 0]
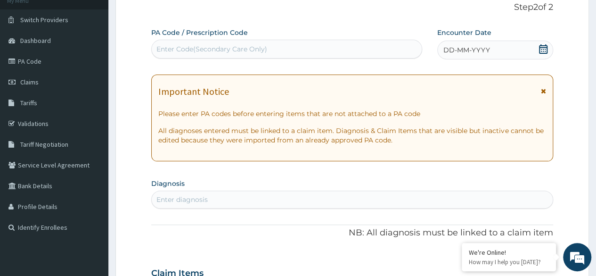
click at [544, 51] on icon at bounding box center [543, 48] width 9 height 9
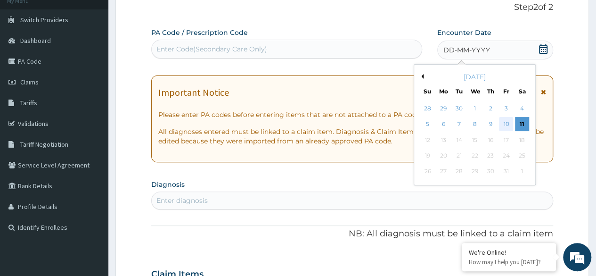
click at [502, 121] on div "10" at bounding box center [506, 124] width 14 height 14
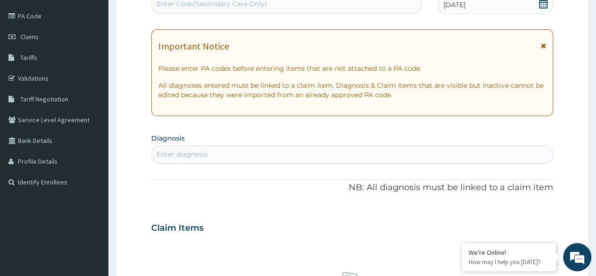
scroll to position [156, 0]
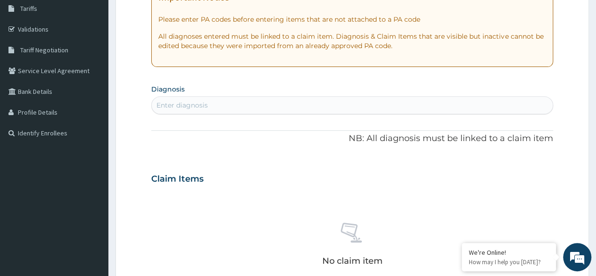
click at [234, 105] on div "Enter diagnosis" at bounding box center [352, 105] width 401 height 15
type input "[MEDICAL_DATA]"
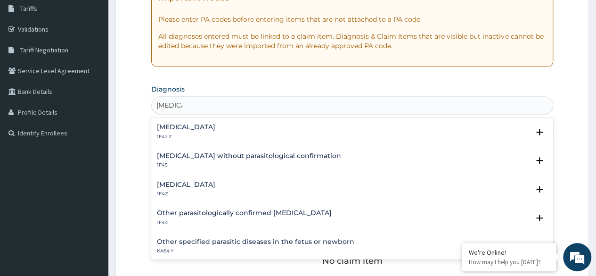
click at [215, 125] on h4 "[MEDICAL_DATA]" at bounding box center [186, 127] width 58 height 7
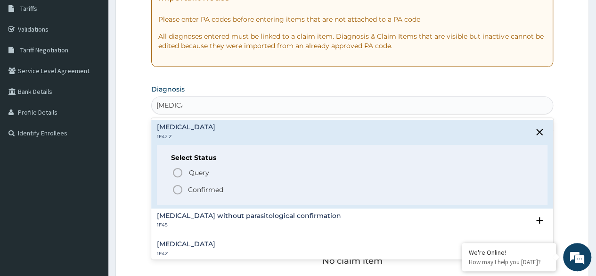
click at [216, 189] on p "Confirmed" at bounding box center [205, 189] width 35 height 9
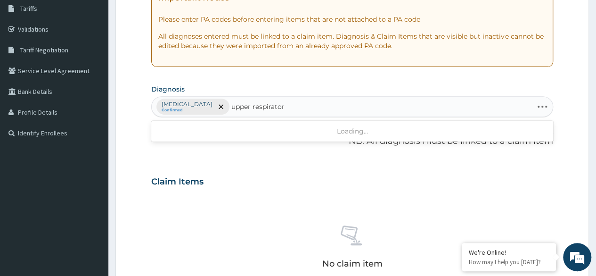
type input "upper respiratory"
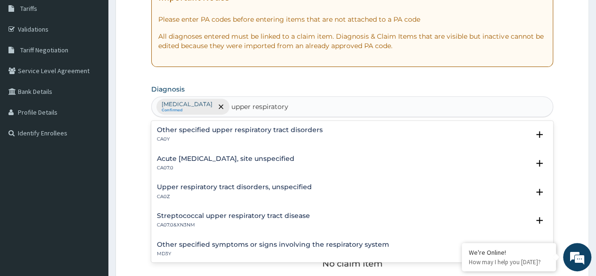
click at [276, 129] on h4 "Other specified upper respiratory tract disorders" at bounding box center [240, 129] width 166 height 7
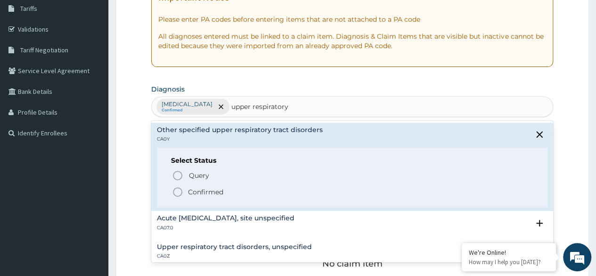
click at [216, 191] on p "Confirmed" at bounding box center [205, 191] width 35 height 9
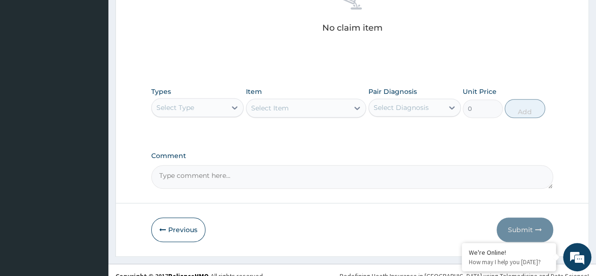
scroll to position [392, 0]
click at [204, 108] on div "Select Type" at bounding box center [189, 107] width 74 height 15
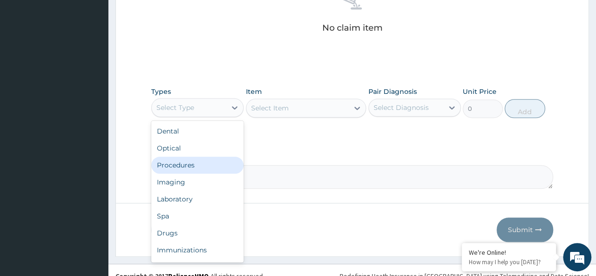
click at [218, 165] on div "Procedures" at bounding box center [197, 164] width 92 height 17
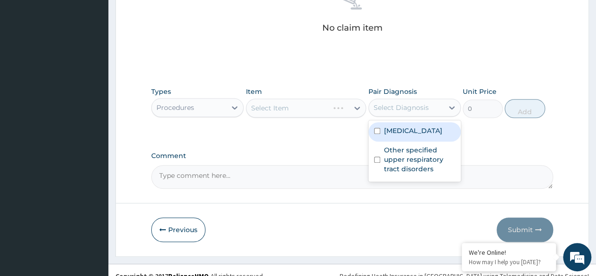
drag, startPoint x: 395, startPoint y: 115, endPoint x: 398, endPoint y: 124, distance: 10.0
click at [395, 115] on div "Select Diagnosis" at bounding box center [415, 108] width 92 height 18
drag, startPoint x: 400, startPoint y: 130, endPoint x: 402, endPoint y: 165, distance: 34.9
click at [400, 132] on label "[MEDICAL_DATA]" at bounding box center [413, 130] width 58 height 9
checkbox input "true"
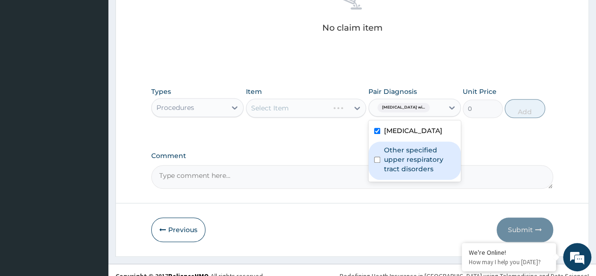
drag, startPoint x: 402, startPoint y: 180, endPoint x: 280, endPoint y: 151, distance: 124.4
click at [402, 173] on label "Other specified upper respiratory tract disorders" at bounding box center [419, 159] width 71 height 28
checkbox input "true"
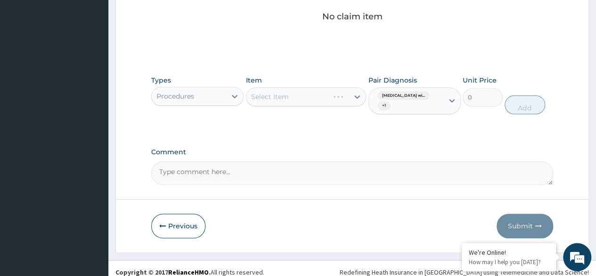
scroll to position [410, 0]
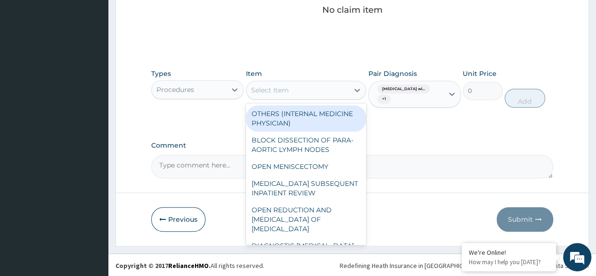
click at [320, 89] on div "Select Item" at bounding box center [298, 89] width 103 height 15
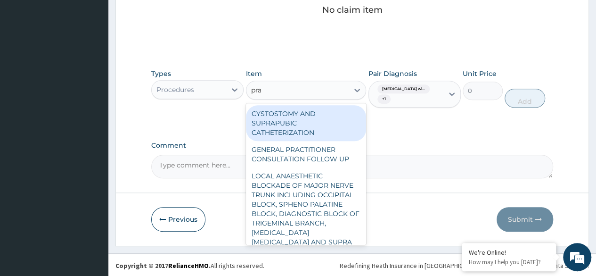
type input "prac"
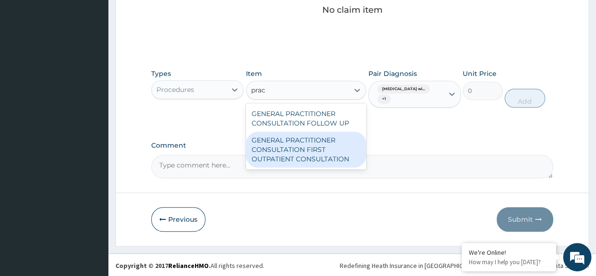
click at [337, 151] on div "GENERAL PRACTITIONER CONSULTATION FIRST OUTPATIENT CONSULTATION" at bounding box center [306, 150] width 121 height 36
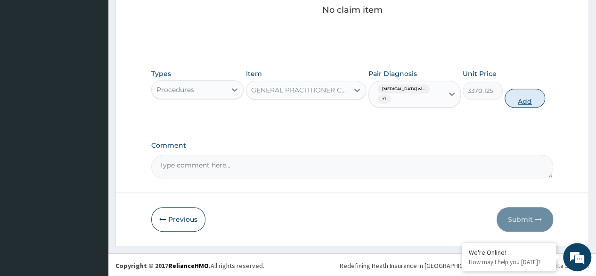
click at [521, 96] on button "Add" at bounding box center [525, 98] width 40 height 19
type input "0"
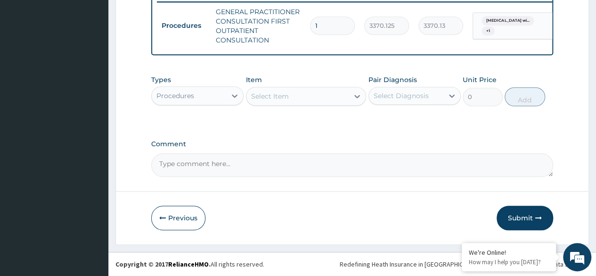
drag, startPoint x: 208, startPoint y: 98, endPoint x: 210, endPoint y: 106, distance: 8.6
click at [209, 104] on div "Procedures" at bounding box center [197, 95] width 92 height 19
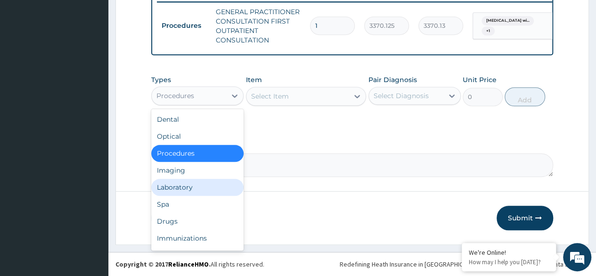
click at [228, 191] on div "Laboratory" at bounding box center [197, 187] width 92 height 17
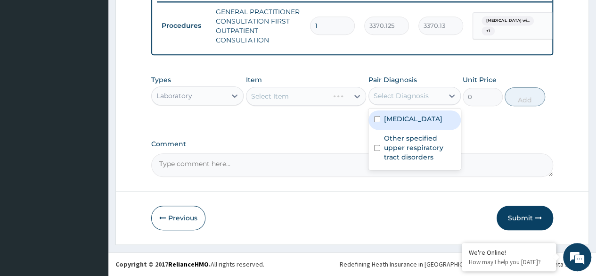
drag, startPoint x: 397, startPoint y: 103, endPoint x: 405, endPoint y: 120, distance: 19.2
click at [398, 103] on div "Select Diagnosis" at bounding box center [406, 95] width 74 height 15
drag, startPoint x: 407, startPoint y: 124, endPoint x: 414, endPoint y: 152, distance: 29.5
click at [407, 124] on label "[MEDICAL_DATA]" at bounding box center [413, 118] width 58 height 9
checkbox input "true"
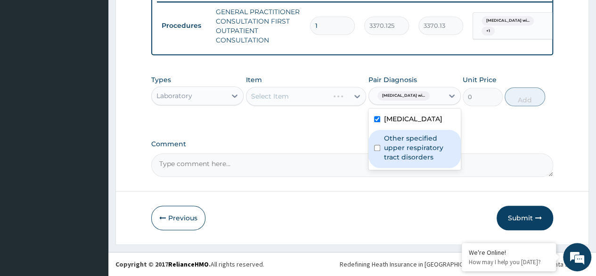
click at [415, 156] on label "Other specified upper respiratory tract disorders" at bounding box center [419, 147] width 71 height 28
checkbox input "true"
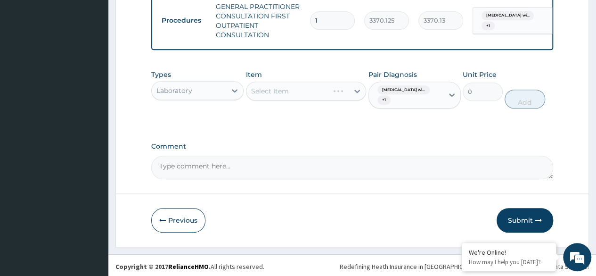
click at [315, 150] on label "Comment" at bounding box center [352, 146] width 402 height 8
click at [315, 156] on textarea "Comment" at bounding box center [352, 168] width 402 height 24
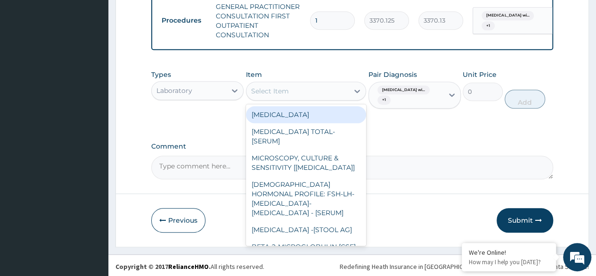
click at [322, 99] on div "Select Item" at bounding box center [298, 90] width 103 height 15
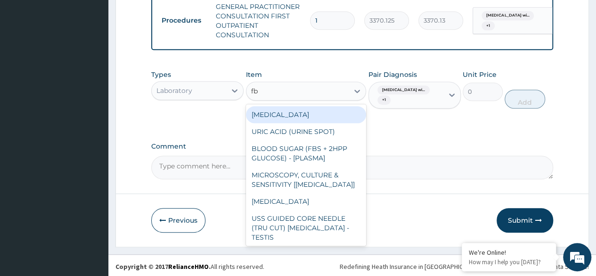
type input "fbc"
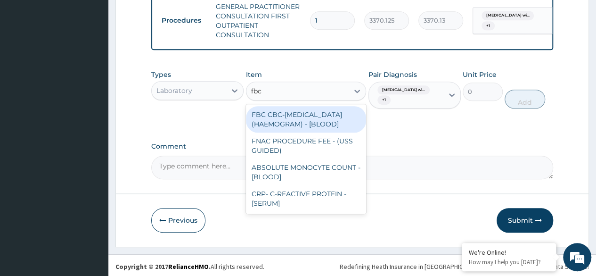
click at [315, 124] on div "FBC CBC-[MEDICAL_DATA] (HAEMOGRAM) - [BLOOD]" at bounding box center [306, 119] width 121 height 26
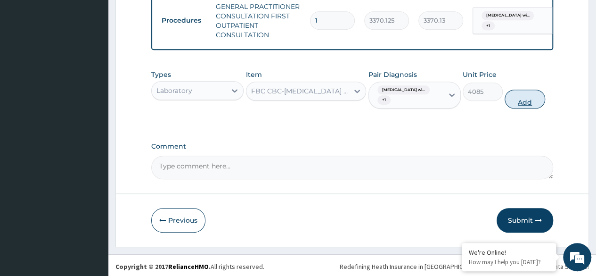
click at [520, 103] on button "Add" at bounding box center [525, 99] width 40 height 19
type input "0"
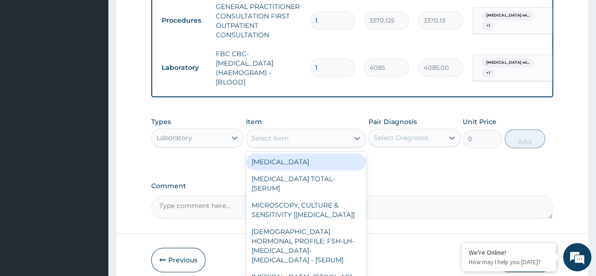
click at [312, 146] on div "Select Item" at bounding box center [298, 138] width 103 height 15
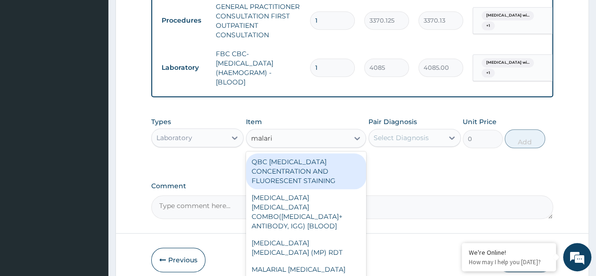
type input "[MEDICAL_DATA]"
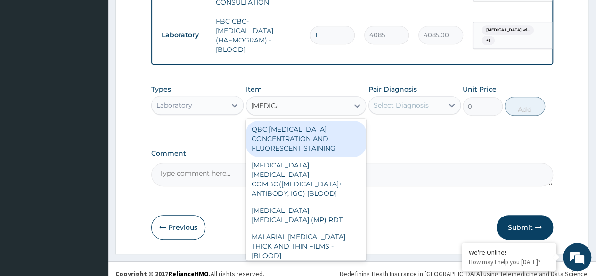
scroll to position [426, 0]
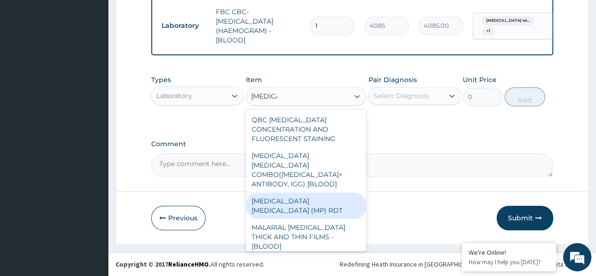
drag, startPoint x: 334, startPoint y: 189, endPoint x: 349, endPoint y: 169, distance: 25.0
click at [335, 192] on div "[MEDICAL_DATA] [MEDICAL_DATA] (MP) RDT" at bounding box center [306, 205] width 121 height 26
type input "1531.875"
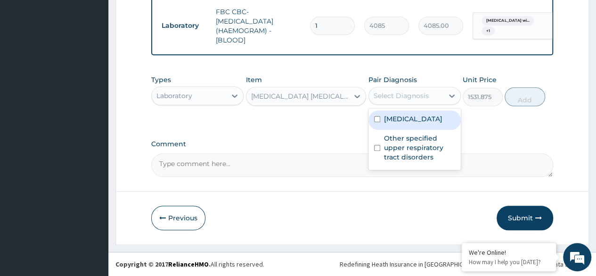
drag, startPoint x: 426, startPoint y: 96, endPoint x: 426, endPoint y: 123, distance: 26.9
click at [426, 99] on div "Select Diagnosis" at bounding box center [401, 95] width 55 height 9
drag, startPoint x: 427, startPoint y: 128, endPoint x: 435, endPoint y: 183, distance: 56.2
click at [428, 124] on label "[MEDICAL_DATA]" at bounding box center [413, 118] width 58 height 9
checkbox input "true"
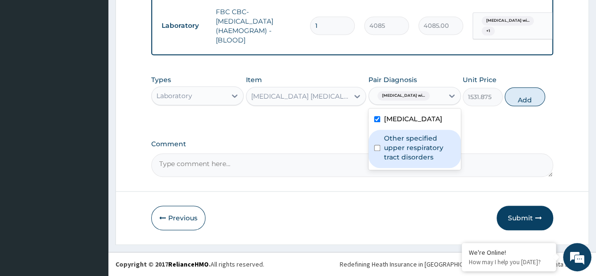
click at [435, 168] on div "Other specified upper respiratory tract disorders" at bounding box center [415, 149] width 92 height 38
checkbox input "true"
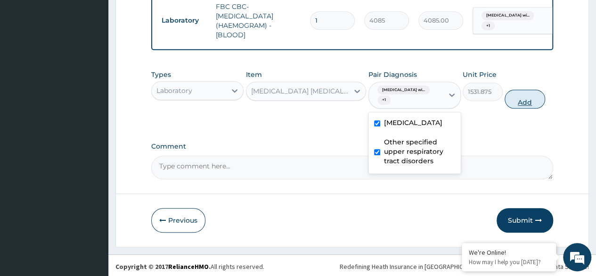
click at [522, 108] on button "Add" at bounding box center [525, 99] width 40 height 19
type input "0"
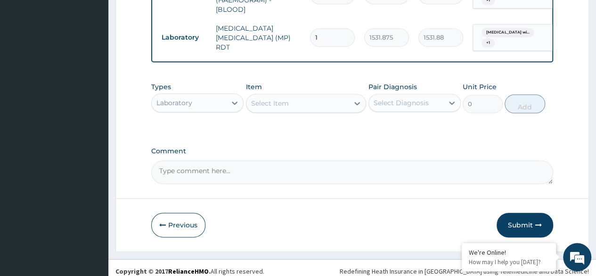
scroll to position [463, 0]
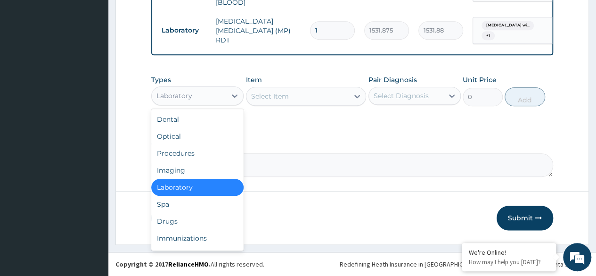
click at [217, 97] on div "Laboratory" at bounding box center [189, 95] width 74 height 15
drag, startPoint x: 213, startPoint y: 228, endPoint x: 273, endPoint y: 185, distance: 74.0
click at [213, 222] on div "Drugs" at bounding box center [197, 221] width 92 height 17
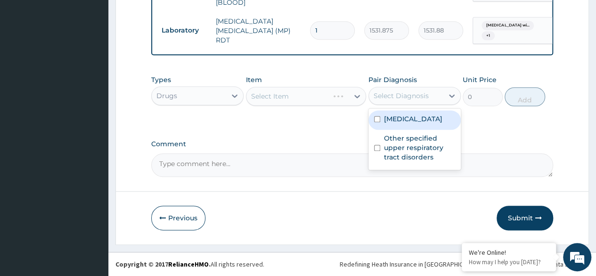
drag, startPoint x: 409, startPoint y: 94, endPoint x: 423, endPoint y: 143, distance: 50.4
click at [410, 95] on div "Select Diagnosis" at bounding box center [401, 95] width 55 height 9
click at [425, 124] on label "Plasmodium malariae malaria without complication" at bounding box center [413, 118] width 58 height 9
checkbox input "true"
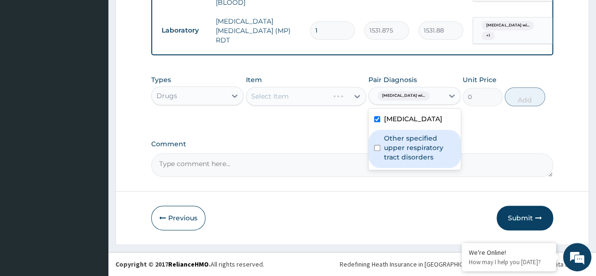
click at [422, 162] on label "Other specified upper respiratory tract disorders" at bounding box center [419, 147] width 71 height 28
checkbox input "true"
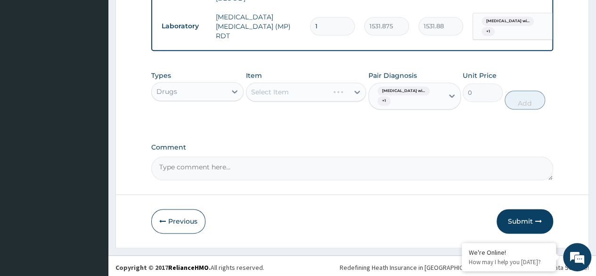
click at [267, 151] on label "Comment" at bounding box center [352, 147] width 402 height 8
click at [267, 156] on textarea "Comment" at bounding box center [352, 168] width 402 height 24
click at [309, 97] on div "Select Item" at bounding box center [306, 91] width 121 height 19
click at [310, 97] on div "Select Item" at bounding box center [306, 91] width 121 height 19
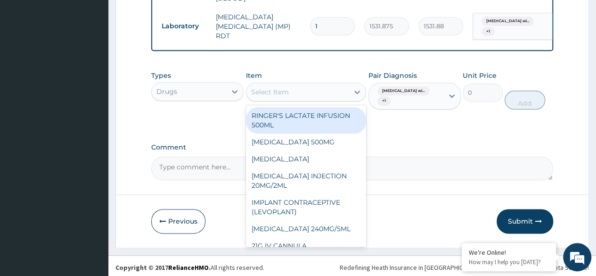
click at [308, 99] on div "Select Item" at bounding box center [298, 91] width 103 height 15
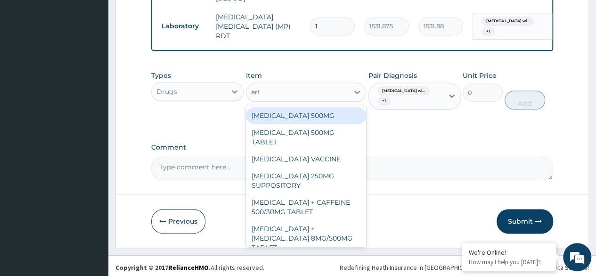
type input "arte"
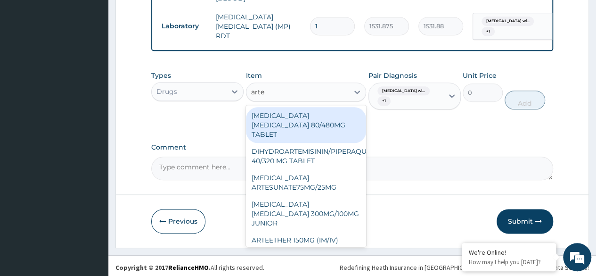
click at [313, 127] on div "[MEDICAL_DATA] [MEDICAL_DATA] 80/480MG TABLET" at bounding box center [306, 125] width 121 height 36
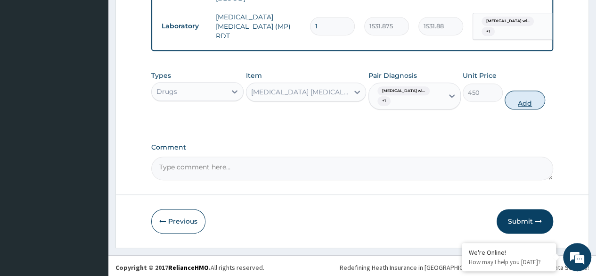
click at [521, 109] on button "Add" at bounding box center [525, 100] width 40 height 19
type input "0"
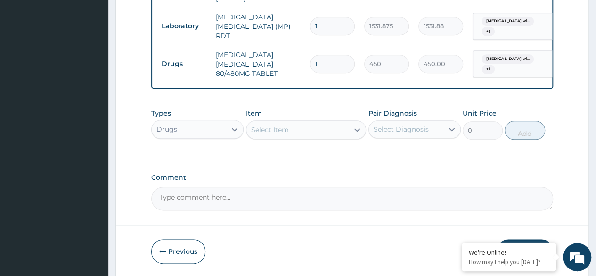
click at [322, 137] on div "Select Item" at bounding box center [298, 129] width 103 height 15
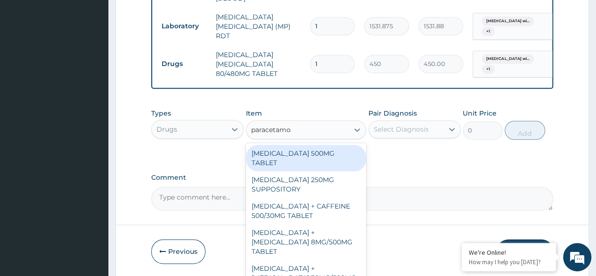
type input "paracetamol"
click at [325, 158] on div "[MEDICAL_DATA] 500MG TABLET" at bounding box center [306, 158] width 121 height 26
type input "30"
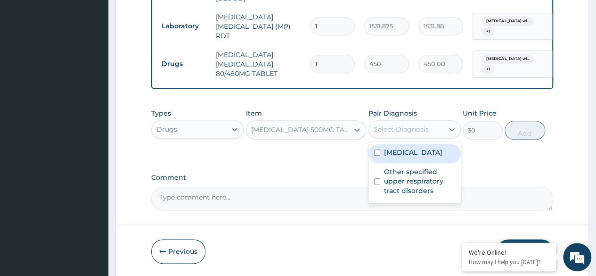
click at [379, 134] on div "Select Diagnosis" at bounding box center [401, 128] width 55 height 9
drag, startPoint x: 390, startPoint y: 156, endPoint x: 408, endPoint y: 206, distance: 53.2
click at [394, 157] on label "[MEDICAL_DATA]" at bounding box center [413, 152] width 58 height 9
checkbox input "true"
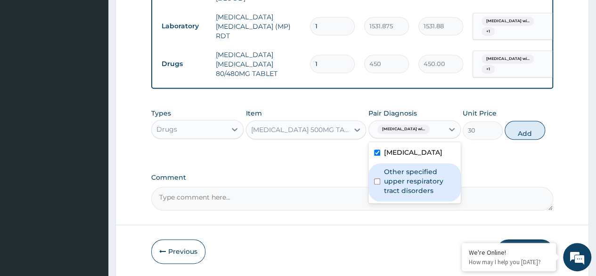
click at [408, 195] on label "Other specified upper respiratory tract disorders" at bounding box center [419, 181] width 71 height 28
checkbox input "true"
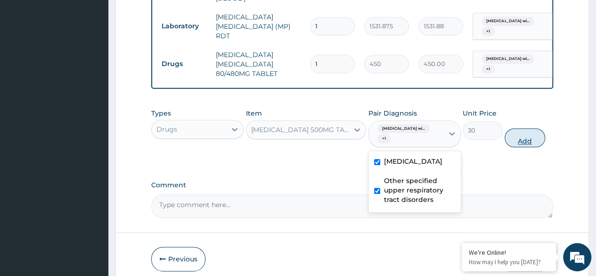
click at [523, 145] on button "Add" at bounding box center [525, 137] width 40 height 19
type input "0"
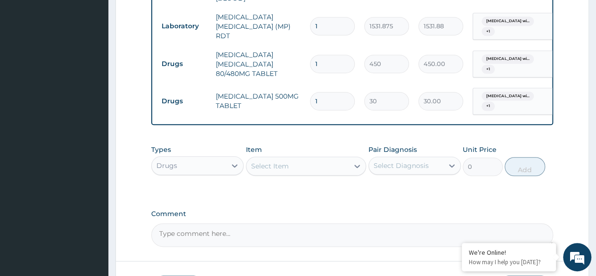
scroll to position [510, 0]
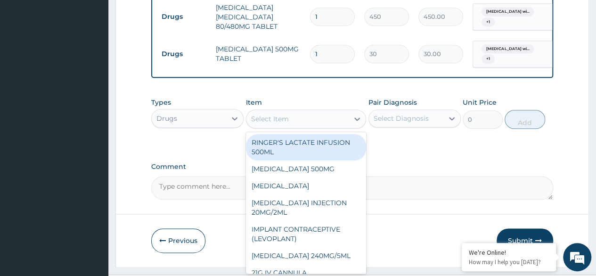
click at [272, 118] on div "Select Item" at bounding box center [298, 118] width 103 height 15
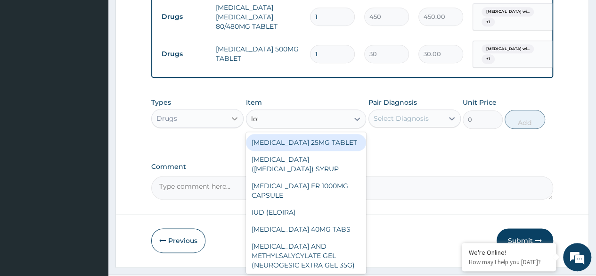
type input "loze"
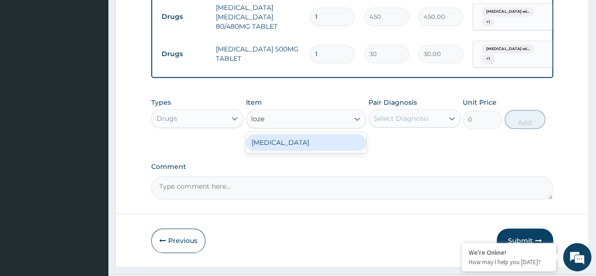
click at [337, 148] on div "[MEDICAL_DATA]" at bounding box center [306, 142] width 121 height 17
type input "96"
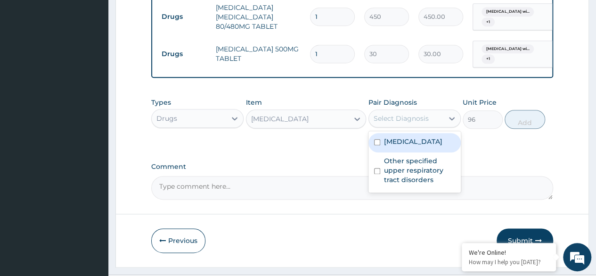
click at [407, 126] on div "Select Diagnosis" at bounding box center [406, 118] width 74 height 15
drag, startPoint x: 408, startPoint y: 137, endPoint x: 409, endPoint y: 149, distance: 12.3
click at [408, 143] on div "[MEDICAL_DATA]" at bounding box center [415, 142] width 92 height 19
checkbox input "true"
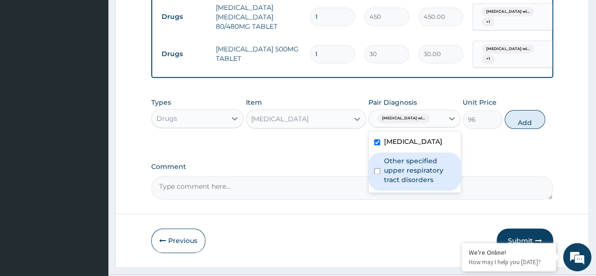
click at [412, 184] on label "Other specified upper respiratory tract disorders" at bounding box center [419, 170] width 71 height 28
checkbox input "true"
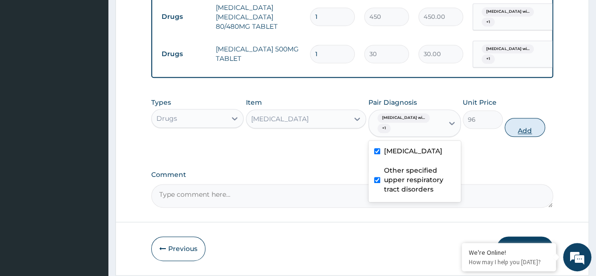
click at [529, 133] on button "Add" at bounding box center [525, 127] width 40 height 19
type input "0"
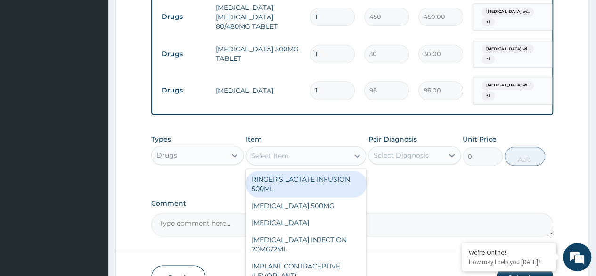
click at [313, 155] on div "Select Item" at bounding box center [298, 155] width 103 height 15
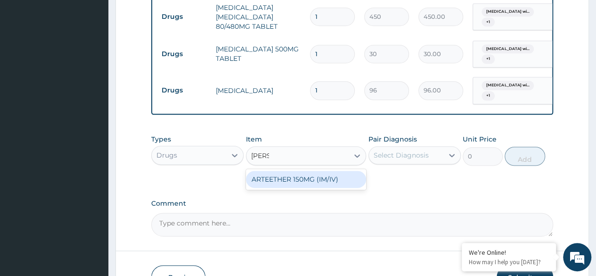
type input "arteet"
click at [320, 181] on div "ARTEETHER 150MG (IM/IV)" at bounding box center [306, 179] width 121 height 17
type input "1614"
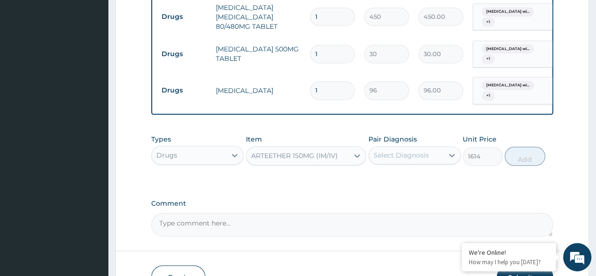
drag, startPoint x: 412, startPoint y: 159, endPoint x: 413, endPoint y: 171, distance: 11.4
click at [412, 159] on div "Select Diagnosis" at bounding box center [401, 154] width 55 height 9
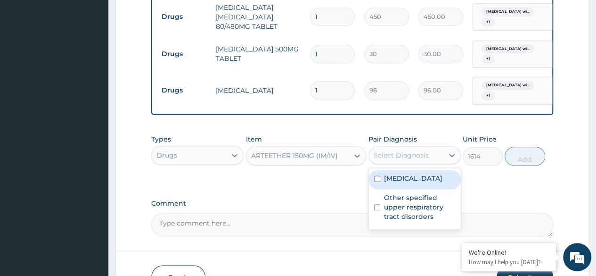
click at [415, 183] on label "[MEDICAL_DATA]" at bounding box center [413, 177] width 58 height 9
checkbox input "true"
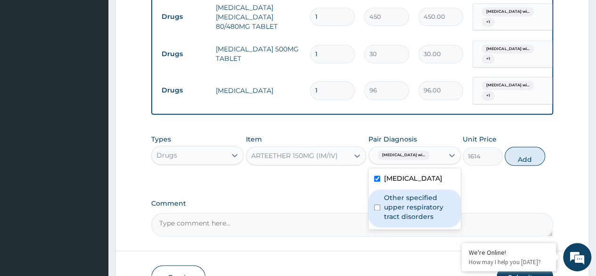
drag, startPoint x: 415, startPoint y: 222, endPoint x: 522, endPoint y: 181, distance: 115.4
click at [416, 221] on label "Other specified upper respiratory tract disorders" at bounding box center [419, 207] width 71 height 28
checkbox input "true"
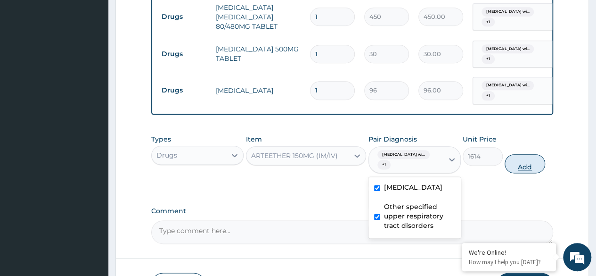
click at [531, 172] on button "Add" at bounding box center [525, 163] width 40 height 19
type input "0"
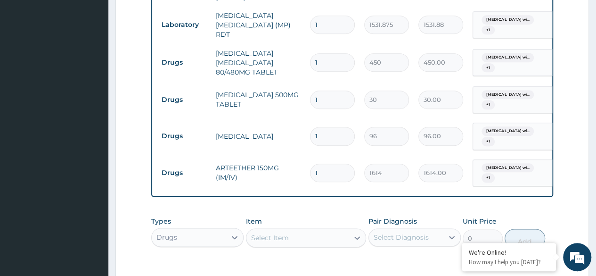
scroll to position [416, 0]
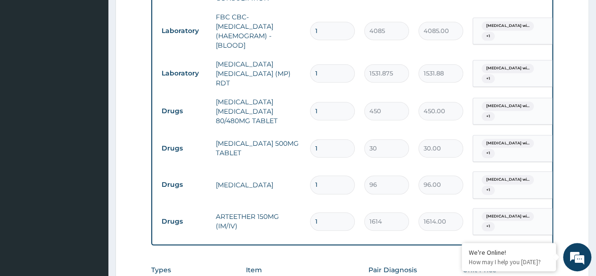
click at [326, 185] on input "1" at bounding box center [332, 184] width 45 height 18
type input "12"
type input "1152.00"
type input "12"
click at [325, 149] on input "1" at bounding box center [332, 148] width 45 height 18
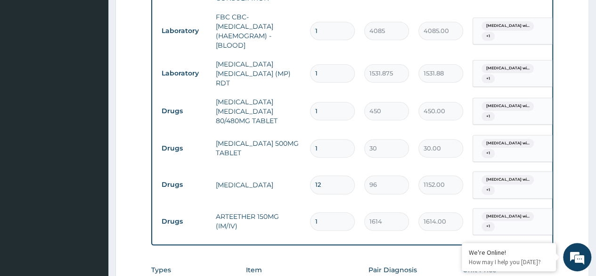
type input "18"
type input "540.00"
type input "18"
click at [324, 107] on input "1" at bounding box center [332, 111] width 45 height 18
type input "0.00"
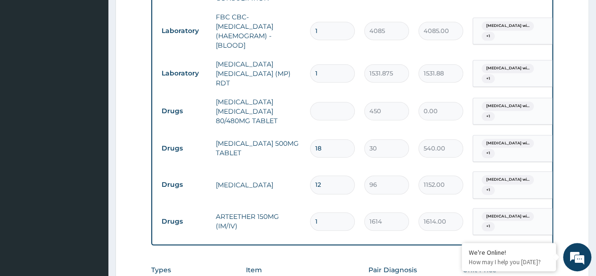
type input "6"
type input "2700.00"
type input "4"
type input "1800.00"
type input "3"
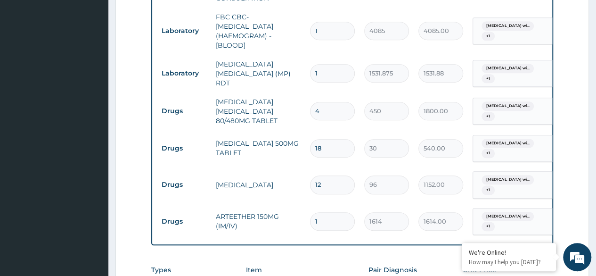
type input "1350.00"
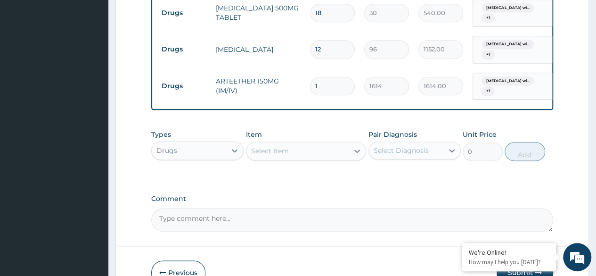
scroll to position [609, 0]
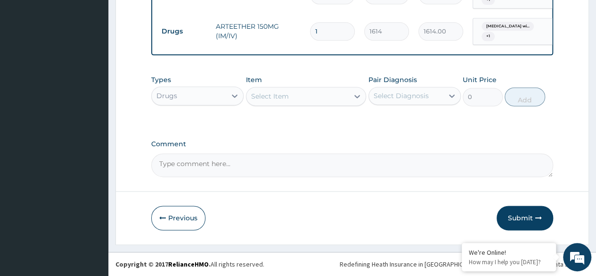
type input "3"
click at [313, 98] on div "Select Item" at bounding box center [298, 96] width 103 height 15
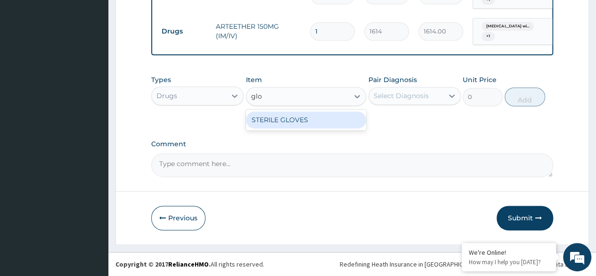
type input "glov"
click at [311, 120] on div "STERILE GLOVES" at bounding box center [306, 119] width 121 height 17
type input "500"
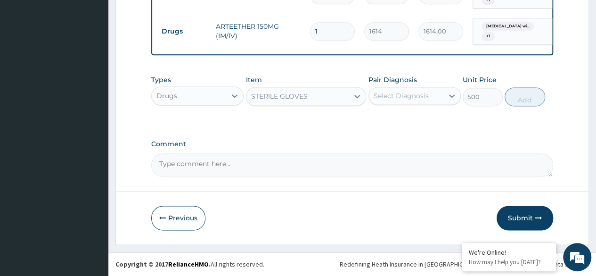
click at [402, 96] on div "Select Diagnosis" at bounding box center [401, 95] width 55 height 9
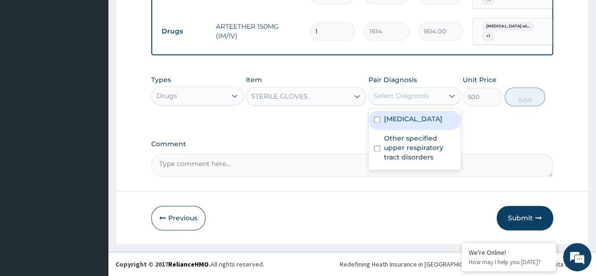
click at [405, 124] on label "Plasmodium malariae malaria without complication" at bounding box center [413, 118] width 58 height 9
checkbox input "true"
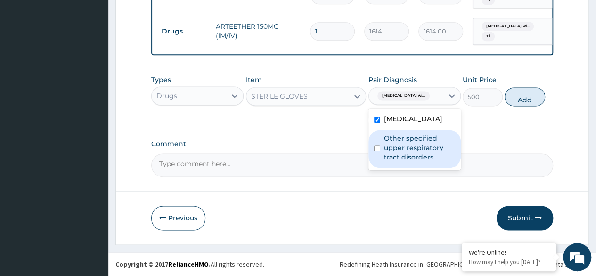
click at [406, 162] on label "Other specified upper respiratory tract disorders" at bounding box center [419, 147] width 71 height 28
checkbox input "true"
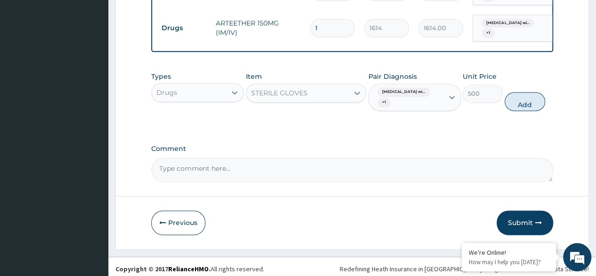
drag, startPoint x: 529, startPoint y: 100, endPoint x: 366, endPoint y: 130, distance: 166.2
click at [529, 100] on button "Add" at bounding box center [525, 101] width 40 height 19
type input "0"
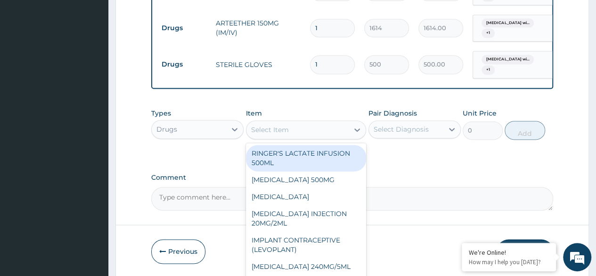
click at [281, 137] on div "Select Item" at bounding box center [298, 129] width 103 height 15
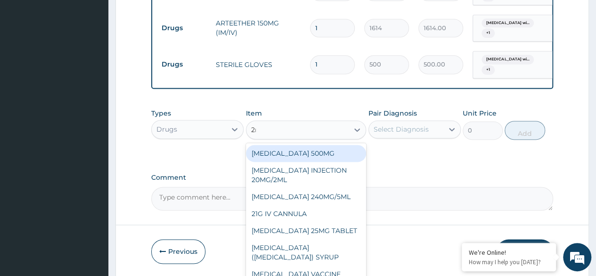
type input "2ml"
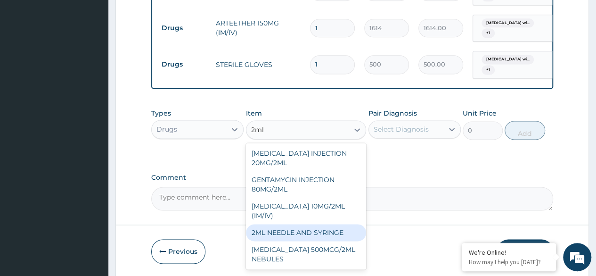
click at [307, 234] on div "2ML NEEDLE AND SYRINGE" at bounding box center [306, 232] width 121 height 17
type input "108"
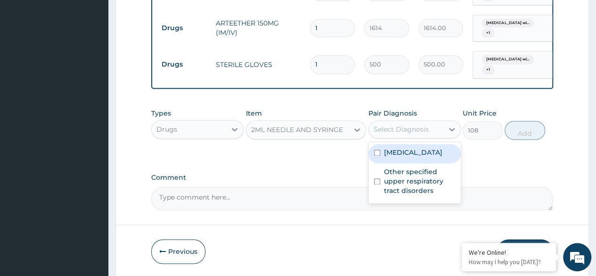
drag, startPoint x: 419, startPoint y: 138, endPoint x: 414, endPoint y: 171, distance: 33.3
click at [419, 140] on div "Pair Diagnosis option Other specified upper respiratory tract disorders, select…" at bounding box center [415, 123] width 92 height 31
click at [414, 157] on label "Plasmodium malariae malaria without complication" at bounding box center [413, 152] width 58 height 9
checkbox input "true"
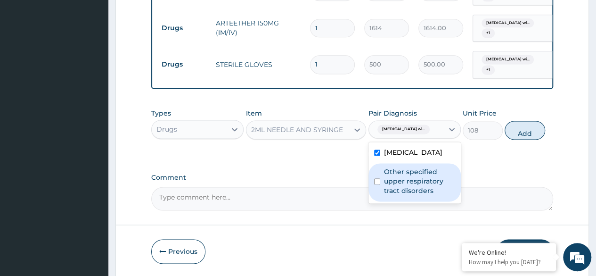
click at [409, 195] on label "Other specified upper respiratory tract disorders" at bounding box center [419, 181] width 71 height 28
checkbox input "true"
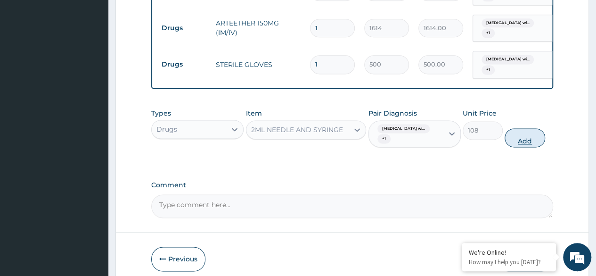
click at [537, 143] on button "Add" at bounding box center [525, 137] width 40 height 19
type input "0"
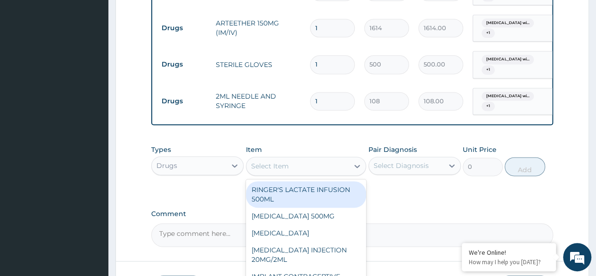
click at [300, 173] on div "Select Item" at bounding box center [298, 165] width 103 height 15
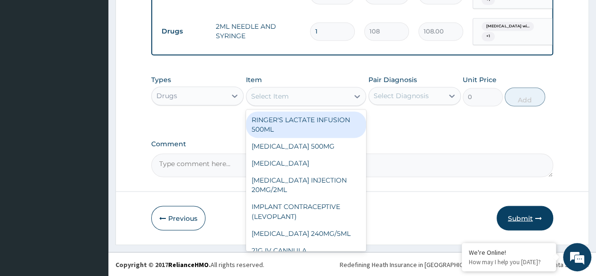
click at [523, 215] on button "Submit" at bounding box center [525, 218] width 57 height 25
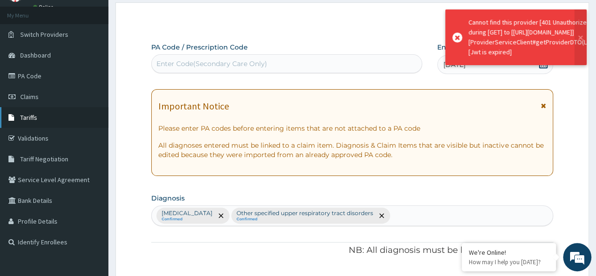
scroll to position [682, 0]
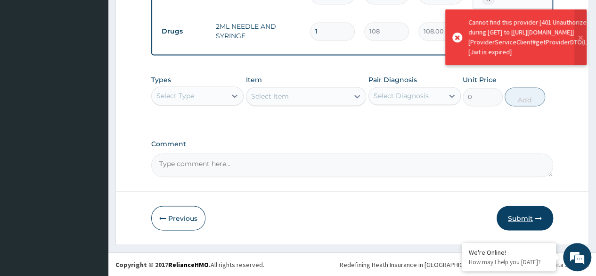
click at [525, 215] on button "Submit" at bounding box center [525, 218] width 57 height 25
click at [520, 218] on button "Submit" at bounding box center [525, 218] width 57 height 25
click at [157, 216] on button "Previous" at bounding box center [178, 218] width 54 height 25
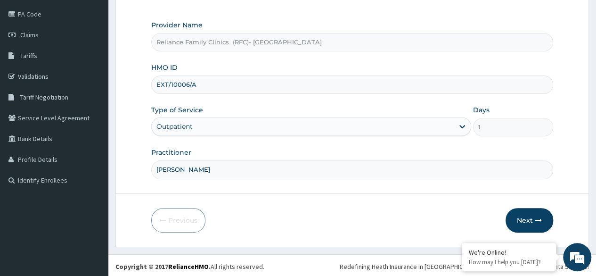
drag, startPoint x: 207, startPoint y: 90, endPoint x: 157, endPoint y: 86, distance: 50.1
click at [157, 86] on input "EXT/10006/A" at bounding box center [352, 84] width 402 height 18
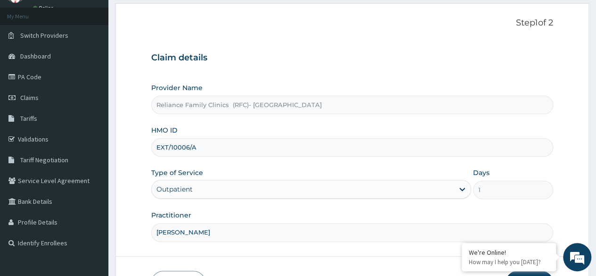
scroll to position [0, 0]
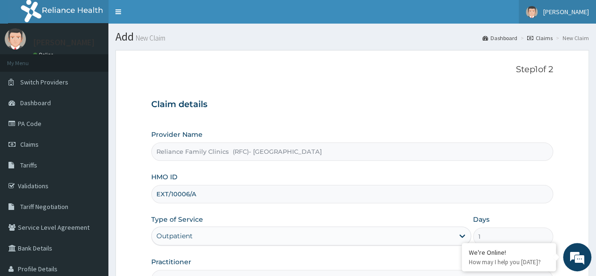
click at [571, 12] on span "[PERSON_NAME]" at bounding box center [567, 12] width 46 height 8
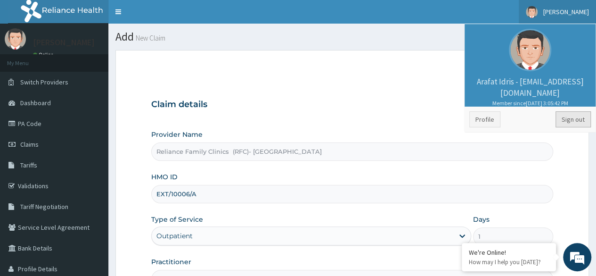
click at [570, 118] on link "Sign out" at bounding box center [573, 119] width 35 height 16
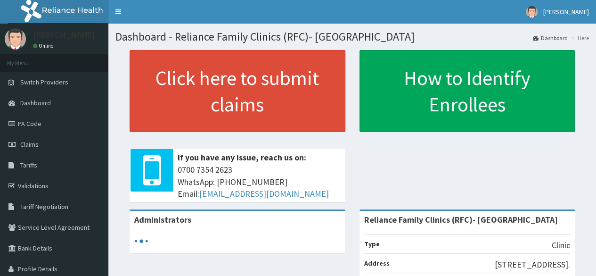
click at [332, 97] on link "Click here to submit claims" at bounding box center [238, 91] width 216 height 82
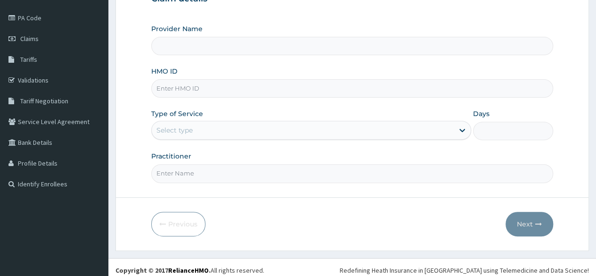
scroll to position [109, 0]
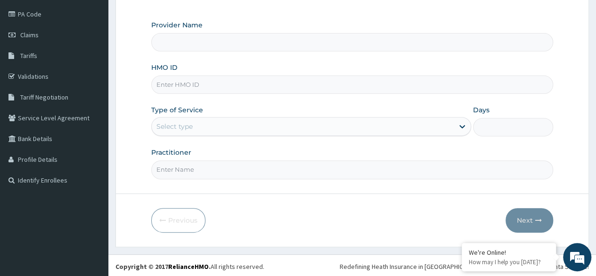
click at [262, 92] on input "HMO ID" at bounding box center [352, 84] width 402 height 18
type input "Reliance Family Clinics (RFC)- [GEOGRAPHIC_DATA]"
paste input "EXT/10006/A"
type input "EXT/10006/A"
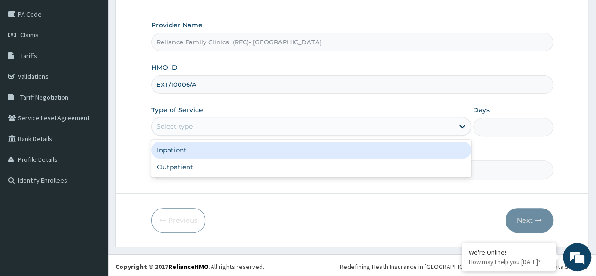
drag, startPoint x: 245, startPoint y: 129, endPoint x: 240, endPoint y: 153, distance: 25.0
click at [244, 129] on div "Select type" at bounding box center [303, 126] width 302 height 15
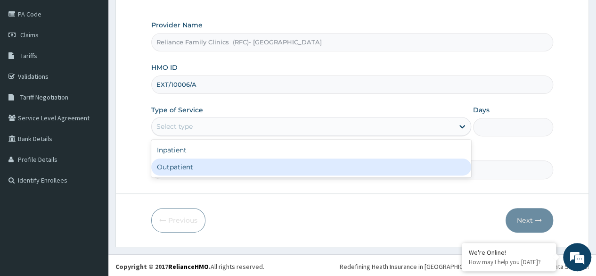
click at [240, 166] on div "Outpatient" at bounding box center [311, 166] width 320 height 17
type input "1"
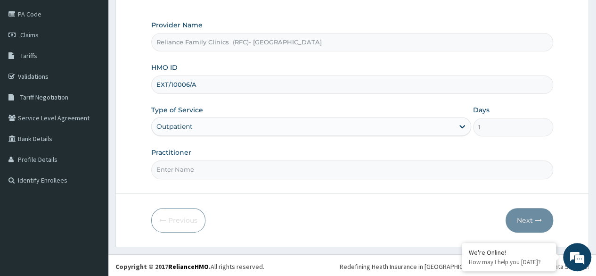
click at [239, 166] on input "Practitioner" at bounding box center [352, 169] width 402 height 18
type input "d"
type input "[PERSON_NAME]"
click at [518, 216] on button "Next" at bounding box center [530, 220] width 48 height 25
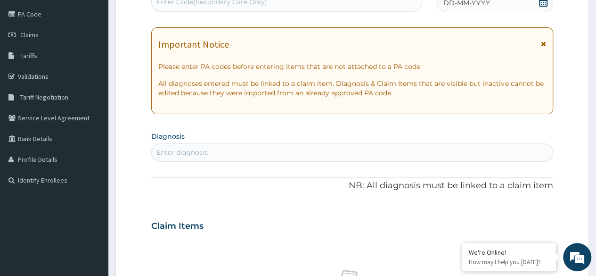
click at [544, 6] on icon at bounding box center [543, 1] width 8 height 9
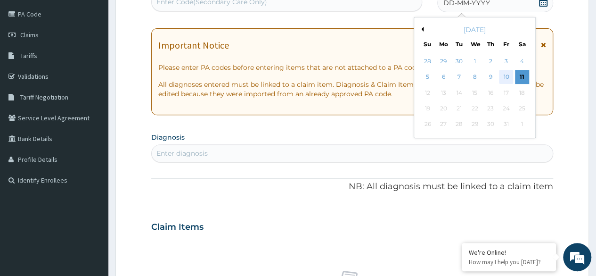
click at [509, 78] on div "10" at bounding box center [506, 77] width 14 height 14
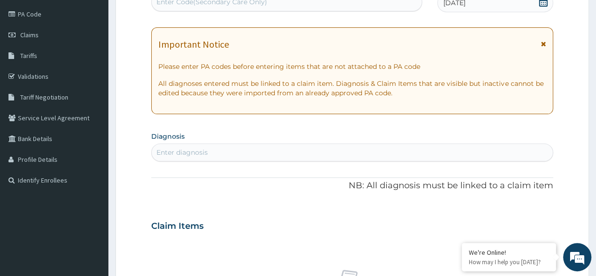
click at [271, 150] on div "Enter diagnosis" at bounding box center [352, 152] width 401 height 15
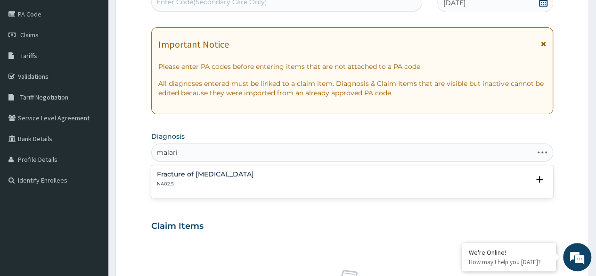
type input "[MEDICAL_DATA]"
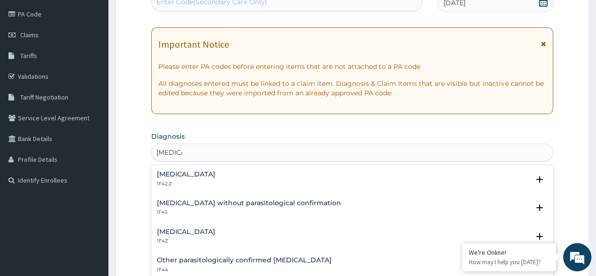
click at [215, 184] on p "1F42.Z" at bounding box center [186, 184] width 58 height 7
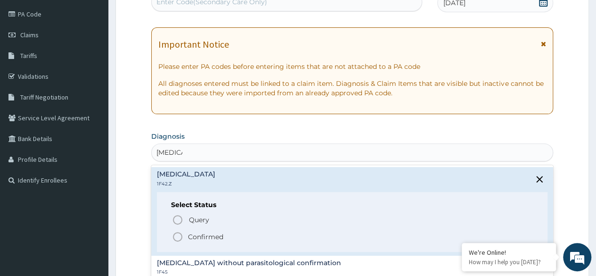
click at [209, 233] on p "Confirmed" at bounding box center [205, 236] width 35 height 9
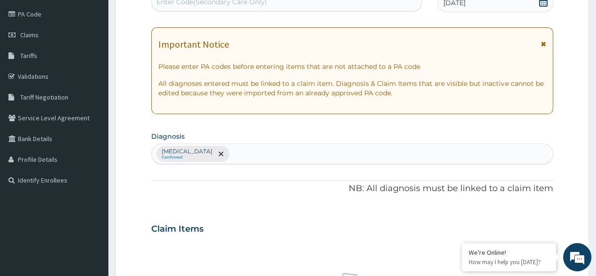
click at [351, 150] on div "Plasmodium malariae malaria without complication Confirmed" at bounding box center [352, 154] width 401 height 20
type input "upper"
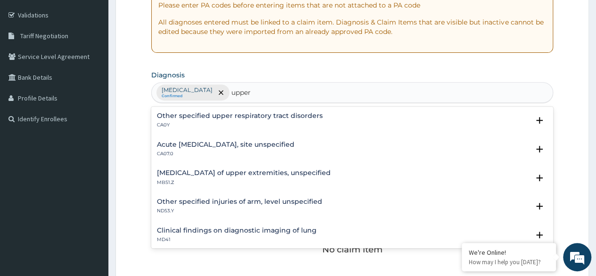
scroll to position [204, 0]
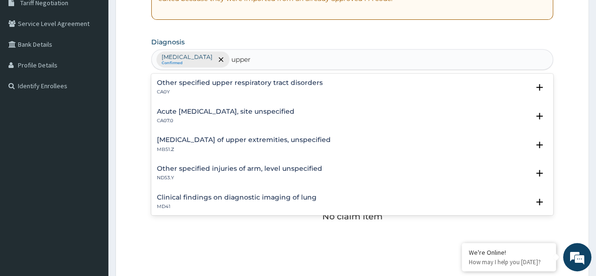
click at [287, 84] on h4 "Other specified upper respiratory tract disorders" at bounding box center [240, 82] width 166 height 7
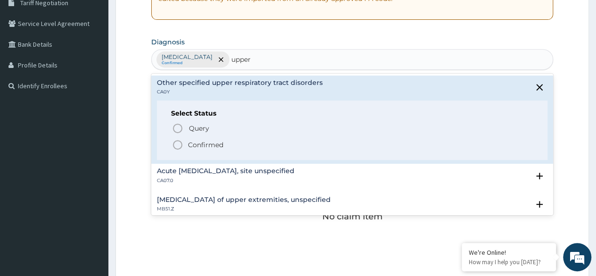
click at [215, 144] on p "Confirmed" at bounding box center [205, 144] width 35 height 9
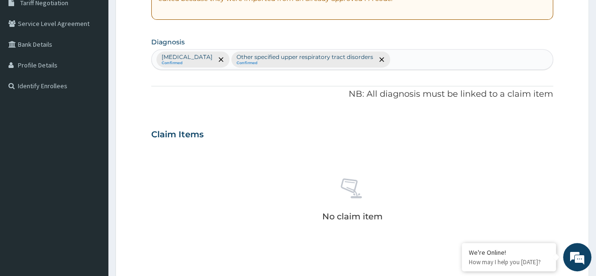
scroll to position [392, 0]
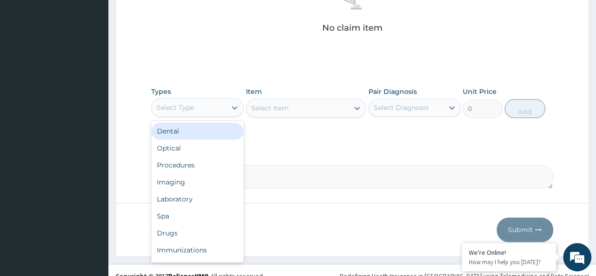
click at [209, 105] on div "Select Type" at bounding box center [189, 107] width 74 height 15
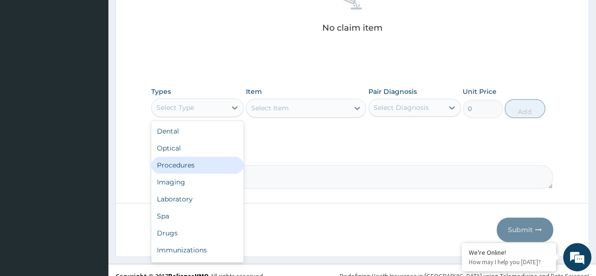
click at [192, 164] on div "Procedures" at bounding box center [197, 164] width 92 height 17
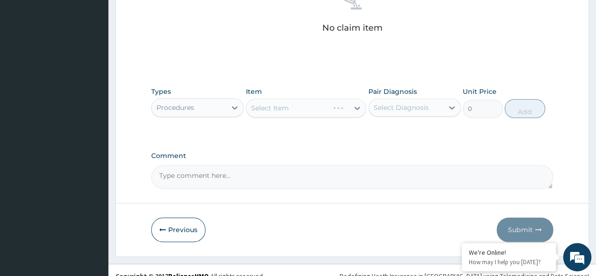
click at [426, 112] on div "Select Diagnosis" at bounding box center [406, 107] width 74 height 15
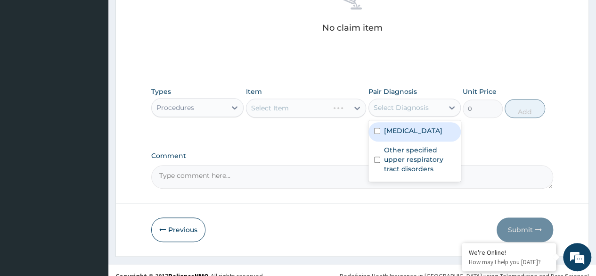
drag, startPoint x: 421, startPoint y: 125, endPoint x: 404, endPoint y: 155, distance: 34.2
click at [419, 132] on label "[MEDICAL_DATA]" at bounding box center [413, 130] width 58 height 9
checkbox input "true"
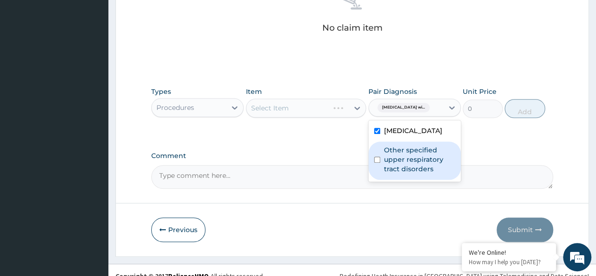
drag, startPoint x: 397, startPoint y: 175, endPoint x: 323, endPoint y: 168, distance: 74.3
click at [397, 173] on label "Other specified upper respiratory tract disorders" at bounding box center [419, 159] width 71 height 28
checkbox input "true"
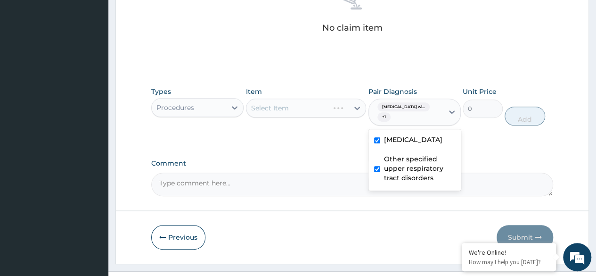
drag, startPoint x: 311, startPoint y: 152, endPoint x: 296, endPoint y: 137, distance: 21.3
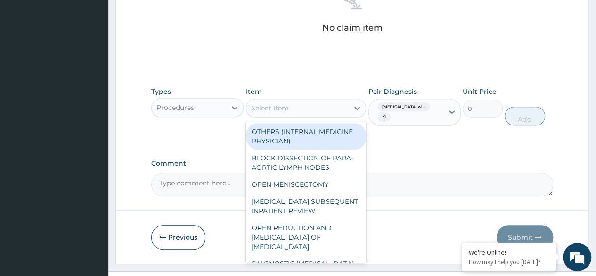
click at [276, 100] on div "Select Item" at bounding box center [298, 107] width 103 height 15
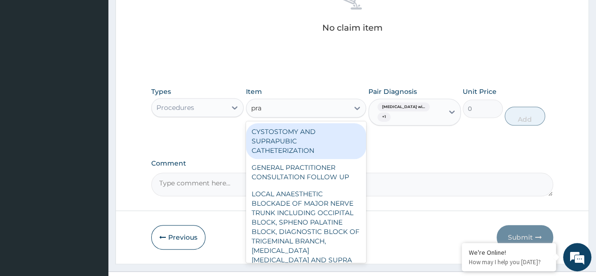
type input "prac"
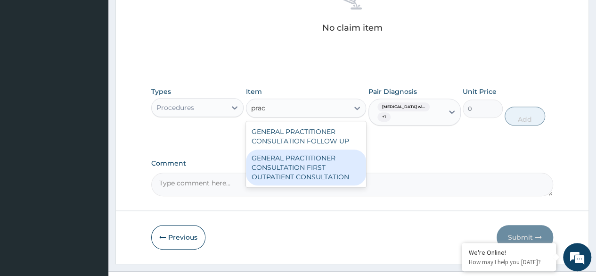
click at [315, 171] on div "GENERAL PRACTITIONER CONSULTATION FIRST OUTPATIENT CONSULTATION" at bounding box center [306, 167] width 121 height 36
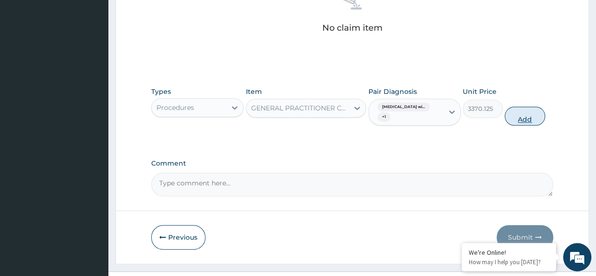
click at [516, 118] on button "Add" at bounding box center [525, 116] width 40 height 19
type input "0"
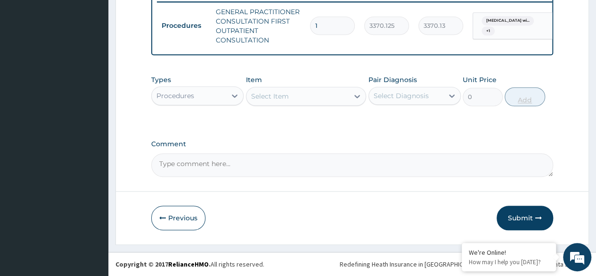
scroll to position [379, 0]
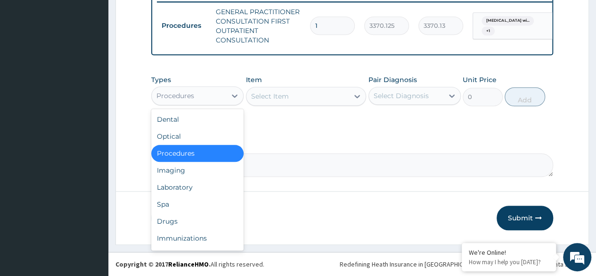
click at [215, 102] on div "Procedures" at bounding box center [189, 95] width 74 height 15
click at [208, 190] on div "Laboratory" at bounding box center [197, 187] width 92 height 17
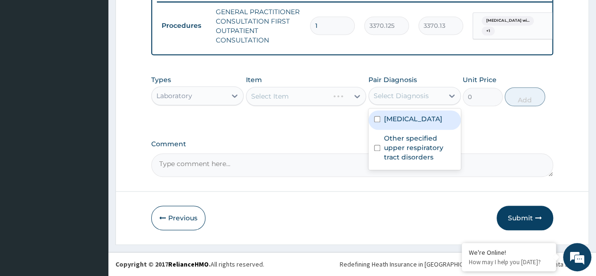
click at [440, 100] on div "Select Diagnosis" at bounding box center [406, 95] width 74 height 15
drag, startPoint x: 420, startPoint y: 119, endPoint x: 412, endPoint y: 143, distance: 24.9
click at [419, 124] on label "Plasmodium malariae malaria without complication" at bounding box center [413, 118] width 58 height 9
checkbox input "true"
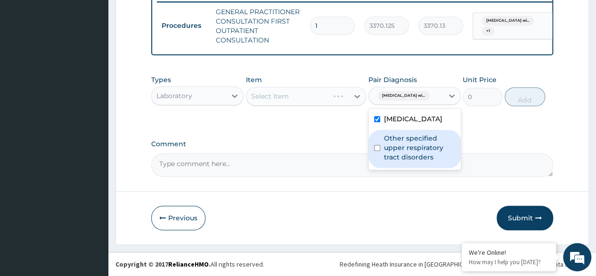
click at [408, 162] on label "Other specified upper respiratory tract disorders" at bounding box center [419, 147] width 71 height 28
checkbox input "true"
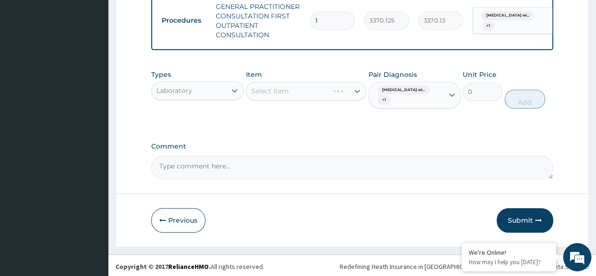
drag, startPoint x: 325, startPoint y: 131, endPoint x: 287, endPoint y: 121, distance: 39.4
click at [323, 128] on div "Types Laboratory Item Select Item Pair Diagnosis Plasmodium malariae malaria wi…" at bounding box center [352, 96] width 402 height 63
click at [285, 96] on div "Select Item" at bounding box center [306, 91] width 121 height 19
click at [305, 99] on div "Select Item" at bounding box center [298, 90] width 103 height 15
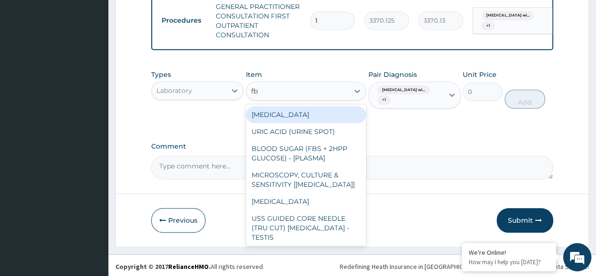
type input "fbc"
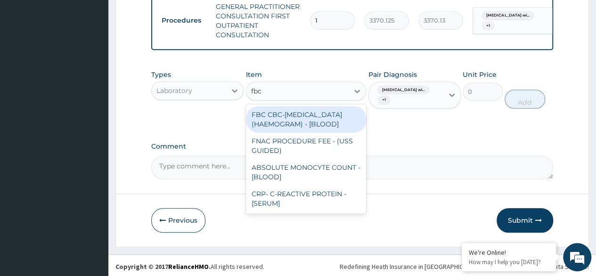
click at [309, 121] on div "FBC CBC-COMPLETE BLOOD COUNT (HAEMOGRAM) - [BLOOD]" at bounding box center [306, 119] width 121 height 26
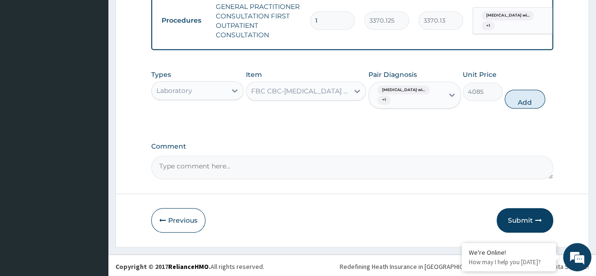
drag, startPoint x: 528, startPoint y: 110, endPoint x: 381, endPoint y: 135, distance: 149.1
click at [486, 122] on div "Types Laboratory Item FBC CBC-COMPLETE BLOOD COUNT (HAEMOGRAM) - [BLOOD] Pair D…" at bounding box center [352, 96] width 402 height 63
drag, startPoint x: 517, startPoint y: 109, endPoint x: 469, endPoint y: 119, distance: 48.5
click at [517, 108] on button "Add" at bounding box center [525, 99] width 40 height 19
type input "0"
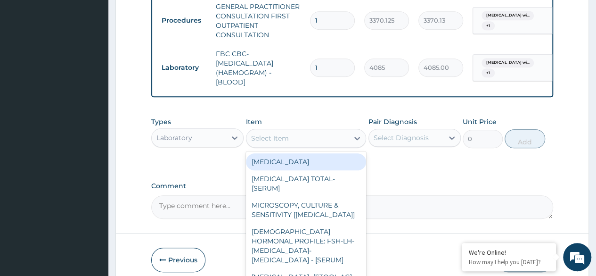
click at [313, 143] on div "Select Item" at bounding box center [298, 138] width 103 height 15
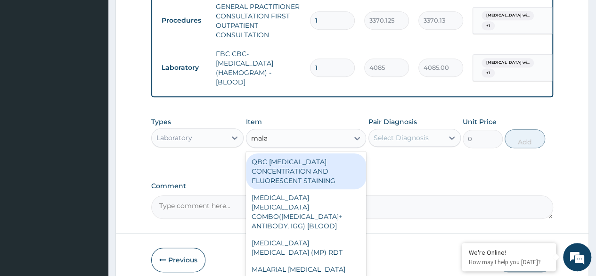
type input "malar"
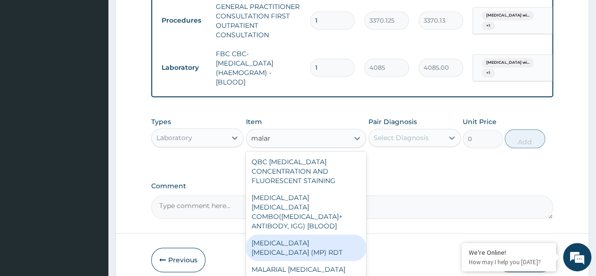
click at [327, 242] on div "MALARIA PARASITE (MP) RDT" at bounding box center [306, 247] width 121 height 26
type input "1531.875"
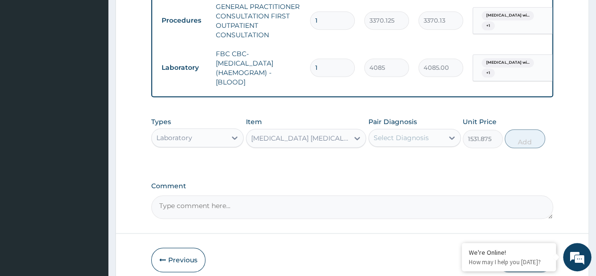
click at [430, 138] on div "Select Diagnosis" at bounding box center [406, 137] width 74 height 15
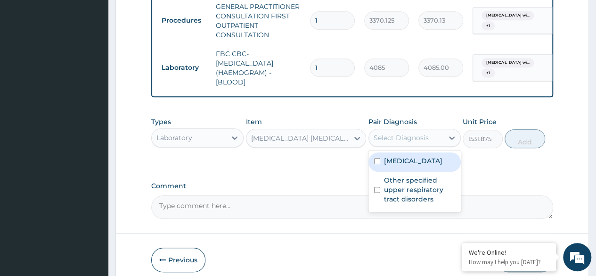
click at [431, 165] on label "Plasmodium malariae malaria without complication" at bounding box center [413, 160] width 58 height 9
checkbox input "true"
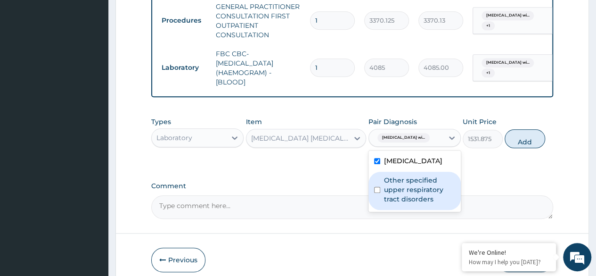
click at [422, 204] on label "Other specified upper respiratory tract disorders" at bounding box center [419, 189] width 71 height 28
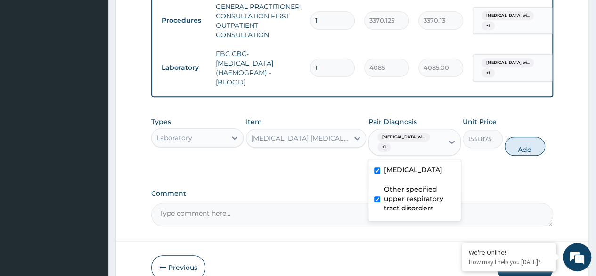
checkbox input "true"
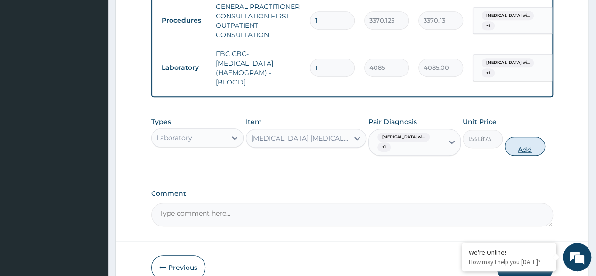
click at [522, 155] on button "Add" at bounding box center [525, 146] width 40 height 19
type input "0"
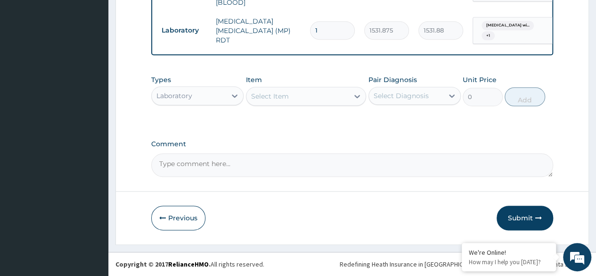
scroll to position [463, 0]
click at [206, 99] on div "Laboratory" at bounding box center [189, 95] width 74 height 15
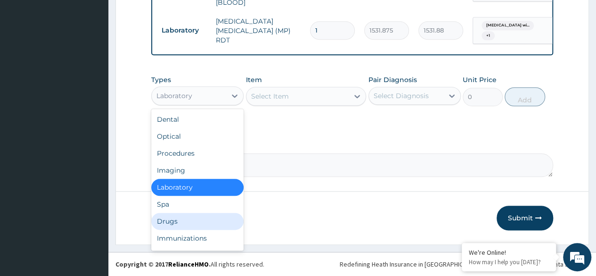
click at [191, 216] on div "Drugs" at bounding box center [197, 221] width 92 height 17
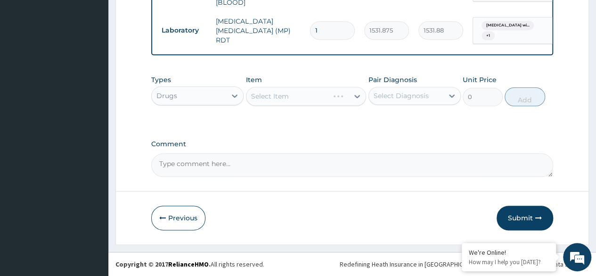
drag, startPoint x: 420, startPoint y: 98, endPoint x: 420, endPoint y: 108, distance: 9.9
click at [420, 102] on div "Select Diagnosis" at bounding box center [406, 95] width 74 height 15
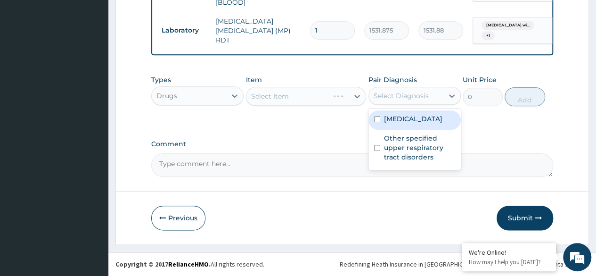
drag, startPoint x: 420, startPoint y: 133, endPoint x: 404, endPoint y: 166, distance: 36.7
click at [419, 124] on label "Plasmodium malariae malaria without complication" at bounding box center [413, 118] width 58 height 9
checkbox input "true"
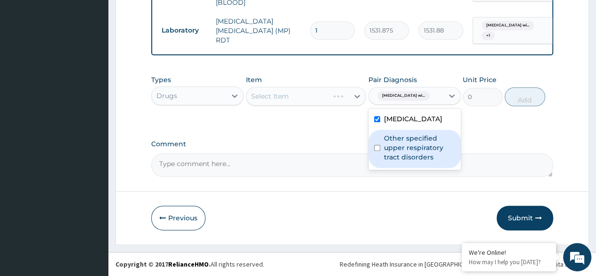
click at [403, 162] on label "Other specified upper respiratory tract disorders" at bounding box center [419, 147] width 71 height 28
checkbox input "true"
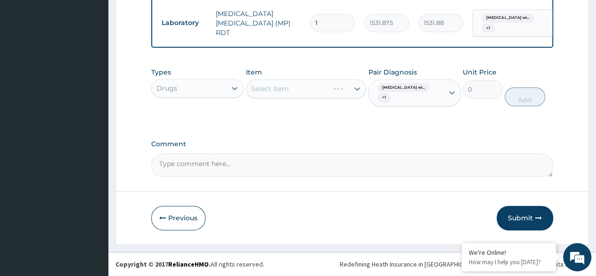
click at [297, 88] on div "Select Item" at bounding box center [306, 88] width 121 height 19
click at [297, 90] on div "Select Item" at bounding box center [306, 88] width 121 height 19
click at [297, 94] on div "Select Item" at bounding box center [306, 88] width 121 height 19
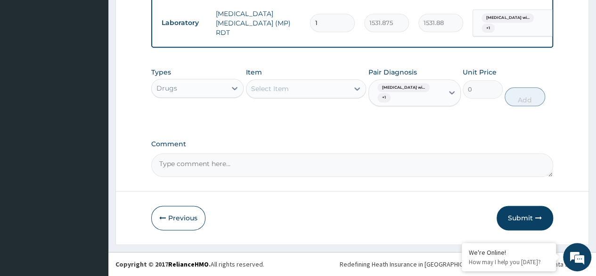
click at [323, 98] on div "Select Item" at bounding box center [306, 88] width 121 height 19
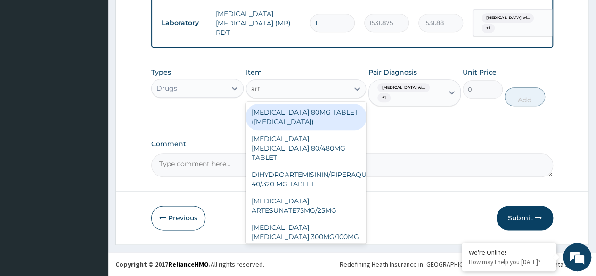
type input "arte"
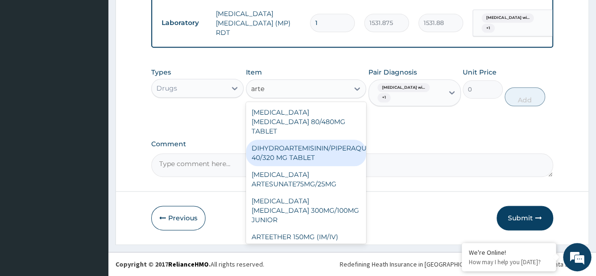
click at [312, 145] on div "DIHYDROARTEMISININ/PIPERAQUINE 40/320 MG TABLET" at bounding box center [306, 153] width 121 height 26
type input "228"
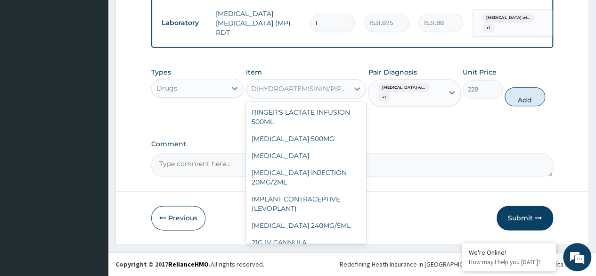
click at [309, 90] on div "DIHYDROARTEMISININ/PIPERAQUINE 40/320 MG TABLET" at bounding box center [300, 88] width 99 height 9
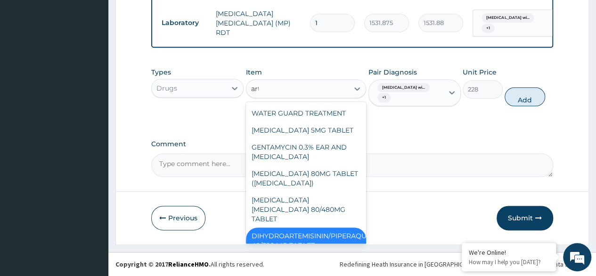
scroll to position [0, 0]
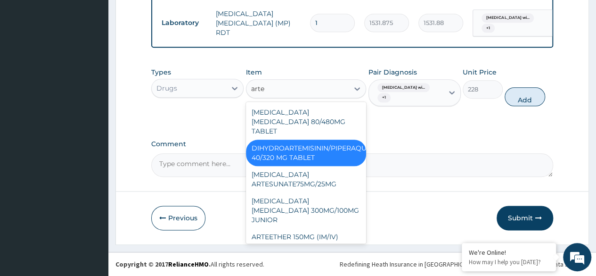
type input "artem"
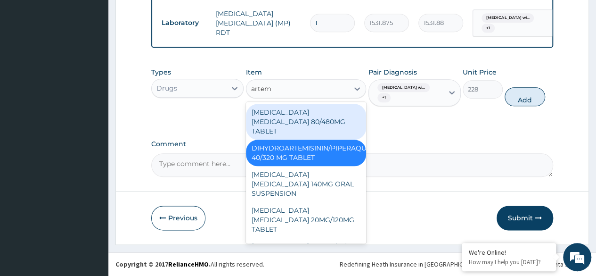
click at [311, 115] on div "ARTEMETHER LUMEFANTRINE 80/480MG TABLET" at bounding box center [306, 122] width 121 height 36
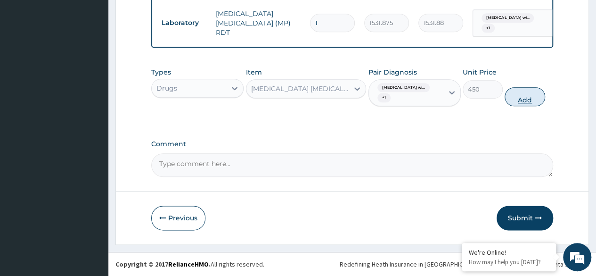
click at [512, 97] on button "Add" at bounding box center [525, 96] width 40 height 19
type input "0"
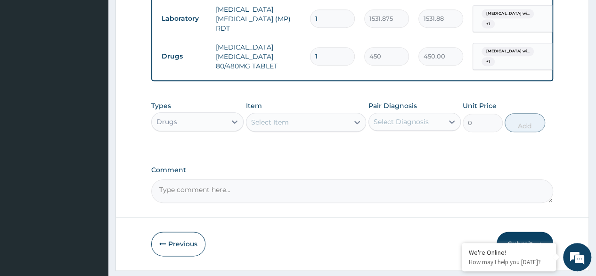
click at [287, 127] on div "Select Item" at bounding box center [270, 121] width 38 height 9
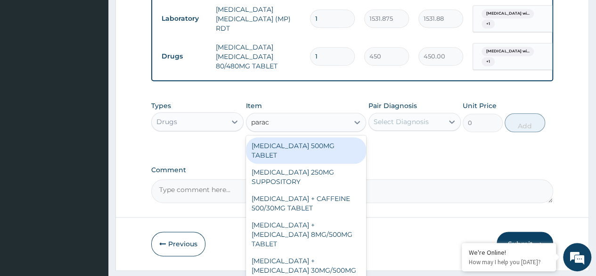
type input "parace"
click at [298, 146] on div "PARACETAMOL 500MG TABLET PARACETAMOL 250MG SUPPOSITORY PARACETAMOL + CAFFEINE 5…" at bounding box center [306, 205] width 121 height 141
click at [298, 147] on div "PARACETAMOL 500MG TABLET" at bounding box center [306, 150] width 121 height 26
type input "30"
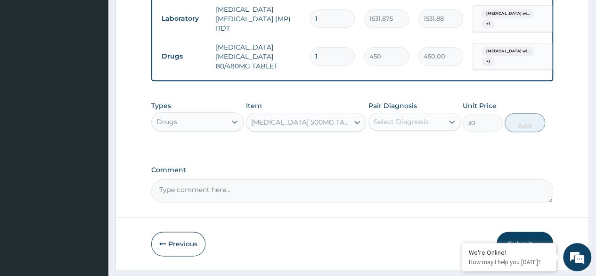
drag, startPoint x: 409, startPoint y: 126, endPoint x: 411, endPoint y: 138, distance: 11.5
click at [410, 131] on div "Select Diagnosis" at bounding box center [415, 122] width 92 height 18
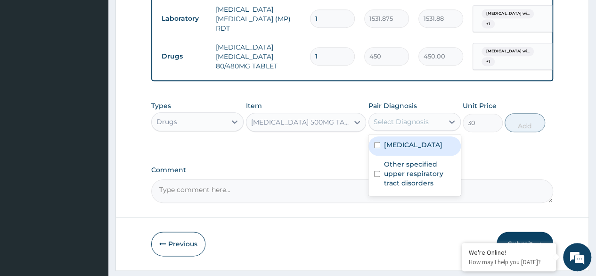
click at [408, 149] on label "Plasmodium malariae malaria without complication" at bounding box center [413, 144] width 58 height 9
checkbox input "true"
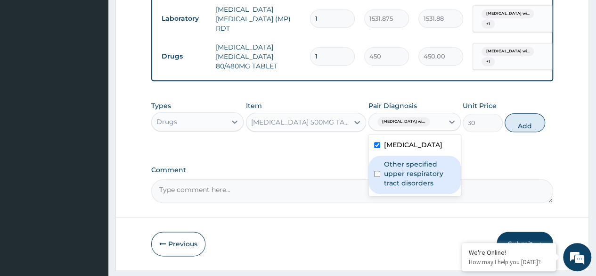
click at [404, 188] on label "Other specified upper respiratory tract disorders" at bounding box center [419, 173] width 71 height 28
checkbox input "true"
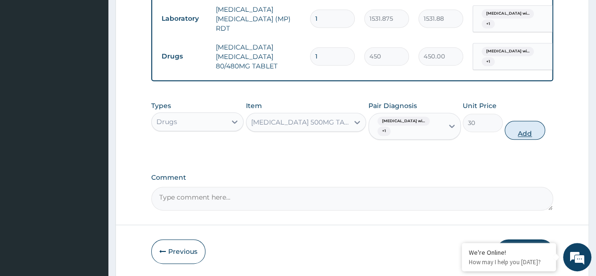
click at [507, 138] on button "Add" at bounding box center [525, 130] width 40 height 19
type input "0"
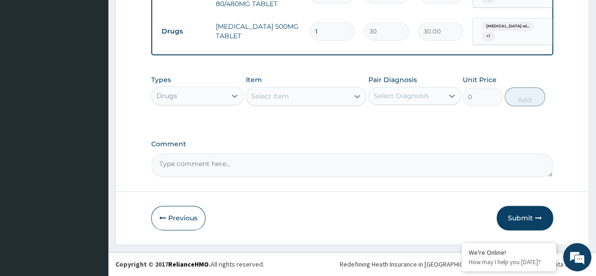
scroll to position [536, 0]
click at [263, 97] on div "Select Item" at bounding box center [270, 95] width 38 height 9
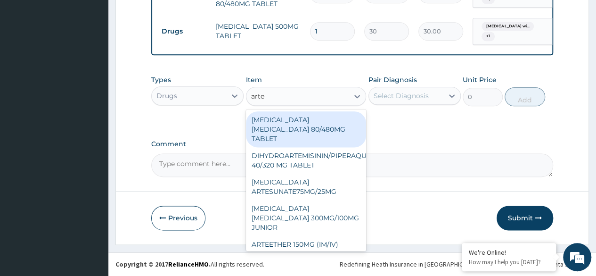
type input "artee"
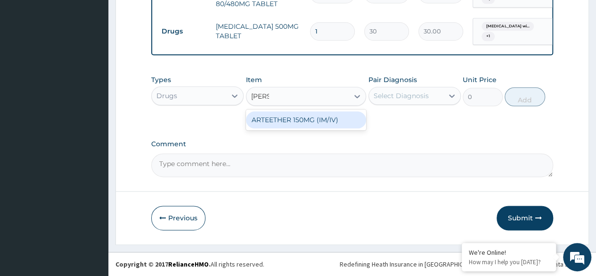
click at [283, 124] on div "ARTEETHER 150MG (IM/IV)" at bounding box center [306, 119] width 121 height 17
type input "1614"
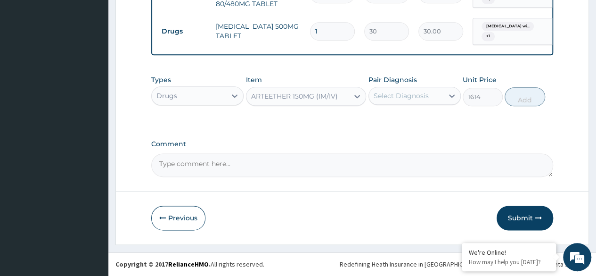
click at [443, 89] on div "Select Diagnosis" at bounding box center [406, 95] width 74 height 15
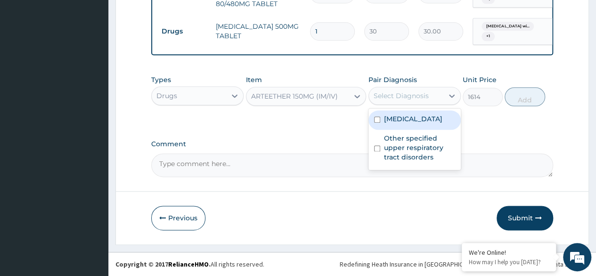
drag, startPoint x: 427, startPoint y: 130, endPoint x: 418, endPoint y: 155, distance: 27.1
click at [427, 124] on label "Plasmodium malariae malaria without complication" at bounding box center [413, 118] width 58 height 9
checkbox input "true"
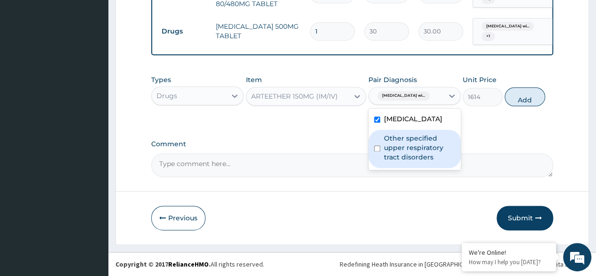
click at [418, 155] on label "Other specified upper respiratory tract disorders" at bounding box center [419, 147] width 71 height 28
checkbox input "true"
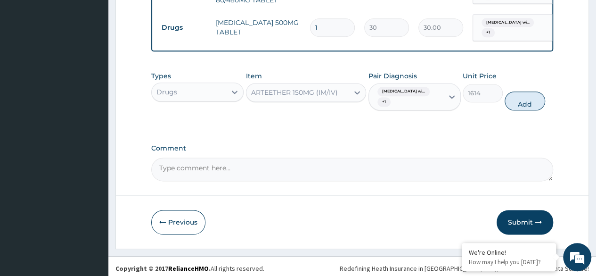
drag, startPoint x: 533, startPoint y: 112, endPoint x: 441, endPoint y: 107, distance: 91.6
click at [533, 110] on button "Add" at bounding box center [525, 100] width 40 height 19
type input "0"
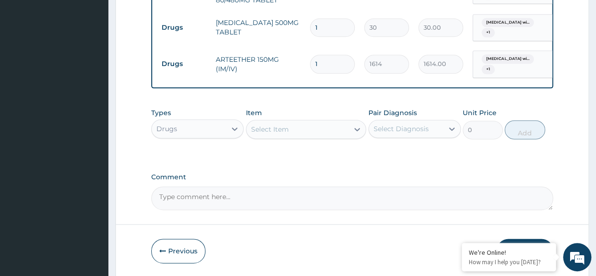
scroll to position [573, 0]
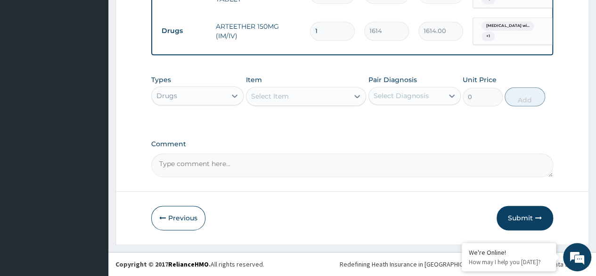
click at [221, 95] on div "Drugs" at bounding box center [189, 95] width 74 height 15
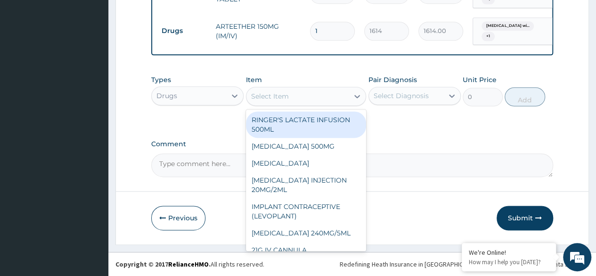
click at [305, 96] on div "Select Item" at bounding box center [298, 96] width 103 height 15
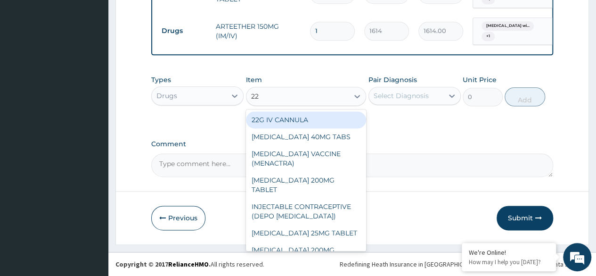
type input "2"
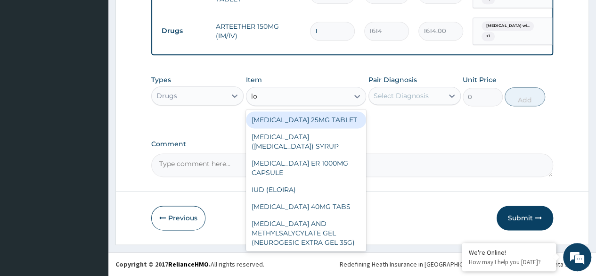
type input "loz"
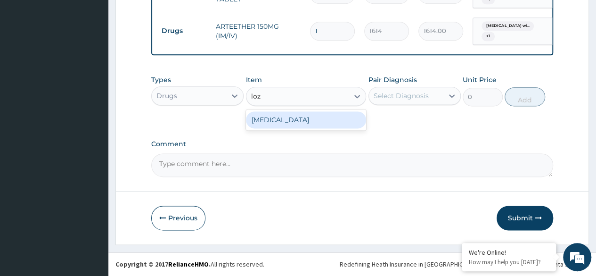
click at [289, 118] on div "THROAT LOZENGE" at bounding box center [306, 119] width 121 height 17
type input "96"
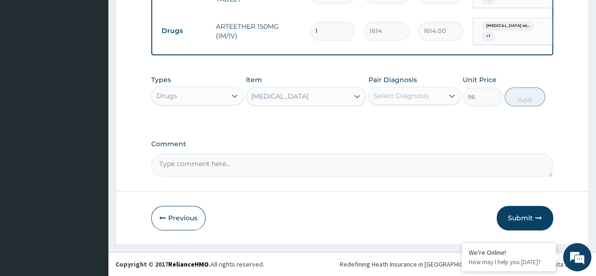
click at [418, 103] on div "Select Diagnosis" at bounding box center [406, 95] width 74 height 15
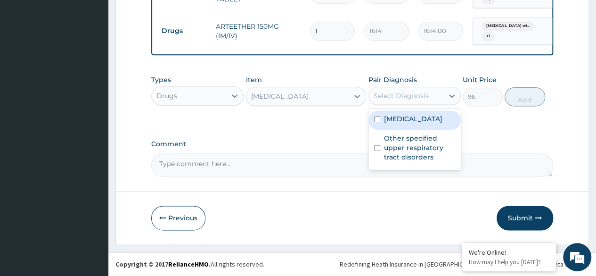
drag, startPoint x: 418, startPoint y: 126, endPoint x: 423, endPoint y: 159, distance: 33.3
click at [420, 124] on label "Plasmodium malariae malaria without complication" at bounding box center [413, 118] width 58 height 9
checkbox input "true"
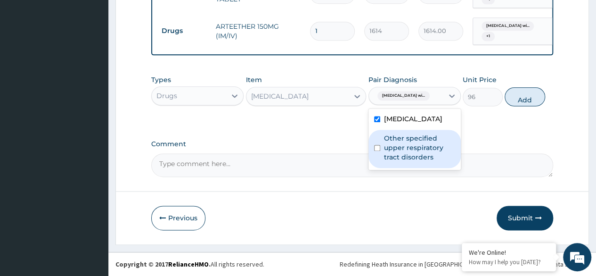
click at [423, 162] on label "Other specified upper respiratory tract disorders" at bounding box center [419, 147] width 71 height 28
checkbox input "true"
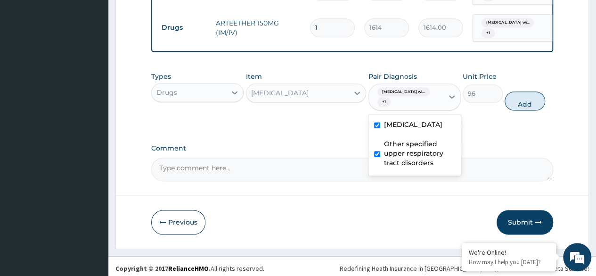
drag, startPoint x: 526, startPoint y: 111, endPoint x: 466, endPoint y: 115, distance: 59.6
click at [525, 110] on button "Add" at bounding box center [525, 100] width 40 height 19
type input "0"
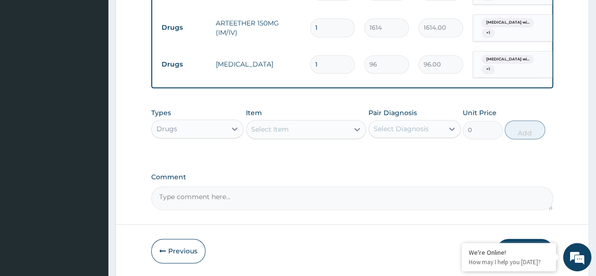
click at [284, 137] on div "Select Item" at bounding box center [298, 129] width 103 height 15
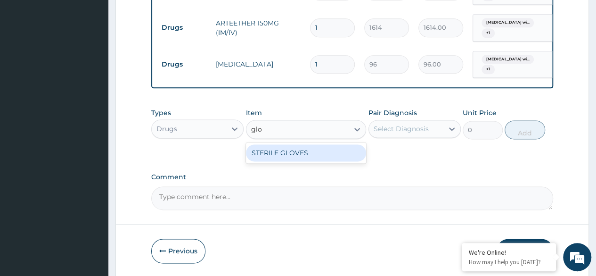
type input "glov"
click at [294, 155] on div "STERILE GLOVES" at bounding box center [306, 152] width 121 height 17
type input "500"
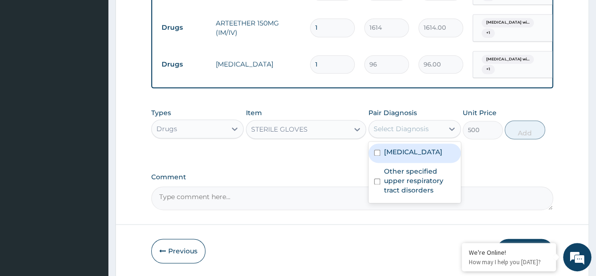
drag, startPoint x: 407, startPoint y: 132, endPoint x: 419, endPoint y: 168, distance: 38.2
click at [411, 138] on div "Select Diagnosis" at bounding box center [415, 129] width 92 height 18
drag, startPoint x: 419, startPoint y: 168, endPoint x: 420, endPoint y: 192, distance: 23.6
click at [420, 156] on label "Plasmodium malariae malaria without complication" at bounding box center [413, 151] width 58 height 9
checkbox input "true"
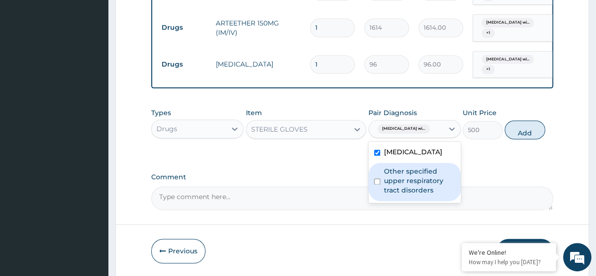
drag, startPoint x: 420, startPoint y: 197, endPoint x: 450, endPoint y: 182, distance: 32.7
click at [420, 195] on label "Other specified upper respiratory tract disorders" at bounding box center [419, 180] width 71 height 28
checkbox input "true"
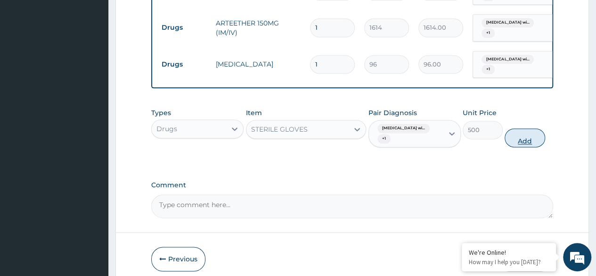
click at [533, 140] on button "Add" at bounding box center [525, 137] width 40 height 19
type input "0"
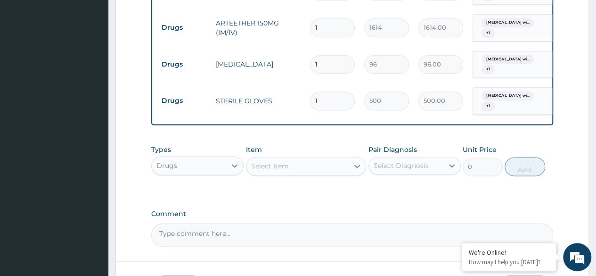
click at [280, 170] on div "Select Item" at bounding box center [270, 165] width 38 height 9
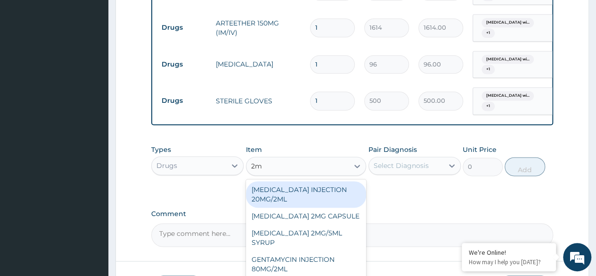
type input "2ml"
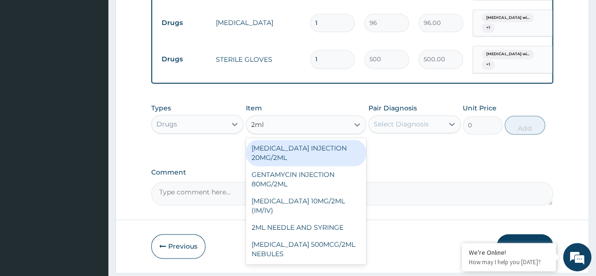
scroll to position [645, 0]
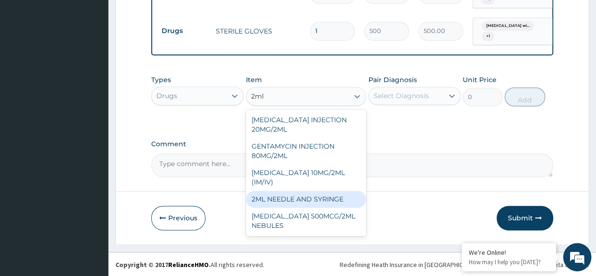
click at [327, 197] on div "2ML NEEDLE AND SYRINGE" at bounding box center [306, 198] width 121 height 17
type input "108"
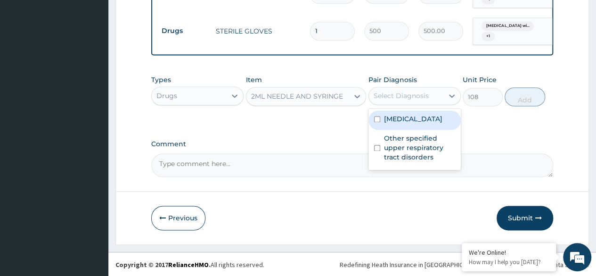
click at [397, 96] on div "Select Diagnosis" at bounding box center [401, 95] width 55 height 9
drag, startPoint x: 410, startPoint y: 135, endPoint x: 417, endPoint y: 184, distance: 49.5
click at [410, 124] on label "Plasmodium malariae malaria without complication" at bounding box center [413, 118] width 58 height 9
checkbox input "true"
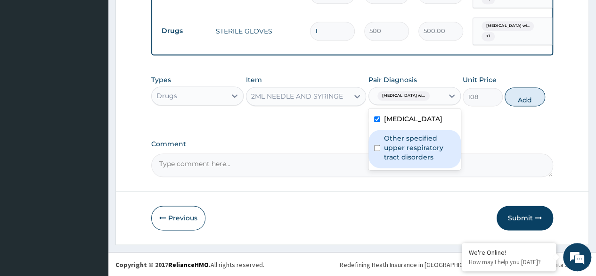
click at [417, 168] on div "Other specified upper respiratory tract disorders" at bounding box center [415, 149] width 92 height 38
checkbox input "true"
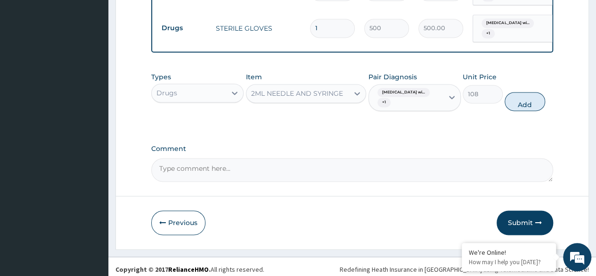
click at [530, 115] on div "Types Drugs Item 2ML NEEDLE AND SYRINGE Pair Diagnosis Plasmodium malariae mala…" at bounding box center [352, 91] width 402 height 49
click at [529, 110] on button "Add" at bounding box center [525, 101] width 40 height 19
type input "0"
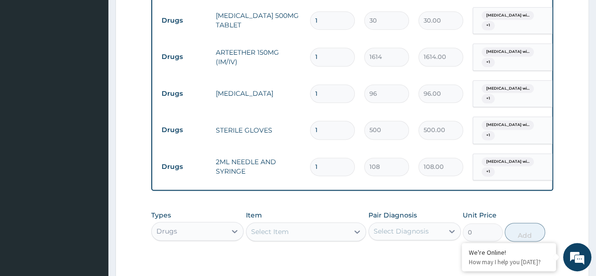
scroll to position [504, 0]
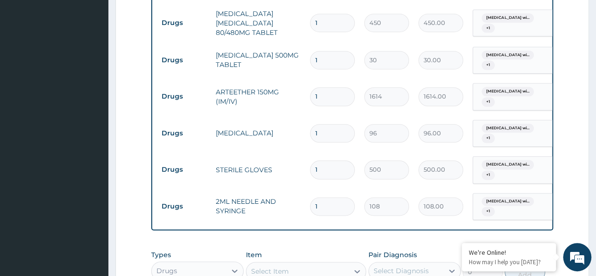
click at [323, 67] on td "1" at bounding box center [332, 60] width 54 height 28
click at [323, 57] on input "1" at bounding box center [332, 60] width 45 height 18
type input "18"
type input "540.00"
type input "19"
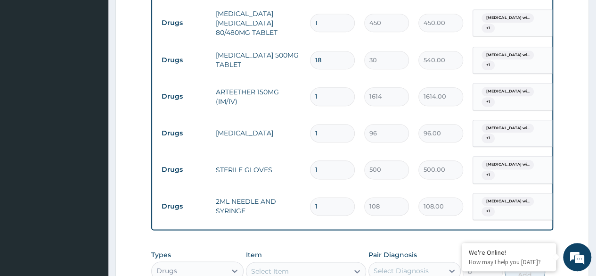
type input "570.00"
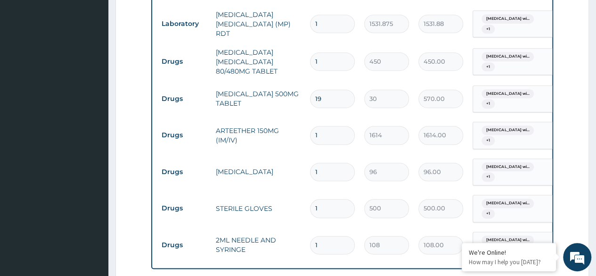
scroll to position [457, 0]
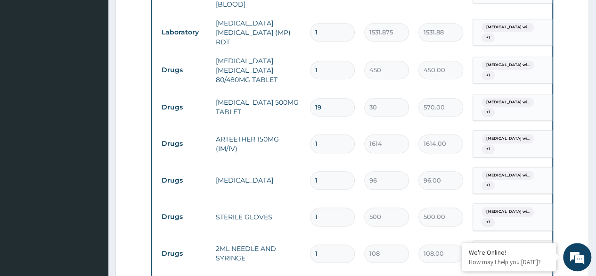
type input "19"
click at [334, 64] on input "1" at bounding box center [332, 70] width 45 height 18
type input "0.00"
type input "6"
type input "2700.00"
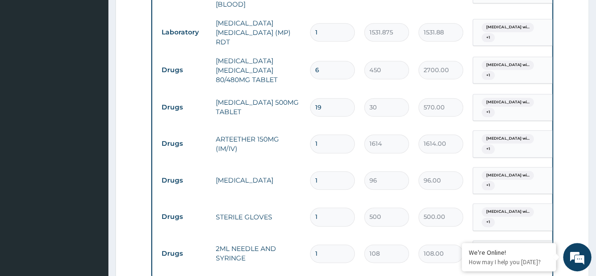
type input "5"
type input "2250.00"
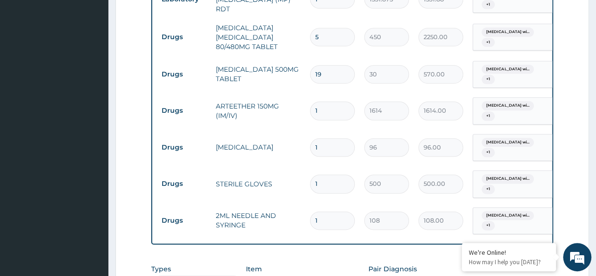
scroll to position [504, 0]
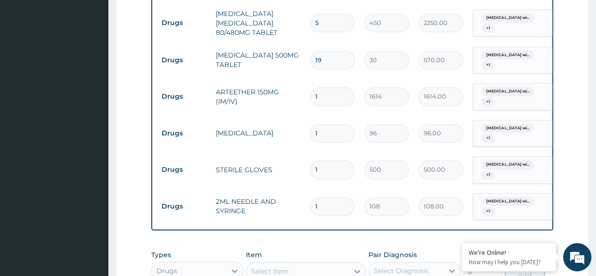
type input "5"
click at [334, 66] on input "19" at bounding box center [332, 60] width 45 height 18
type input "1"
type input "30.00"
type input "18"
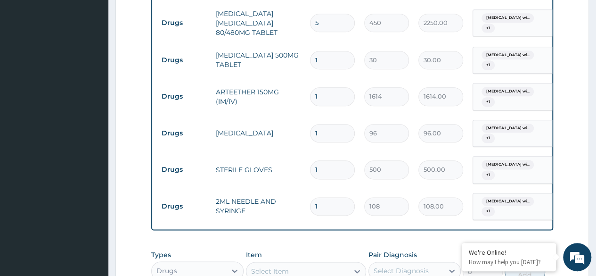
type input "540.00"
type input "18"
click at [332, 19] on input "5" at bounding box center [332, 23] width 45 height 18
type input "0.00"
type input "6"
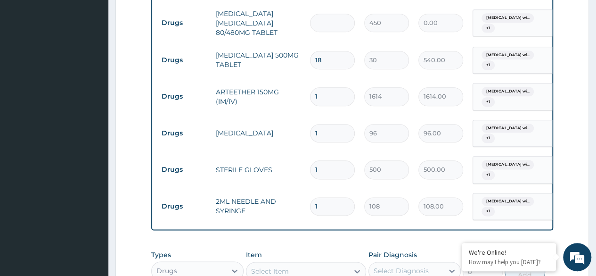
type input "2700.00"
type input "6"
click at [337, 134] on input "1" at bounding box center [332, 133] width 45 height 18
type input "12"
type input "1152.00"
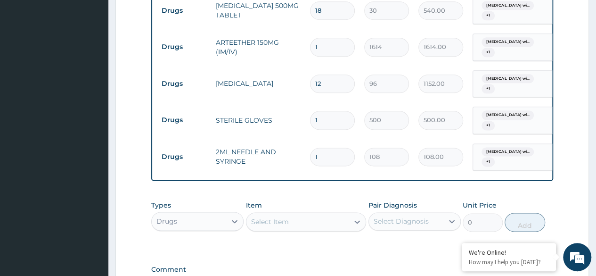
scroll to position [598, 0]
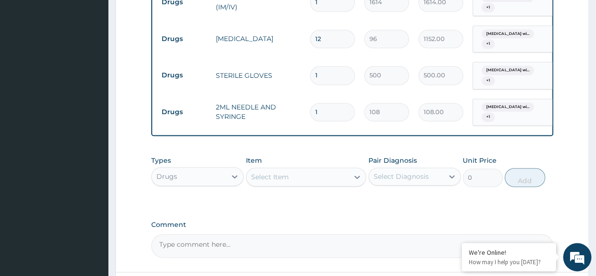
type input "12"
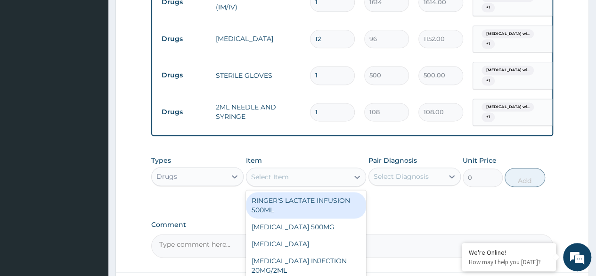
click at [324, 186] on div "Select Item" at bounding box center [306, 176] width 121 height 19
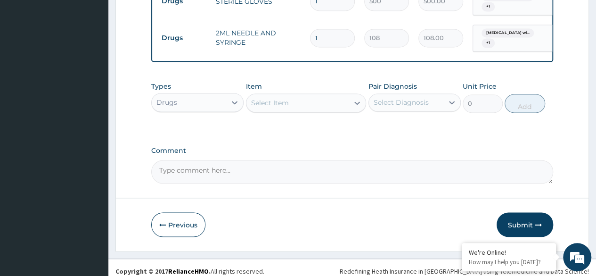
scroll to position [682, 0]
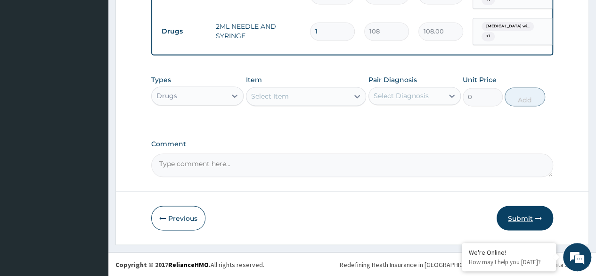
click at [534, 223] on button "Submit" at bounding box center [525, 218] width 57 height 25
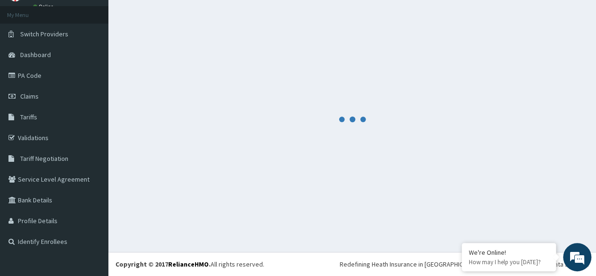
scroll to position [48, 0]
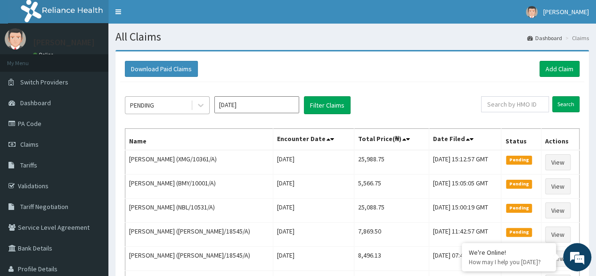
click at [170, 107] on div "PENDING" at bounding box center [158, 105] width 66 height 15
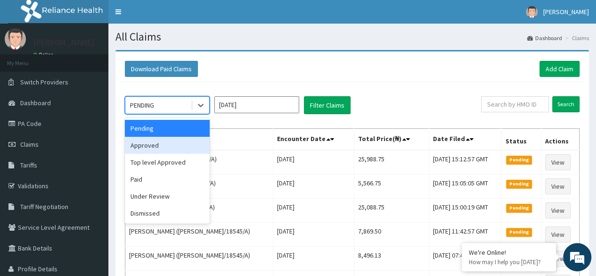
click at [177, 144] on div "Approved" at bounding box center [167, 145] width 85 height 17
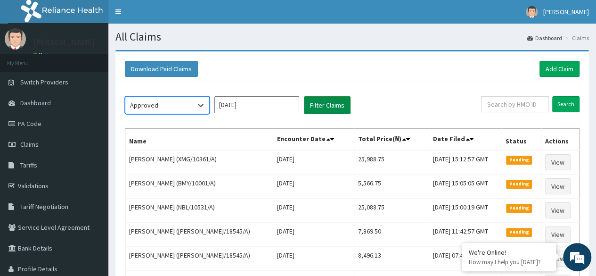
click at [321, 111] on button "Filter Claims" at bounding box center [327, 105] width 47 height 18
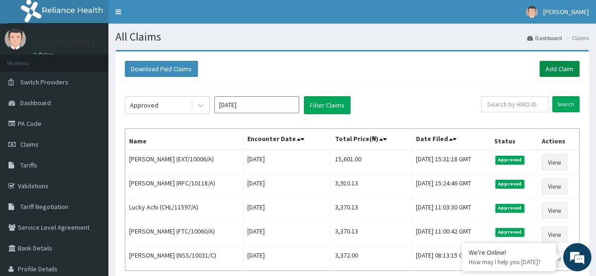
click at [552, 70] on link "Add Claim" at bounding box center [560, 69] width 40 height 16
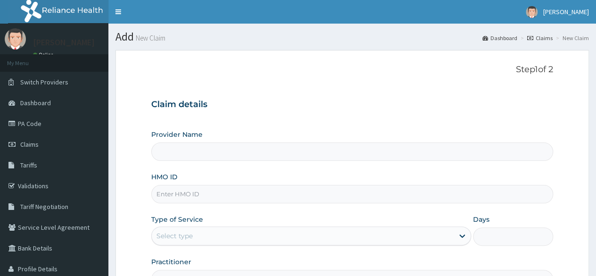
scroll to position [47, 0]
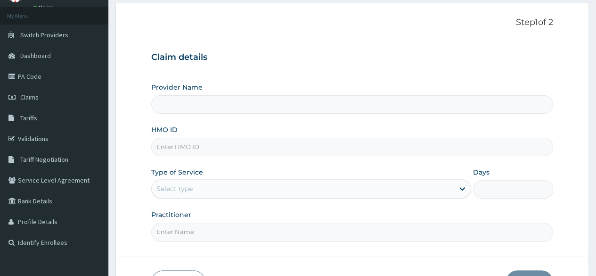
click at [258, 144] on input "HMO ID" at bounding box center [352, 147] width 402 height 18
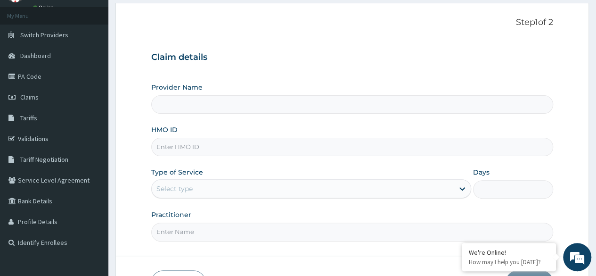
type input "Reliance Family Clinics (RFC)- [GEOGRAPHIC_DATA]"
paste input "PRN/10232/A"
type input "PRN/10232/A"
click at [257, 187] on div "Select type" at bounding box center [303, 188] width 302 height 15
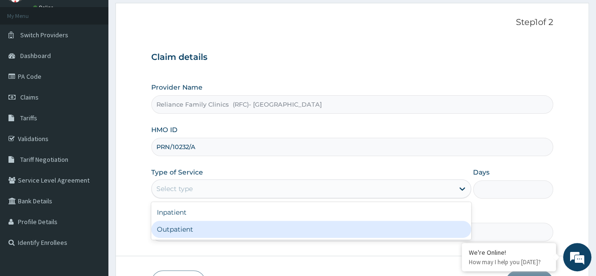
click at [250, 222] on div "Outpatient" at bounding box center [311, 229] width 320 height 17
type input "1"
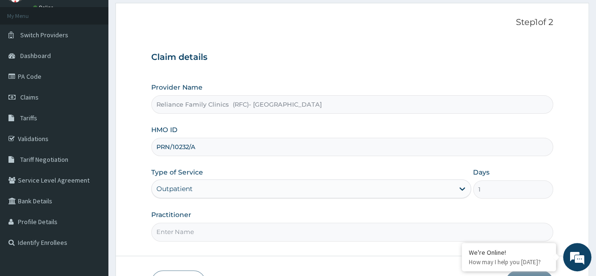
click at [250, 222] on input "Practitioner" at bounding box center [352, 231] width 402 height 18
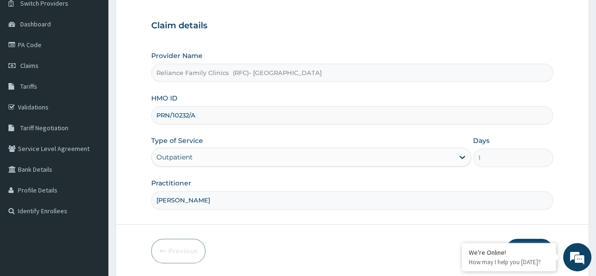
scroll to position [109, 0]
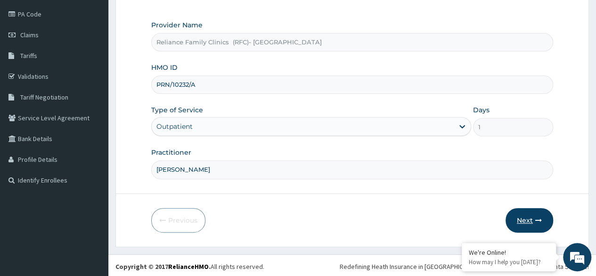
type input "[PERSON_NAME]"
click at [538, 220] on icon "button" at bounding box center [538, 220] width 7 height 7
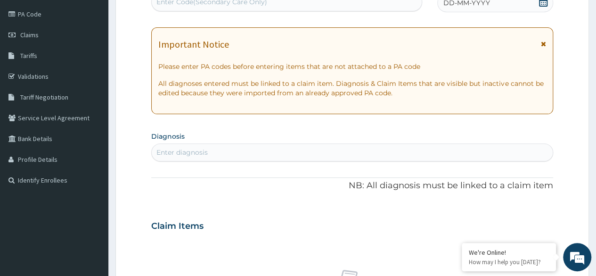
click at [544, 5] on icon at bounding box center [543, 1] width 8 height 9
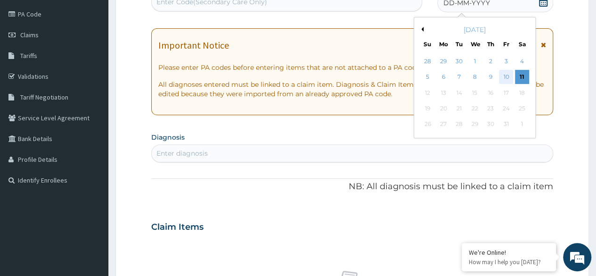
click at [505, 78] on div "10" at bounding box center [506, 77] width 14 height 14
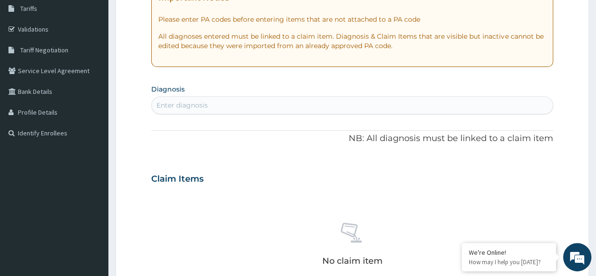
scroll to position [251, 0]
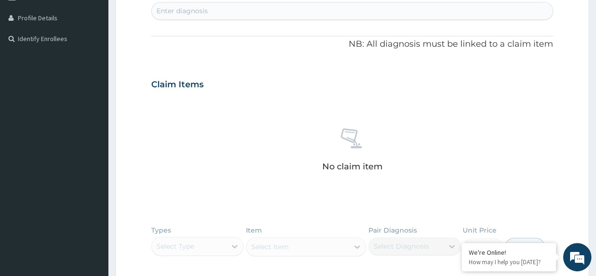
click at [238, 13] on div "Enter diagnosis" at bounding box center [352, 10] width 401 height 15
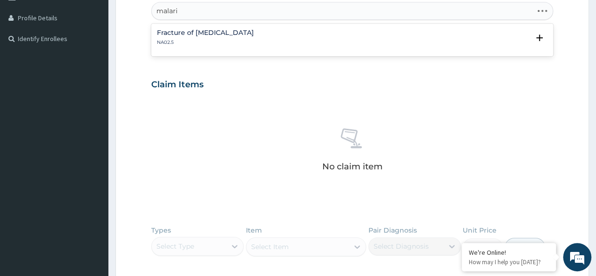
type input "[MEDICAL_DATA]"
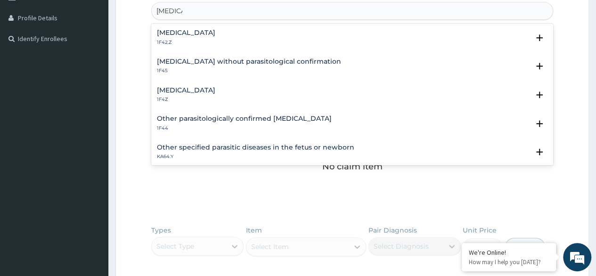
click at [215, 37] on div "[MEDICAL_DATA] 1F42.Z" at bounding box center [186, 37] width 58 height 16
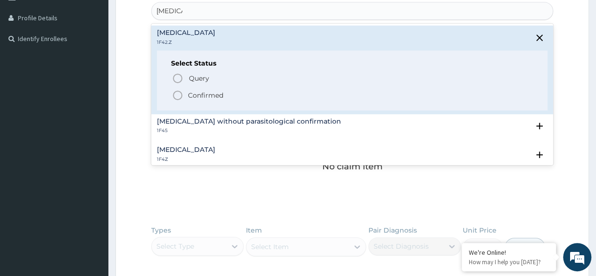
click at [222, 94] on p "Confirmed" at bounding box center [205, 95] width 35 height 9
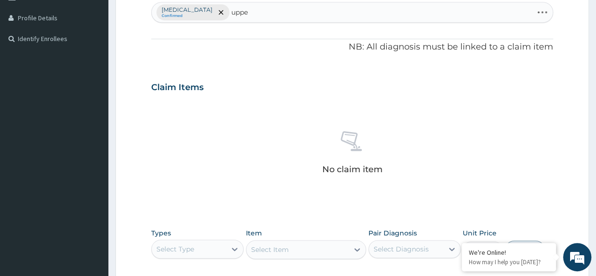
type input "upper"
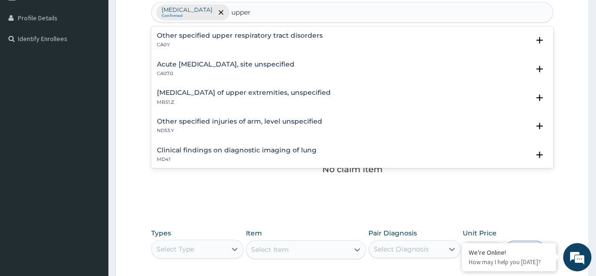
click at [260, 32] on h4 "Other specified upper respiratory tract disorders" at bounding box center [240, 35] width 166 height 7
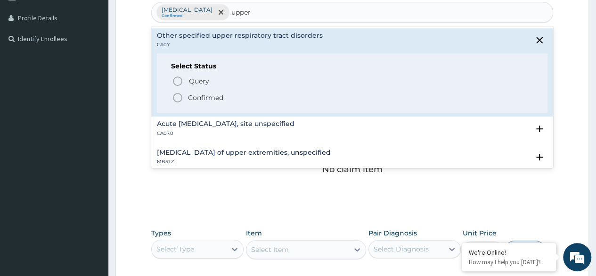
click at [213, 95] on p "Confirmed" at bounding box center [205, 97] width 35 height 9
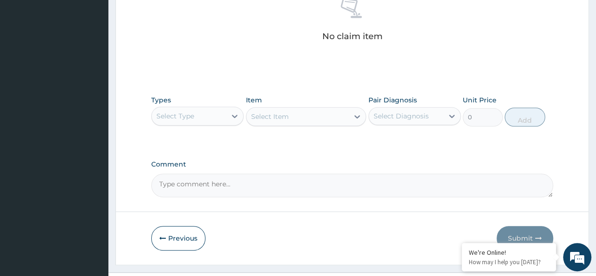
scroll to position [402, 0]
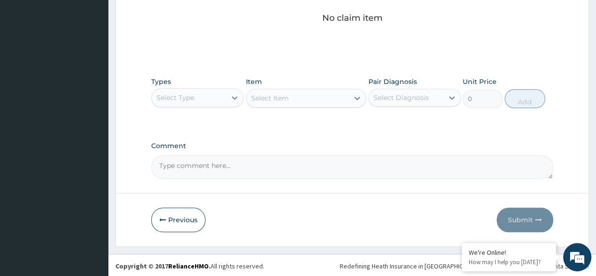
click at [207, 97] on div "Select Type" at bounding box center [189, 97] width 74 height 15
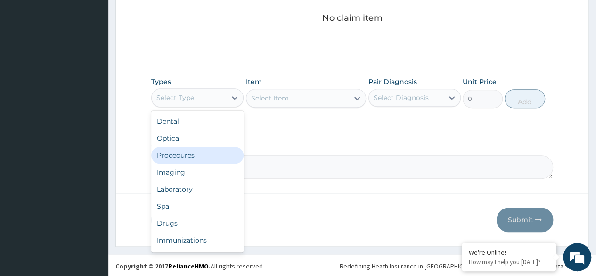
click at [207, 157] on div "Procedures" at bounding box center [197, 155] width 92 height 17
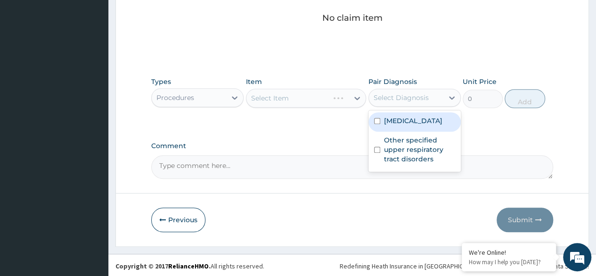
click at [410, 102] on div "Select Diagnosis" at bounding box center [406, 97] width 74 height 15
drag, startPoint x: 409, startPoint y: 119, endPoint x: 406, endPoint y: 147, distance: 28.0
click at [409, 119] on label "[MEDICAL_DATA]" at bounding box center [413, 120] width 58 height 9
checkbox input "true"
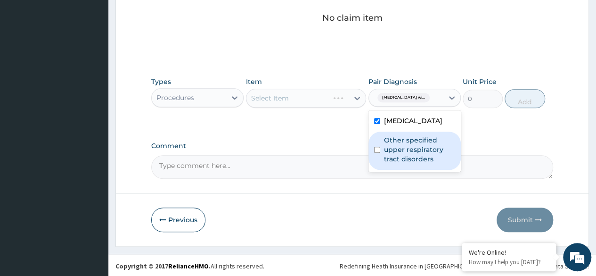
click at [404, 157] on label "Other specified upper respiratory tract disorders" at bounding box center [419, 149] width 71 height 28
checkbox input "true"
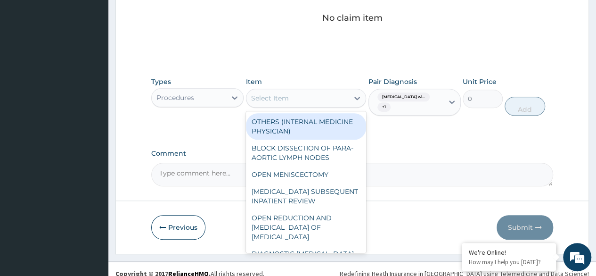
click at [320, 96] on div "Select Item" at bounding box center [298, 98] width 103 height 15
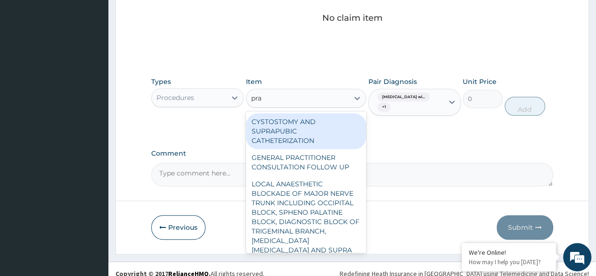
type input "prac"
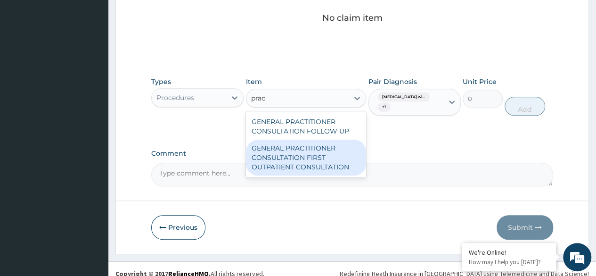
click at [318, 148] on div "GENERAL PRACTITIONER CONSULTATION FIRST OUTPATIENT CONSULTATION" at bounding box center [306, 158] width 121 height 36
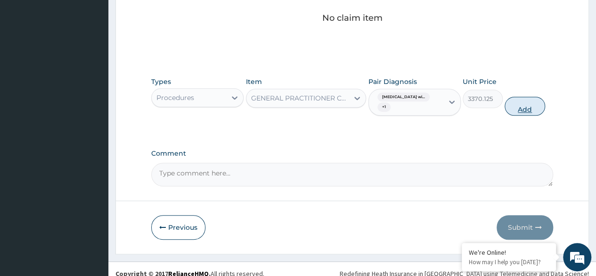
click at [526, 110] on button "Add" at bounding box center [525, 106] width 40 height 19
type input "0"
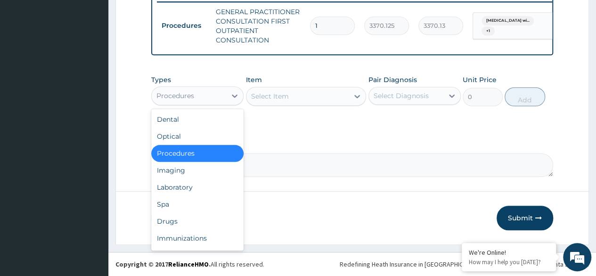
click at [193, 102] on div "Procedures" at bounding box center [189, 95] width 74 height 15
click at [204, 220] on div "Drugs" at bounding box center [197, 221] width 92 height 17
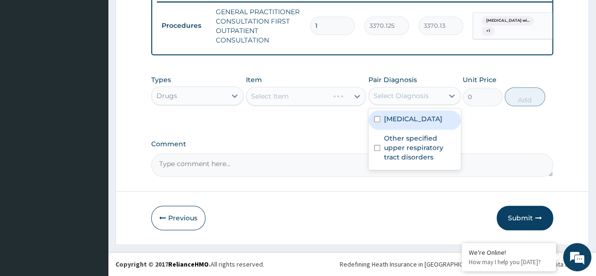
click at [426, 102] on div "Select Diagnosis" at bounding box center [406, 95] width 74 height 15
click at [416, 124] on label "[MEDICAL_DATA]" at bounding box center [413, 118] width 58 height 9
checkbox input "true"
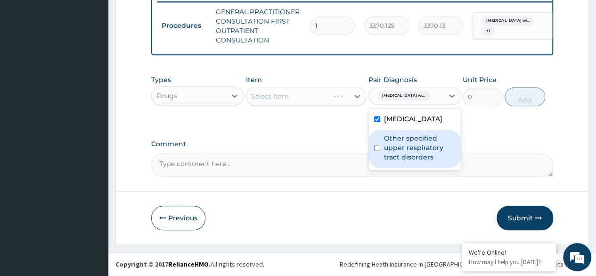
click at [414, 160] on label "Other specified upper respiratory tract disorders" at bounding box center [419, 147] width 71 height 28
checkbox input "true"
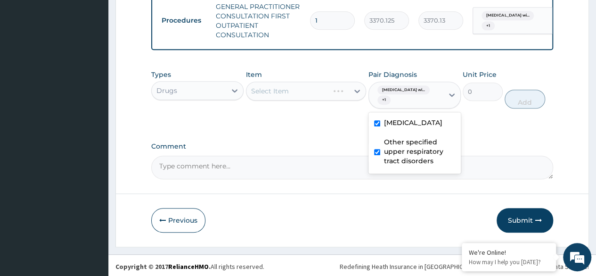
click at [322, 150] on label "Comment" at bounding box center [352, 146] width 402 height 8
click at [322, 156] on textarea "Comment" at bounding box center [352, 168] width 402 height 24
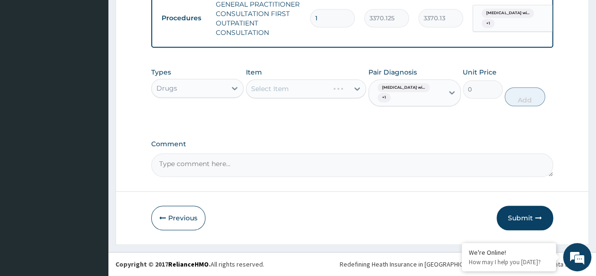
scroll to position [387, 0]
click at [284, 91] on div "Select Item" at bounding box center [306, 88] width 121 height 19
click at [275, 90] on div "Select Item" at bounding box center [306, 88] width 121 height 19
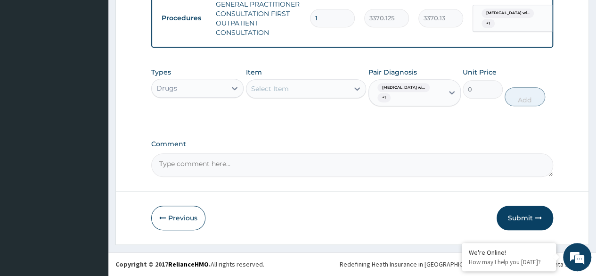
click at [298, 91] on div "Select Item" at bounding box center [298, 88] width 103 height 15
type input "[PERSON_NAME]"
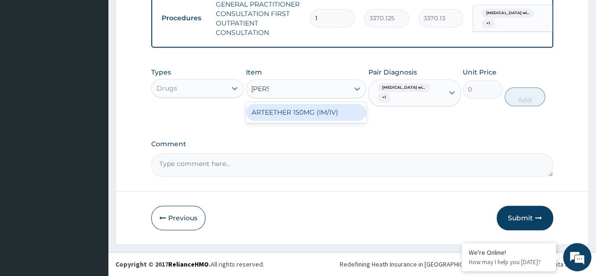
click at [300, 114] on div "ARTEETHER 150MG (IM/IV)" at bounding box center [306, 112] width 121 height 17
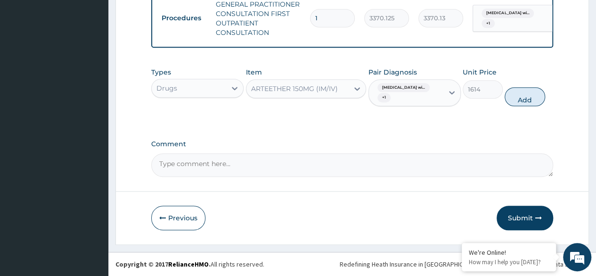
drag, startPoint x: 527, startPoint y: 103, endPoint x: 487, endPoint y: 107, distance: 40.3
click at [520, 104] on button "Add" at bounding box center [525, 96] width 40 height 19
type input "0"
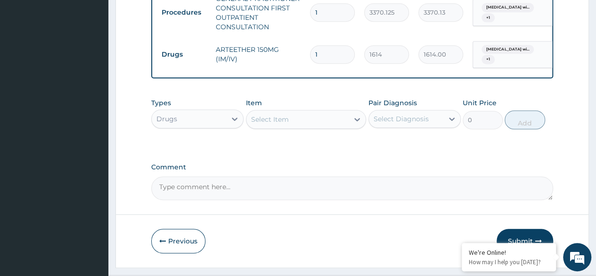
click at [309, 127] on div "Select Item" at bounding box center [298, 119] width 103 height 15
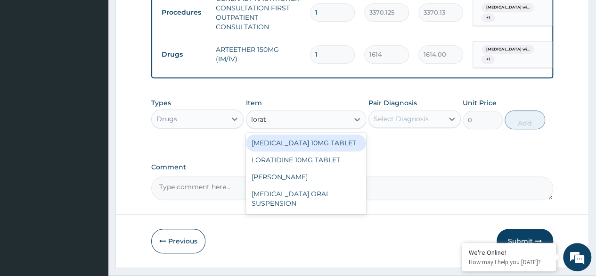
type input "lorati"
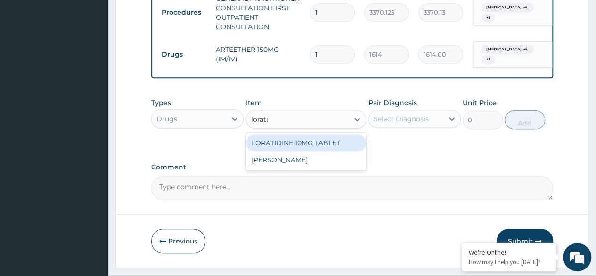
click at [312, 143] on div "LORATIDINE 10MG TABLET" at bounding box center [306, 142] width 121 height 17
type input "96"
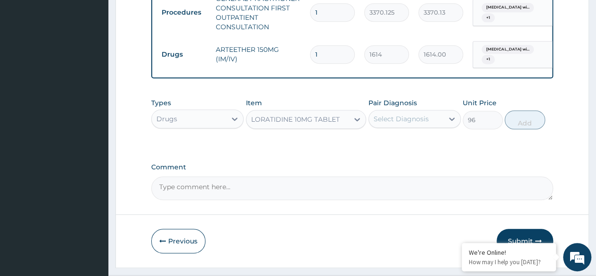
click at [396, 124] on div "Select Diagnosis" at bounding box center [401, 118] width 55 height 9
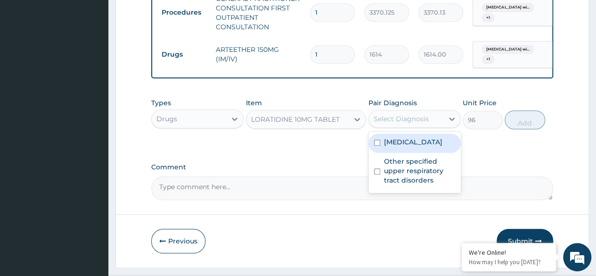
drag, startPoint x: 400, startPoint y: 160, endPoint x: 403, endPoint y: 181, distance: 20.4
click at [400, 147] on label "[MEDICAL_DATA]" at bounding box center [413, 141] width 58 height 9
checkbox input "true"
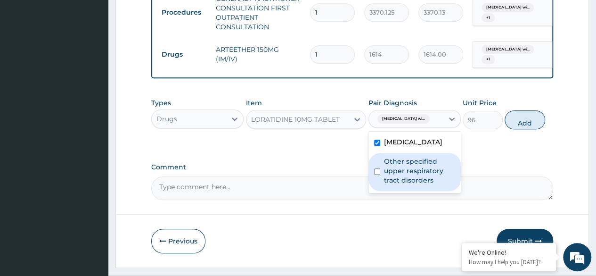
click at [403, 185] on label "Other specified upper respiratory tract disorders" at bounding box center [419, 170] width 71 height 28
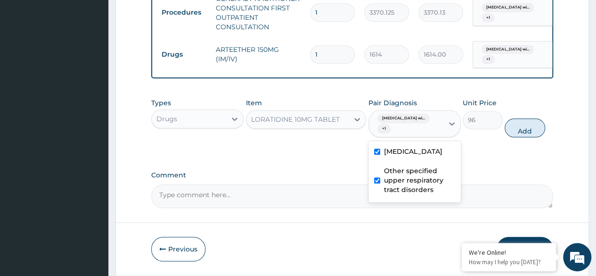
checkbox input "true"
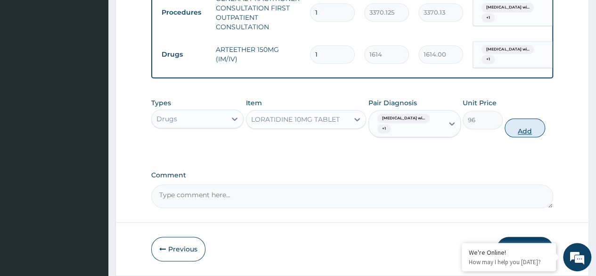
click at [515, 134] on button "Add" at bounding box center [525, 127] width 40 height 19
type input "0"
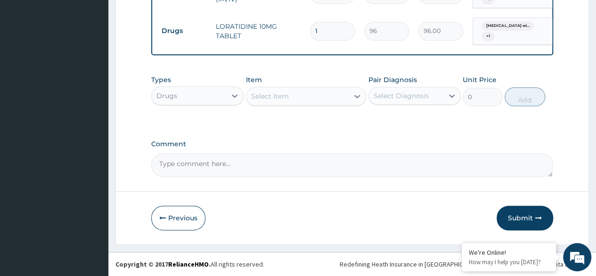
scroll to position [452, 0]
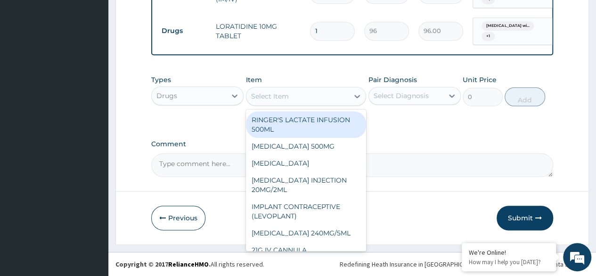
click at [322, 99] on div "Select Item" at bounding box center [298, 96] width 103 height 15
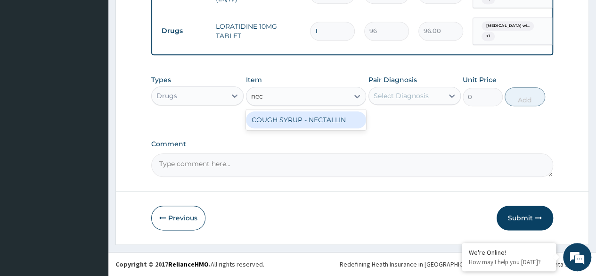
type input "nect"
click at [335, 122] on div "COUGH SYRUP - NECTALLIN" at bounding box center [306, 119] width 121 height 17
type input "1536"
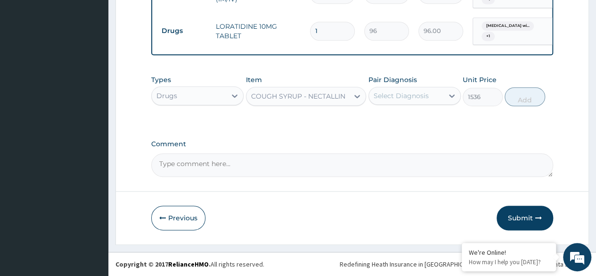
drag, startPoint x: 403, startPoint y: 98, endPoint x: 403, endPoint y: 105, distance: 7.1
click at [403, 99] on div "Select Diagnosis" at bounding box center [401, 95] width 55 height 9
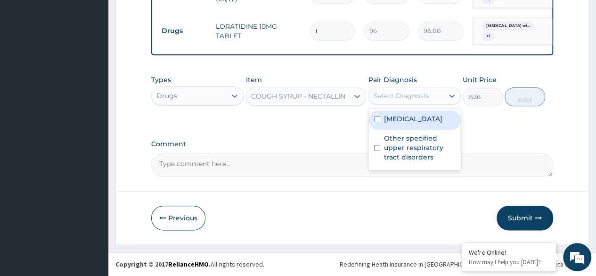
drag, startPoint x: 407, startPoint y: 126, endPoint x: 420, endPoint y: 185, distance: 60.7
click at [407, 124] on label "[MEDICAL_DATA]" at bounding box center [413, 118] width 58 height 9
checkbox input "true"
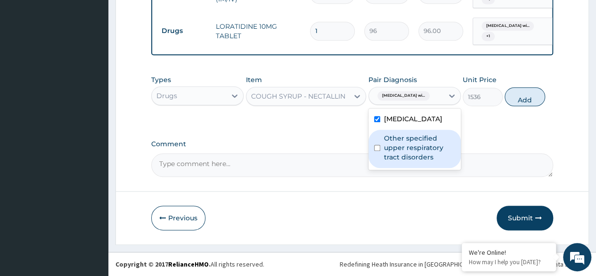
click at [418, 162] on label "Other specified upper respiratory tract disorders" at bounding box center [419, 147] width 71 height 28
checkbox input "true"
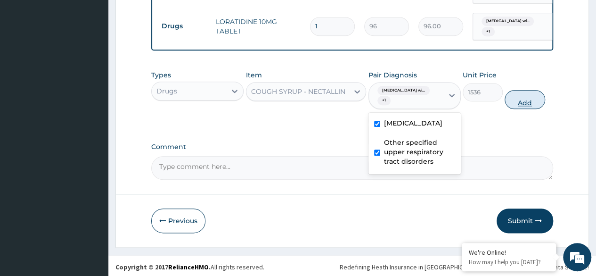
click at [539, 105] on button "Add" at bounding box center [525, 99] width 40 height 19
type input "0"
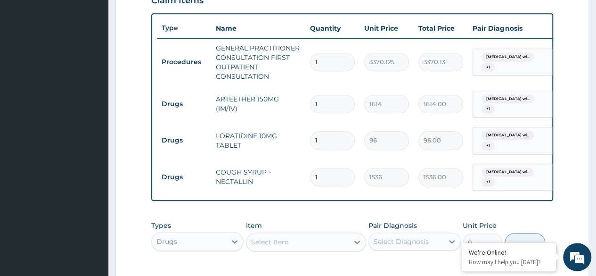
scroll to position [357, 0]
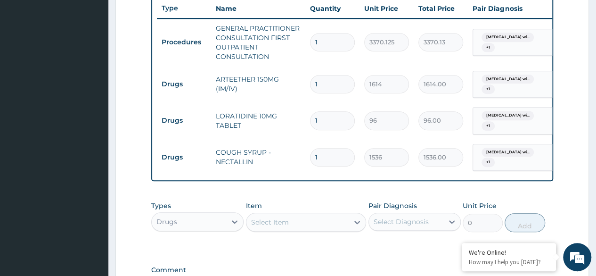
click at [330, 120] on input "1" at bounding box center [332, 120] width 45 height 18
type input "0.00"
type input "5"
type input "480.00"
type input "5"
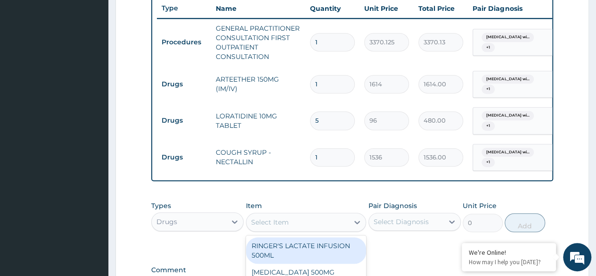
click at [337, 225] on div "Select Item" at bounding box center [298, 221] width 103 height 15
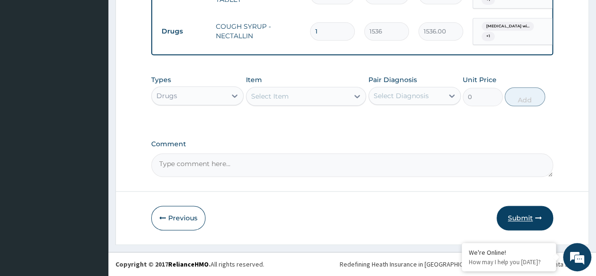
click at [533, 229] on button "Submit" at bounding box center [525, 218] width 57 height 25
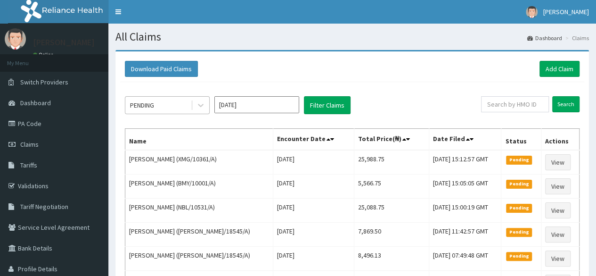
drag, startPoint x: 162, startPoint y: 106, endPoint x: 164, endPoint y: 111, distance: 6.1
click at [162, 106] on div "PENDING" at bounding box center [158, 105] width 66 height 15
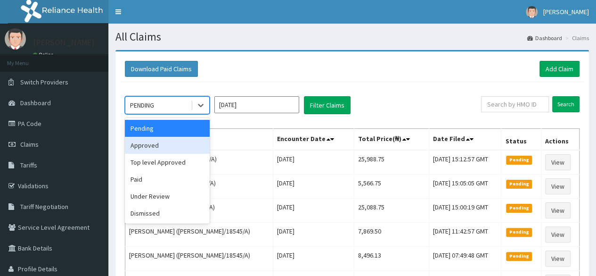
click at [173, 145] on div "Approved" at bounding box center [167, 145] width 85 height 17
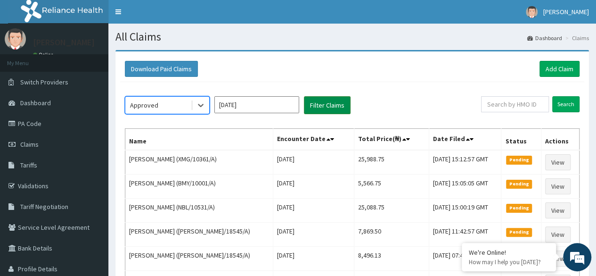
click at [313, 103] on button "Filter Claims" at bounding box center [327, 105] width 47 height 18
